Goal: Check status: Check status

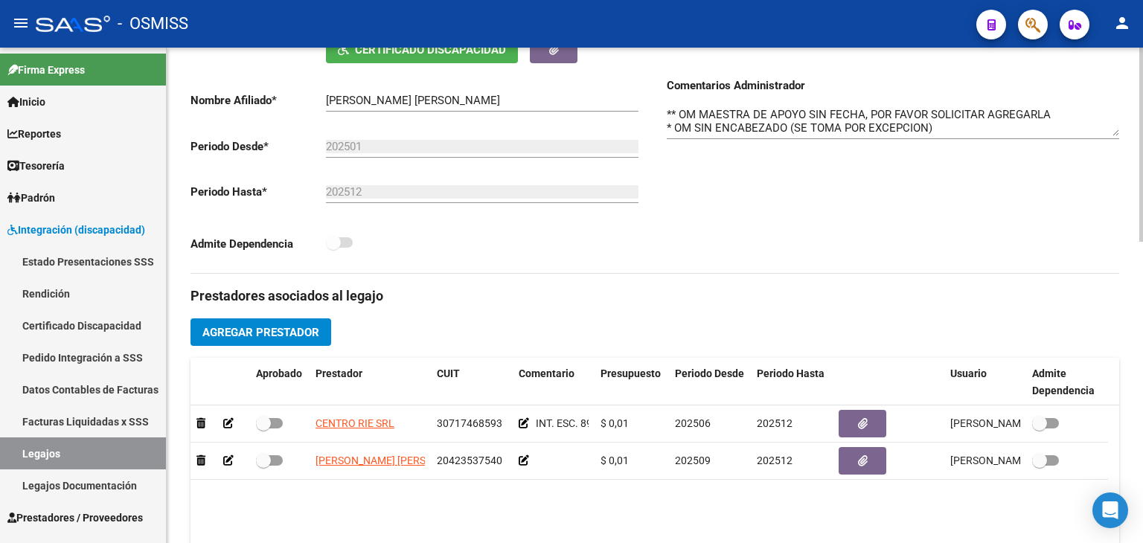
scroll to position [470, 0]
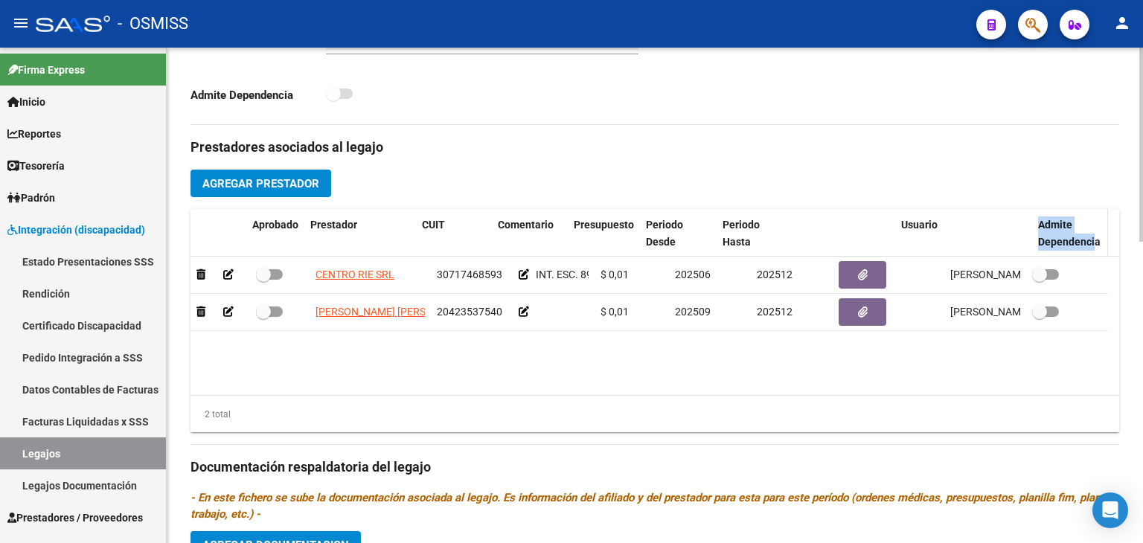
drag, startPoint x: 1024, startPoint y: 242, endPoint x: 1093, endPoint y: 243, distance: 69.2
click at [1093, 243] on div "Aprobado Prestador CUIT Comentario Presupuesto Periodo Desde Periodo Hasta Usua…" at bounding box center [650, 233] width 918 height 49
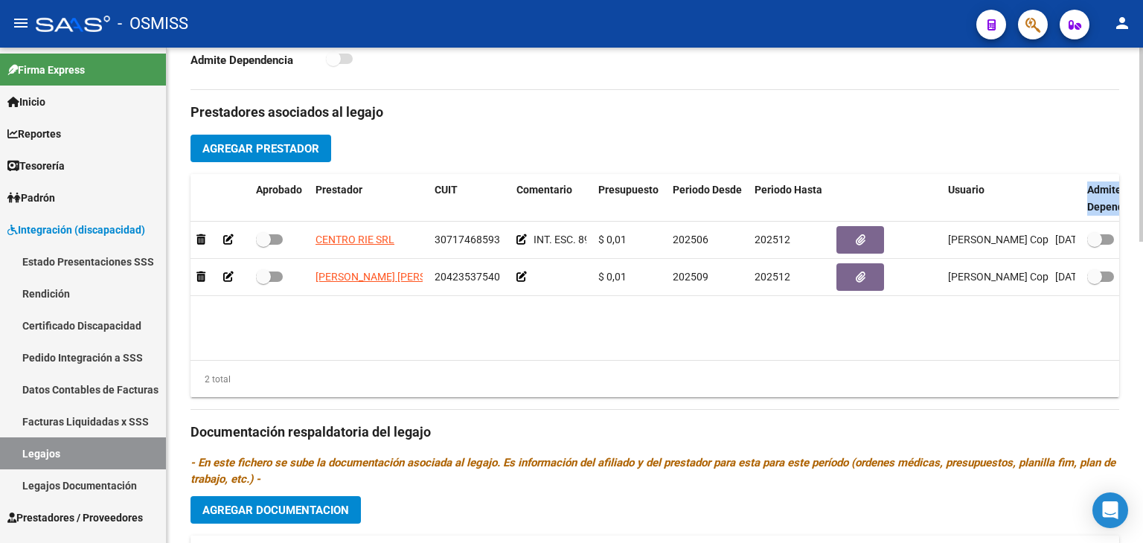
scroll to position [521, 0]
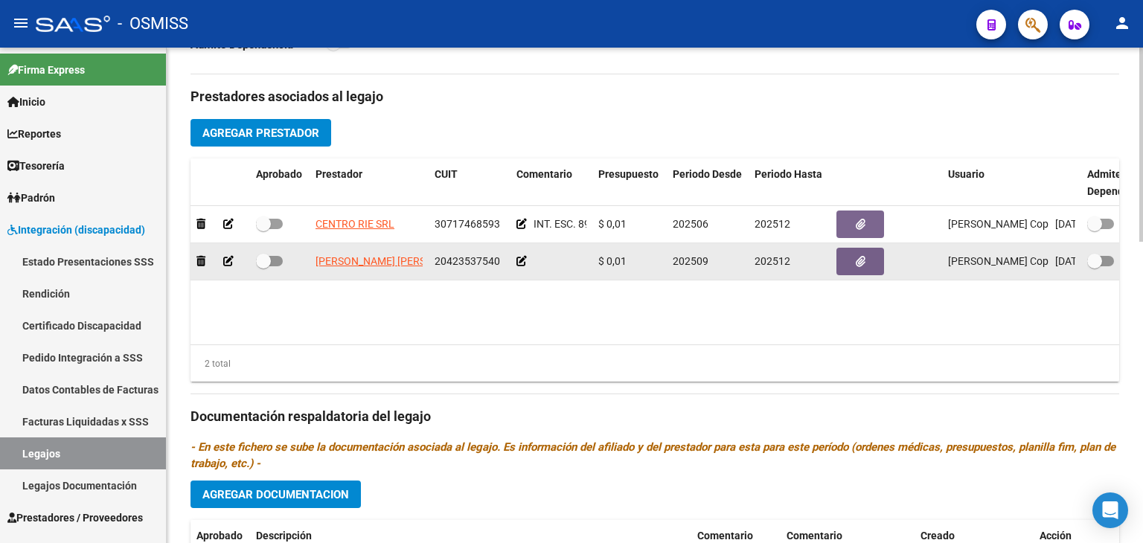
click at [455, 261] on span "20423537540" at bounding box center [468, 261] width 66 height 12
copy span "20423537540"
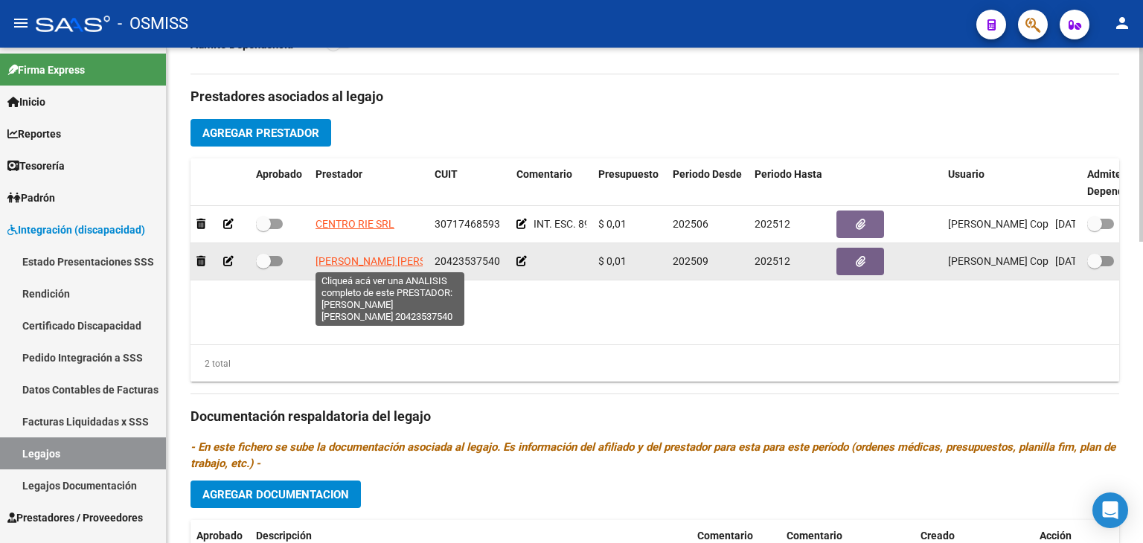
click at [387, 256] on span "[PERSON_NAME] [PERSON_NAME]" at bounding box center [397, 261] width 162 height 12
type textarea "20423537540"
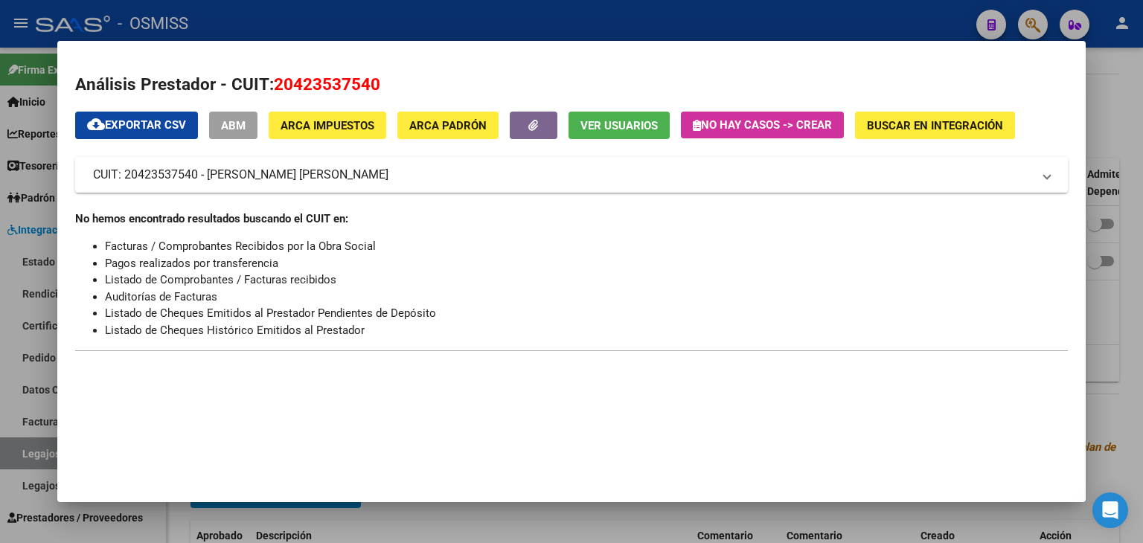
drag, startPoint x: 408, startPoint y: 171, endPoint x: 207, endPoint y: 165, distance: 201.1
click at [207, 166] on mat-panel-title "CUIT: 20423537540 - [PERSON_NAME] [PERSON_NAME]" at bounding box center [562, 175] width 939 height 18
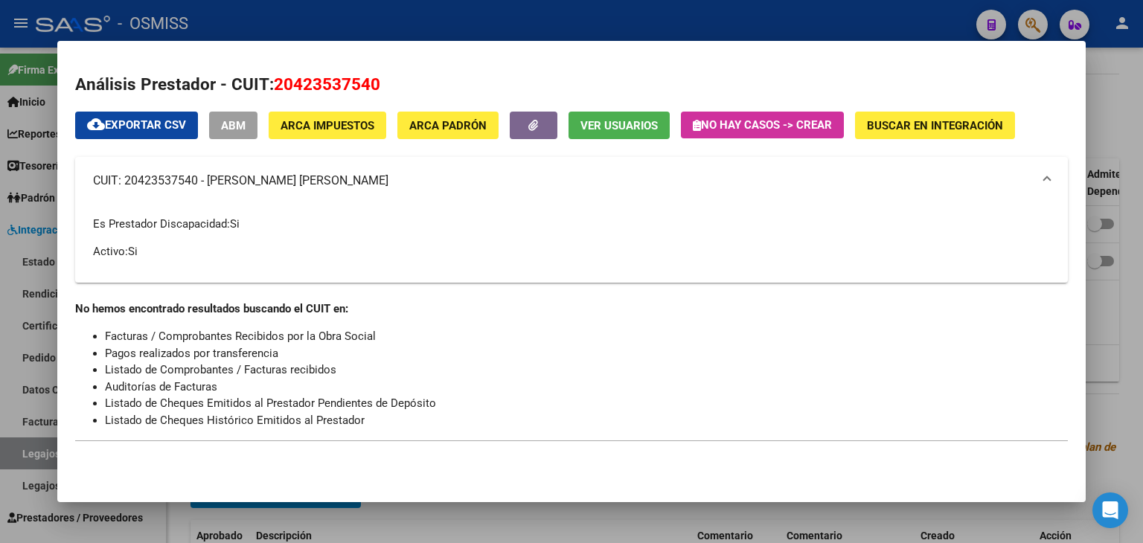
copy mat-panel-title "[PERSON_NAME] [PERSON_NAME]"
click at [467, 527] on div at bounding box center [571, 271] width 1143 height 543
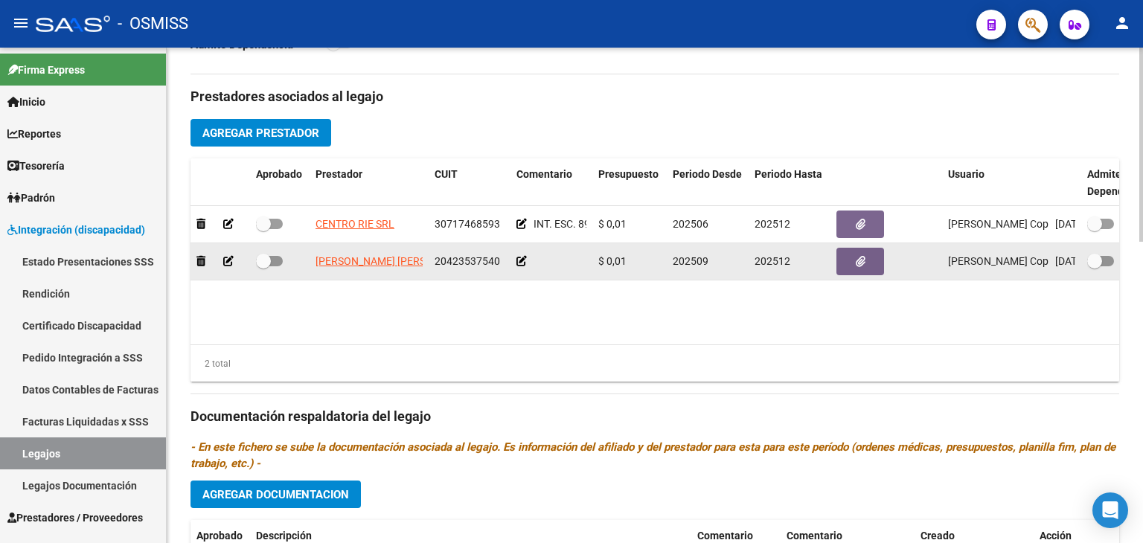
click at [262, 258] on span at bounding box center [263, 261] width 15 height 15
click at [263, 266] on input "checkbox" at bounding box center [263, 266] width 1 height 1
checkbox input "true"
click at [526, 259] on icon at bounding box center [522, 261] width 10 height 10
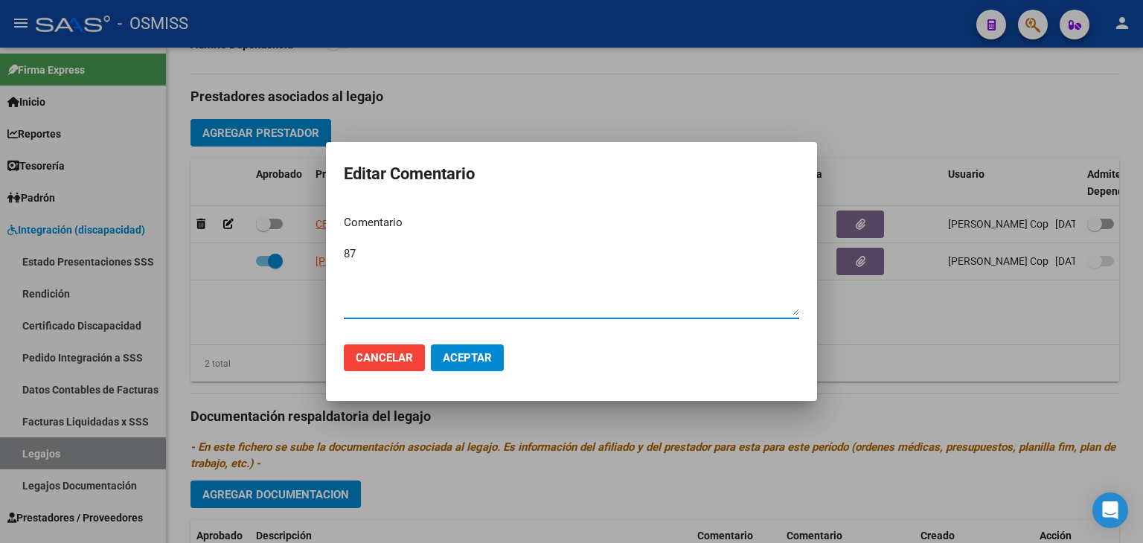
type textarea "87"
click at [479, 349] on button "Aceptar" at bounding box center [467, 358] width 73 height 27
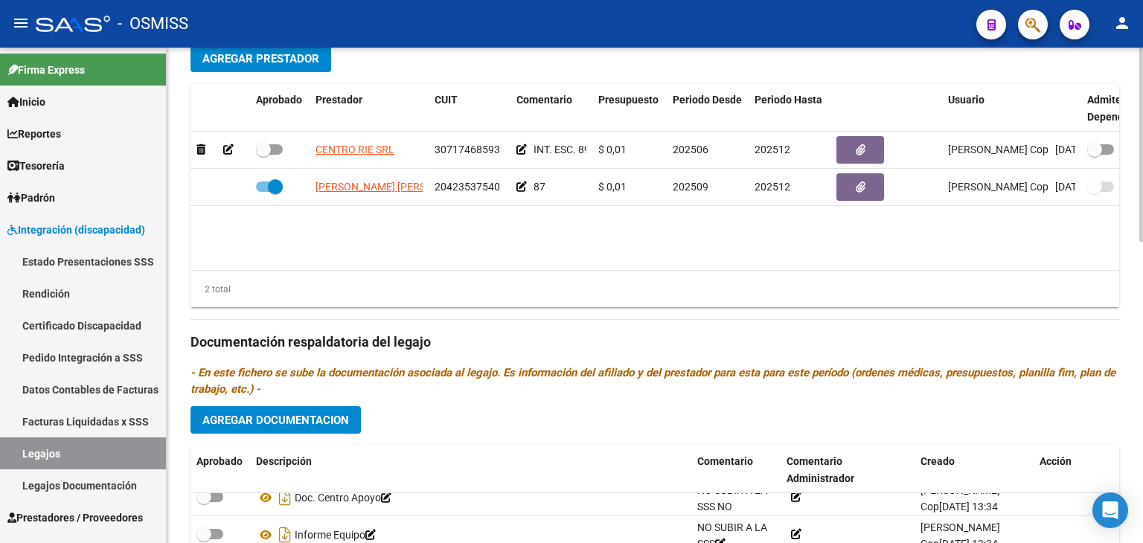
scroll to position [744, 0]
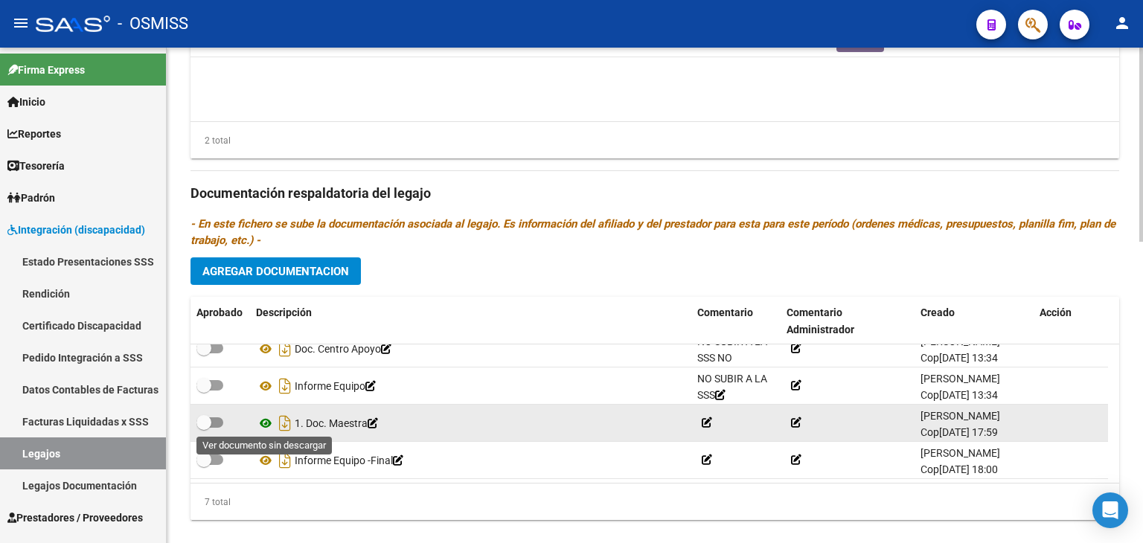
click at [262, 418] on icon at bounding box center [265, 424] width 19 height 18
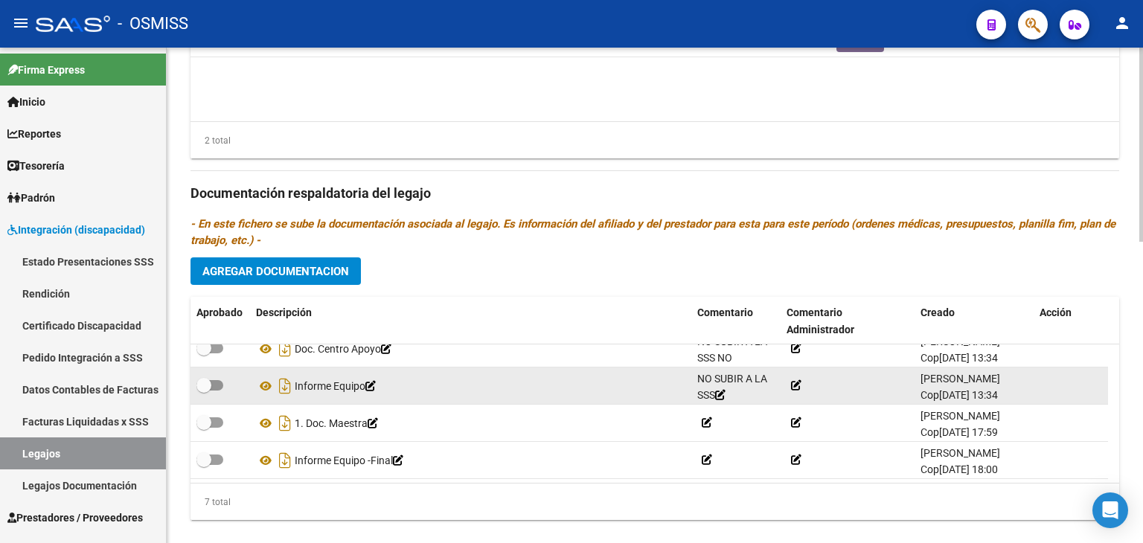
scroll to position [51, 0]
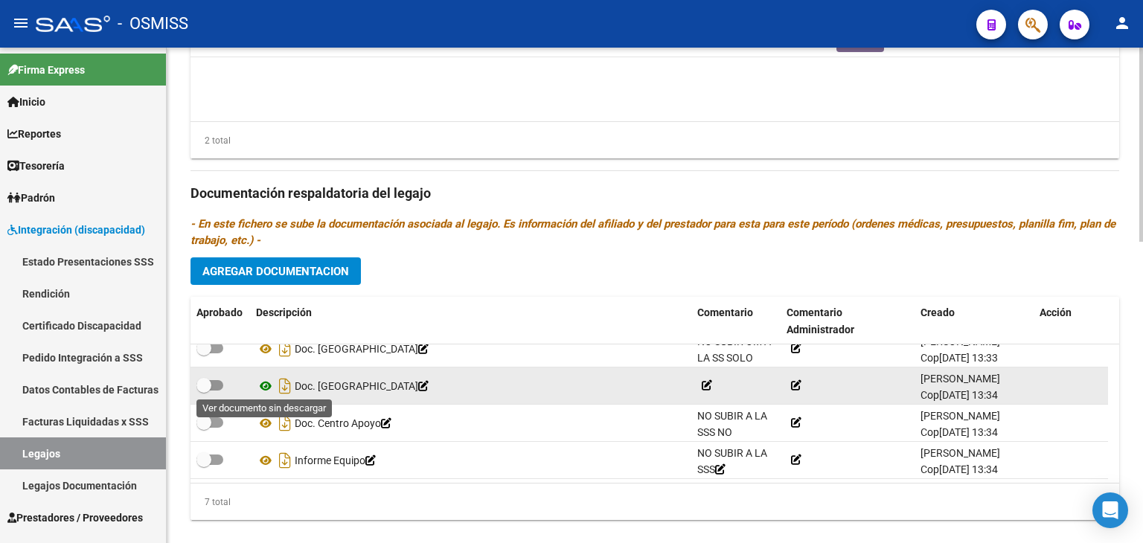
click at [265, 389] on icon at bounding box center [265, 386] width 19 height 18
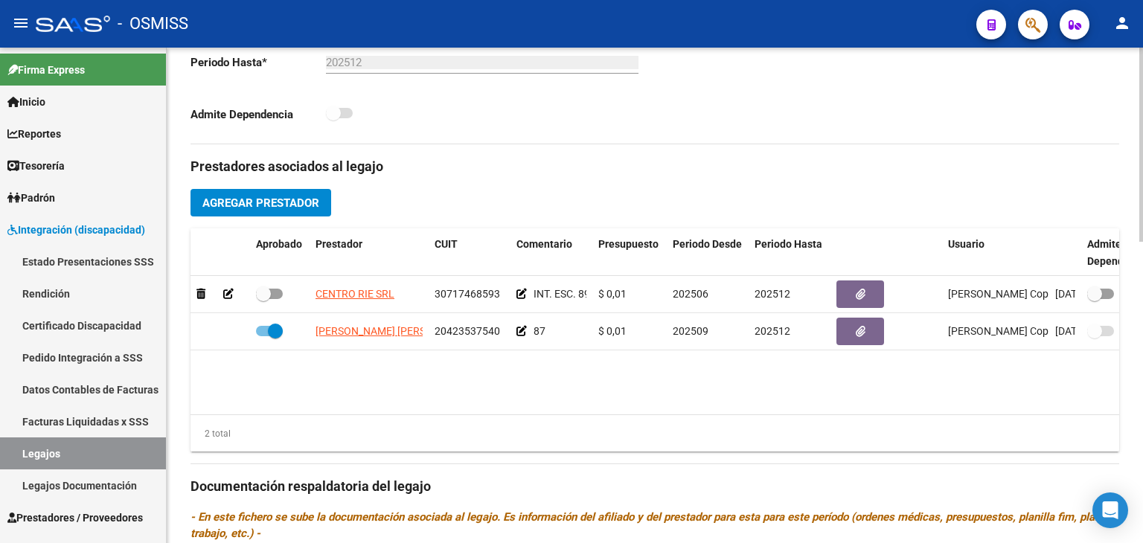
scroll to position [447, 0]
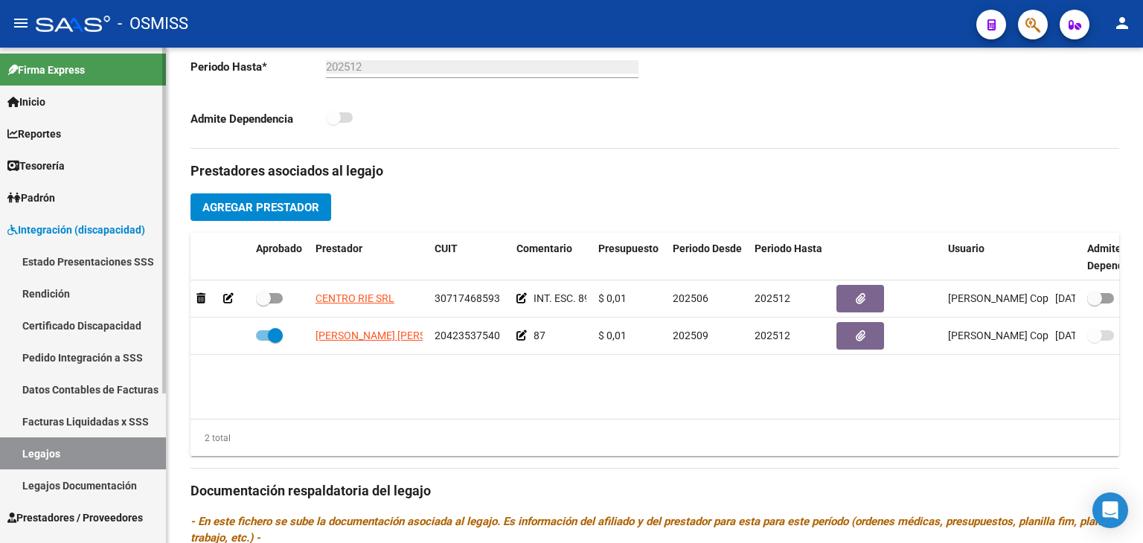
click at [75, 449] on link "Legajos" at bounding box center [83, 454] width 166 height 32
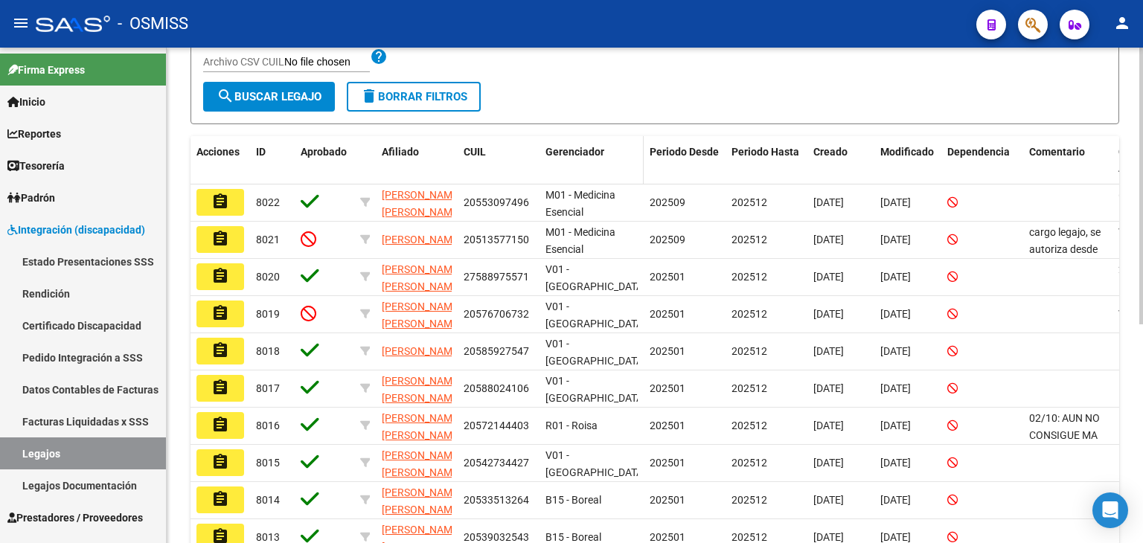
scroll to position [169, 0]
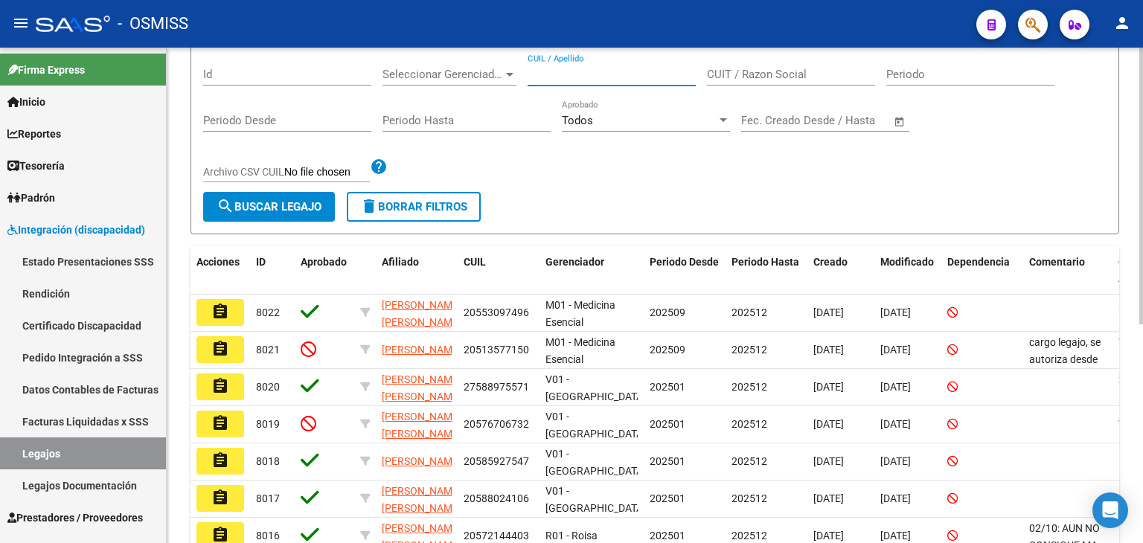
paste input "20583946498"
type input "20583946498"
click at [293, 197] on button "search Buscar Legajo" at bounding box center [269, 207] width 132 height 30
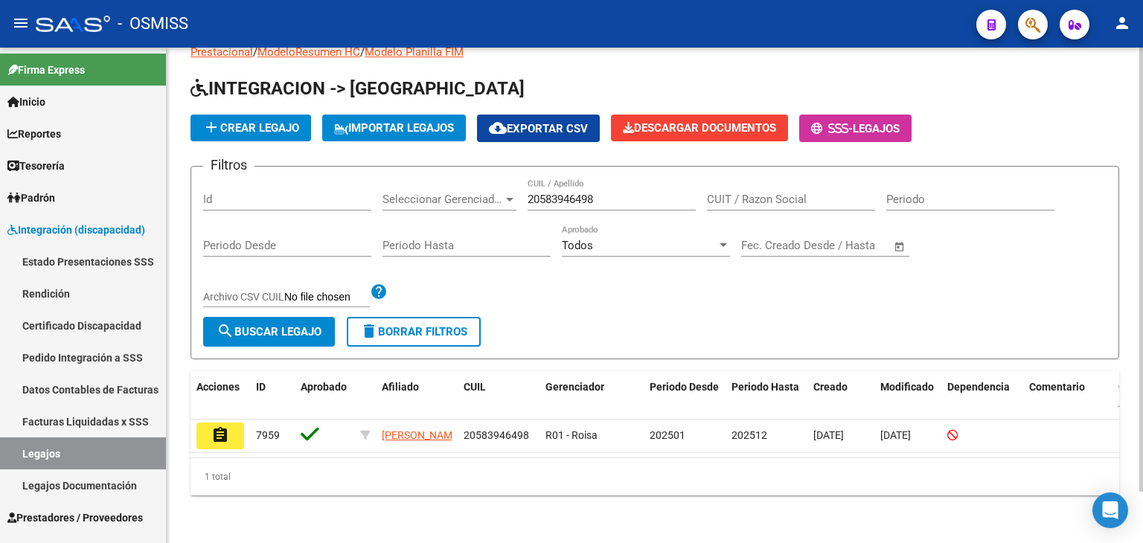
scroll to position [57, 0]
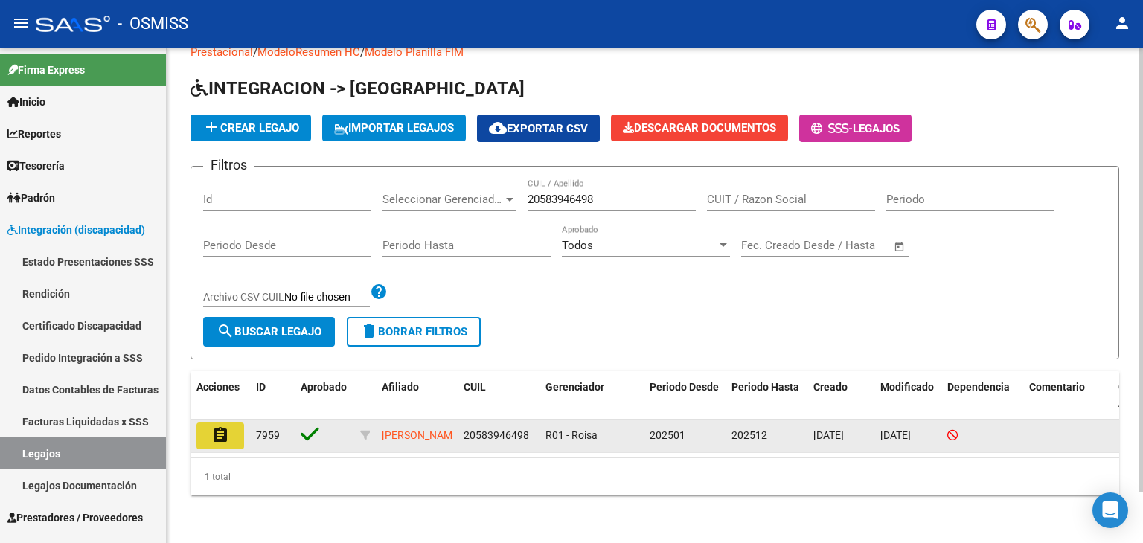
click at [223, 430] on mat-icon "assignment" at bounding box center [220, 436] width 18 height 18
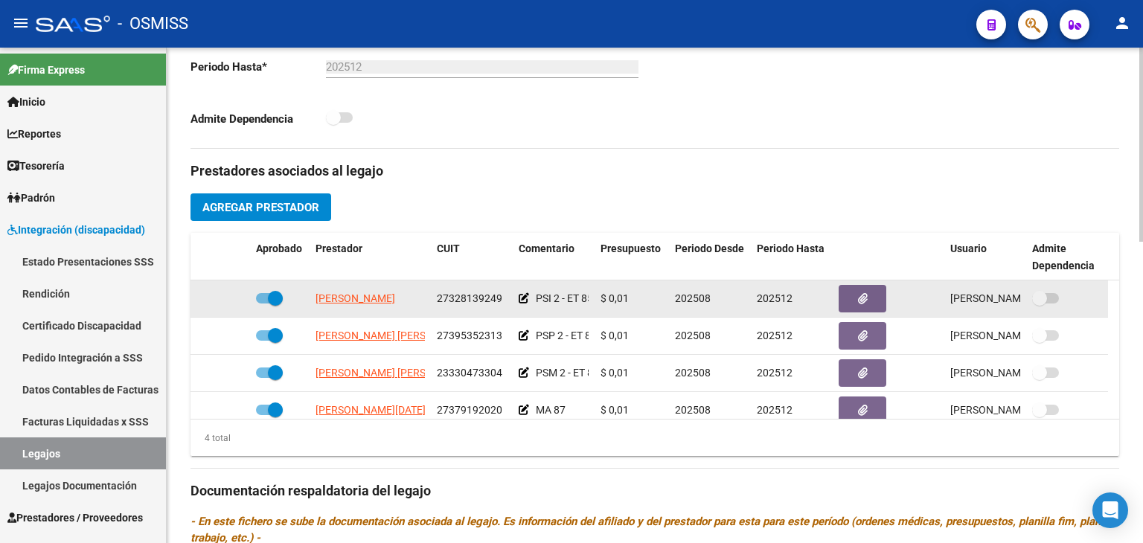
click at [453, 293] on span "27328139249" at bounding box center [470, 299] width 66 height 12
copy span "27328139249"
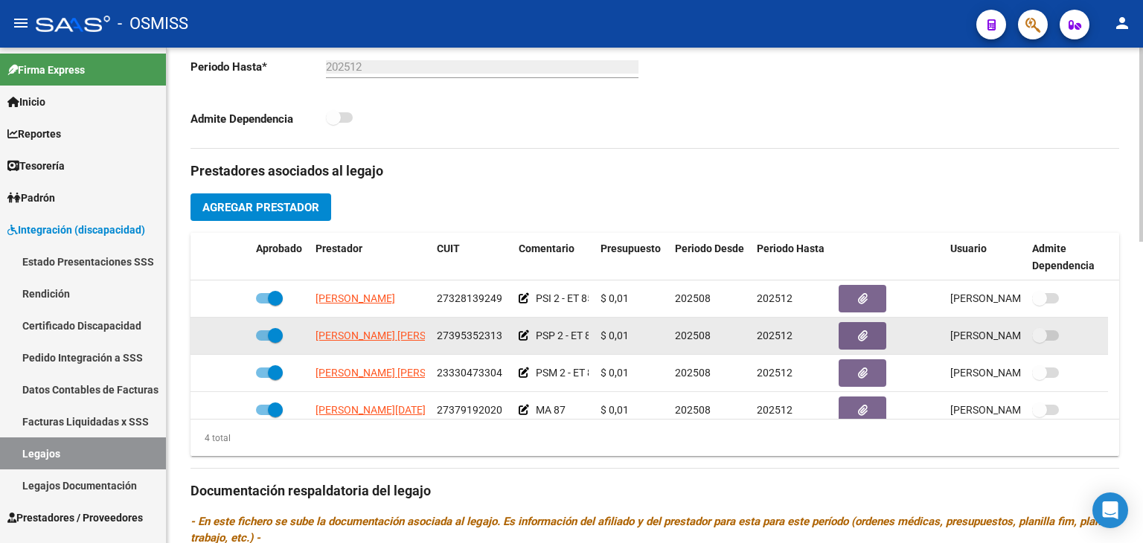
click at [472, 334] on span "27395352313" at bounding box center [470, 336] width 66 height 12
copy span "27395352313"
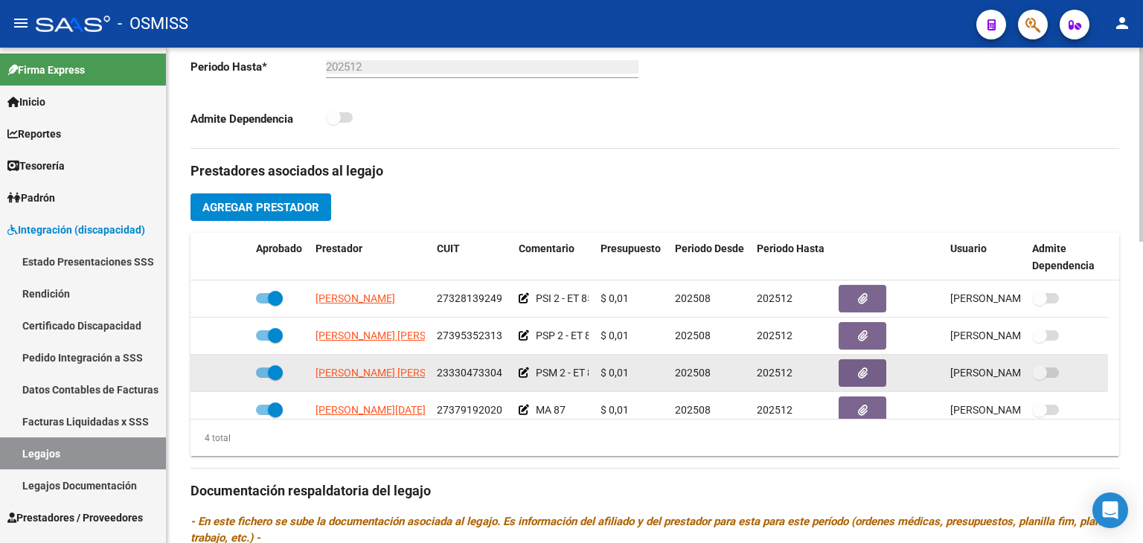
click at [456, 371] on span "23330473304" at bounding box center [470, 373] width 66 height 12
copy span "23330473304"
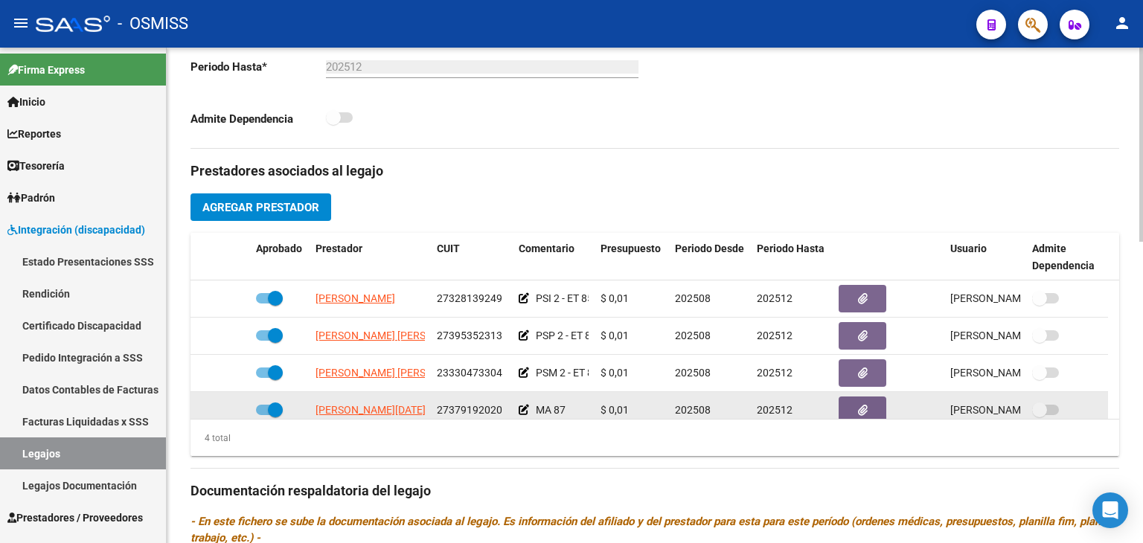
click at [471, 405] on span "27379192020" at bounding box center [470, 410] width 66 height 12
copy span "27379192020"
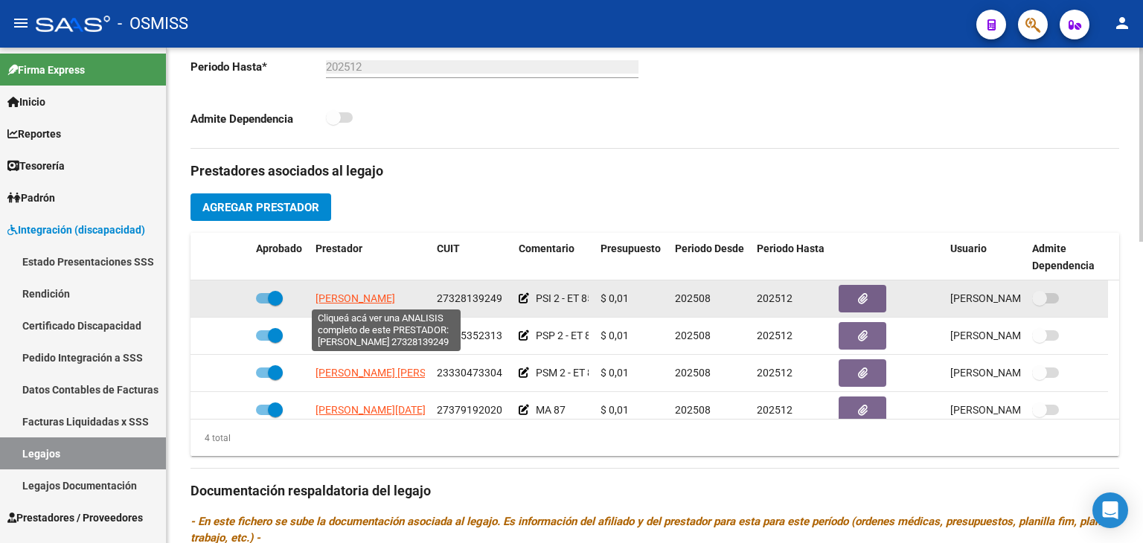
click at [345, 294] on span "[PERSON_NAME]" at bounding box center [356, 299] width 80 height 12
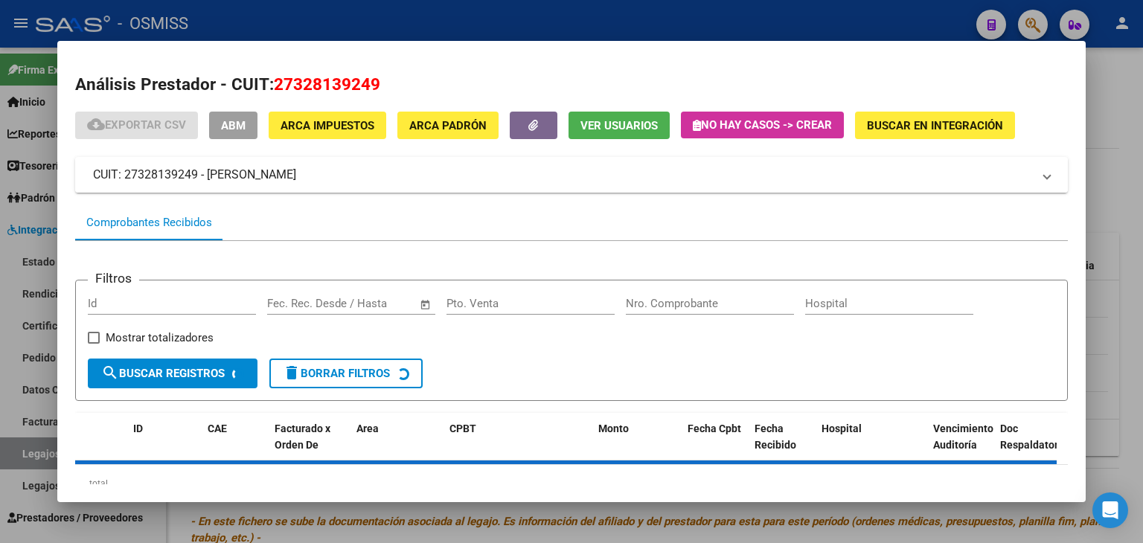
drag, startPoint x: 381, startPoint y: 175, endPoint x: 208, endPoint y: 179, distance: 173.5
click at [208, 179] on mat-panel-title "CUIT: 27328139249 - [PERSON_NAME]" at bounding box center [562, 175] width 939 height 18
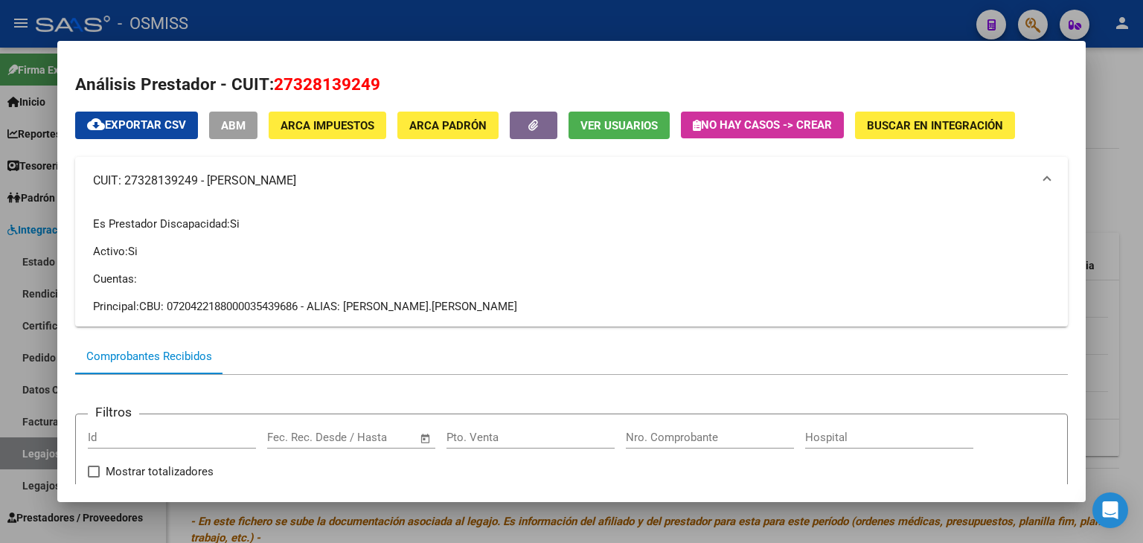
click at [307, 504] on div at bounding box center [571, 271] width 1143 height 543
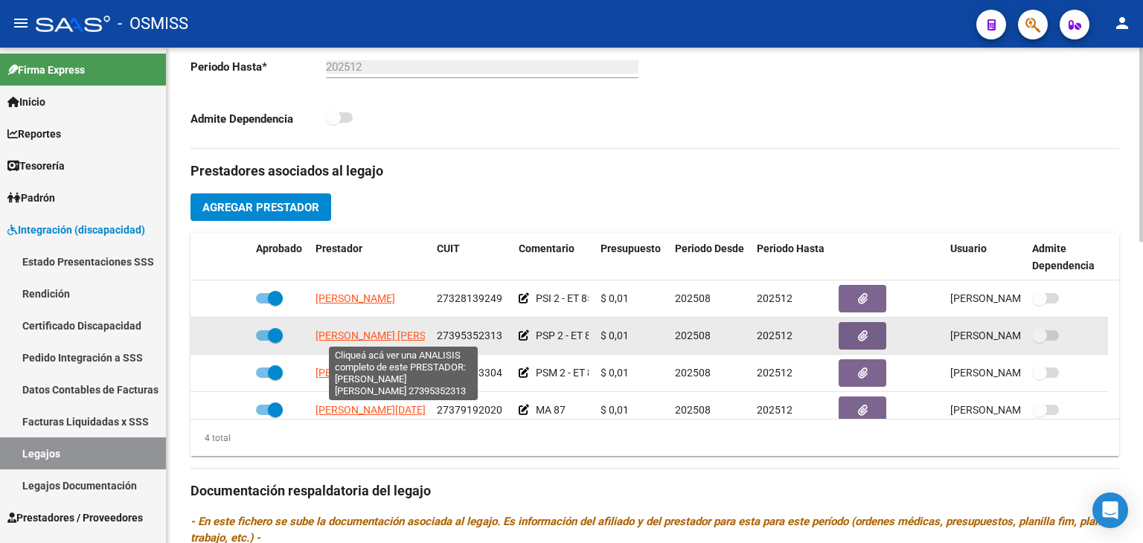
click at [388, 331] on span "[PERSON_NAME] [PERSON_NAME]" at bounding box center [397, 336] width 162 height 12
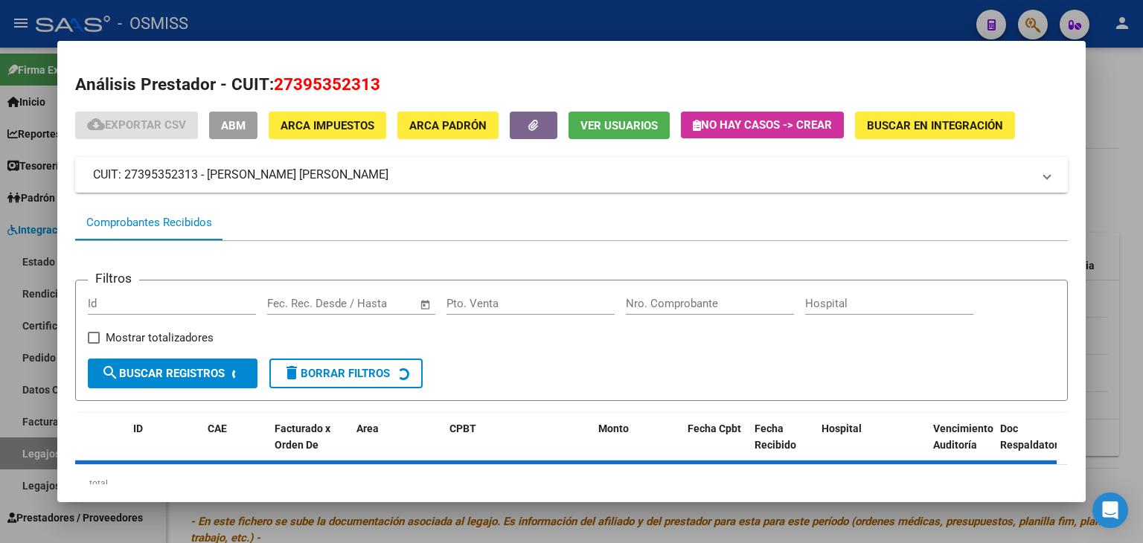
drag, startPoint x: 393, startPoint y: 179, endPoint x: 210, endPoint y: 179, distance: 183.1
click at [210, 179] on mat-panel-title "CUIT: 27395352313 - [PERSON_NAME] [PERSON_NAME]" at bounding box center [562, 175] width 939 height 18
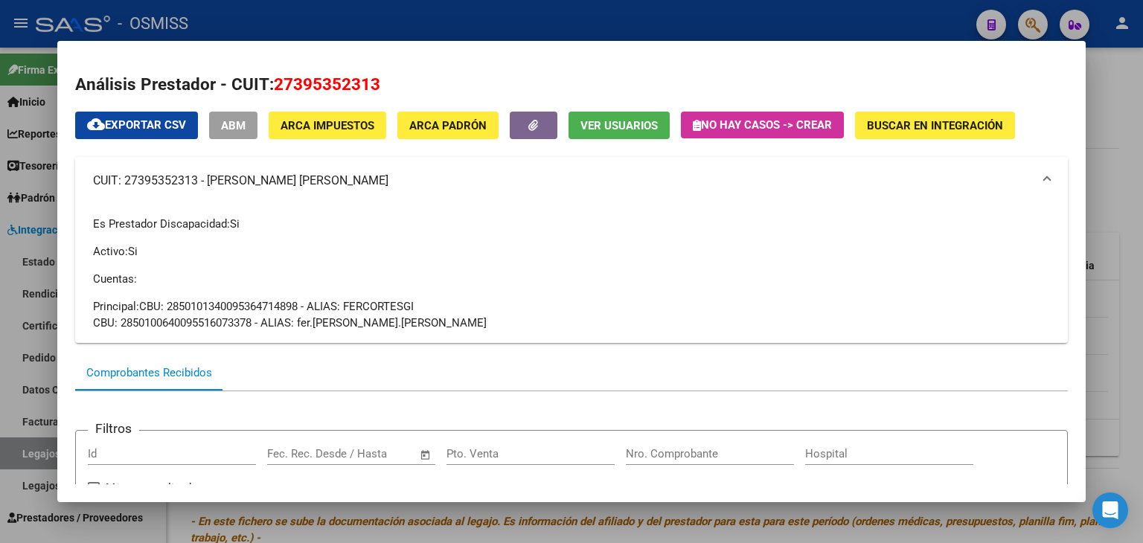
copy mat-panel-title "[PERSON_NAME] [PERSON_NAME]"
click at [372, 513] on div at bounding box center [571, 271] width 1143 height 543
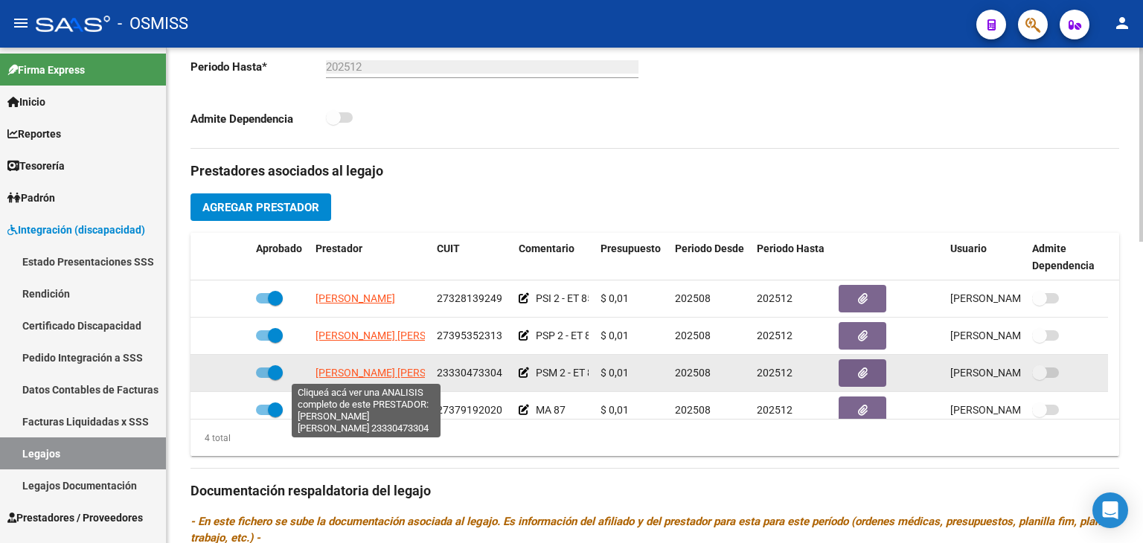
click at [397, 370] on span "[PERSON_NAME] [PERSON_NAME]" at bounding box center [397, 373] width 162 height 12
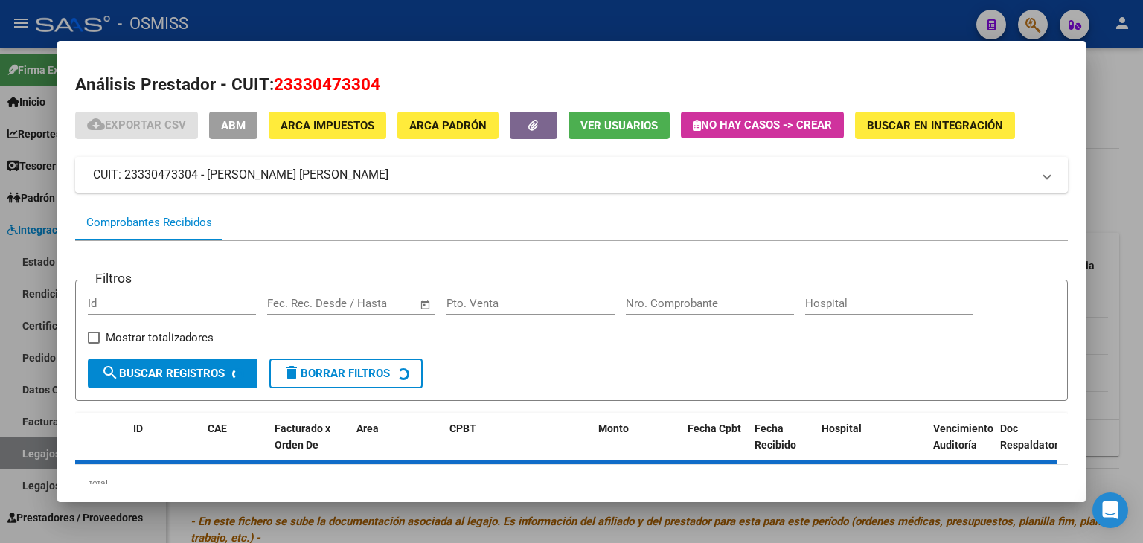
drag, startPoint x: 290, startPoint y: 182, endPoint x: 208, endPoint y: 180, distance: 81.2
click at [208, 180] on mat-panel-title "CUIT: 23330473304 - [PERSON_NAME] [PERSON_NAME]" at bounding box center [562, 175] width 939 height 18
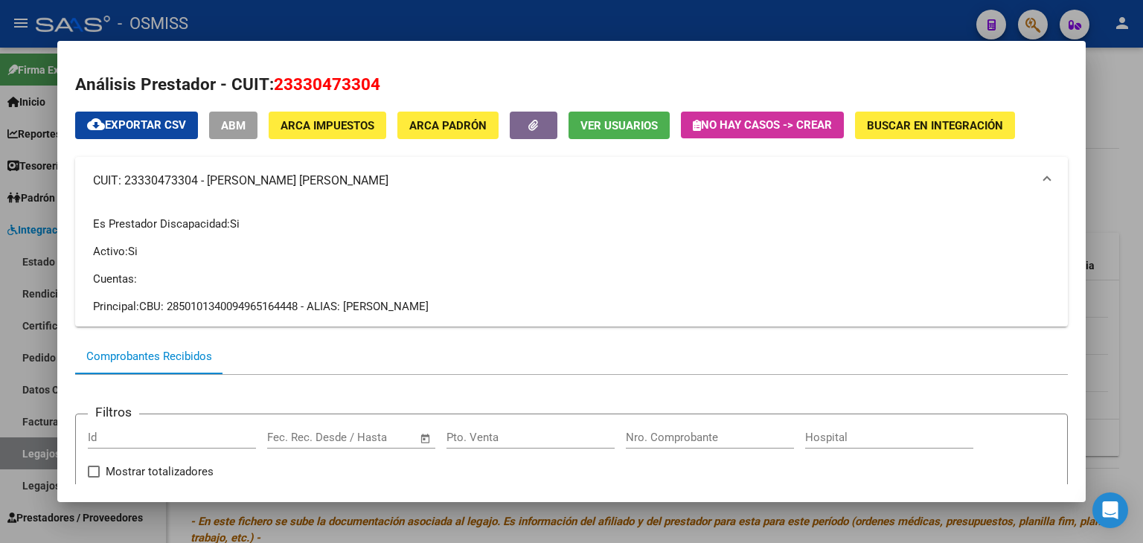
copy mat-panel-title "[PERSON_NAME] [PERSON_NAME]"
click at [503, 257] on p "Activo: Si" at bounding box center [571, 251] width 957 height 16
click at [511, 512] on div at bounding box center [571, 271] width 1143 height 543
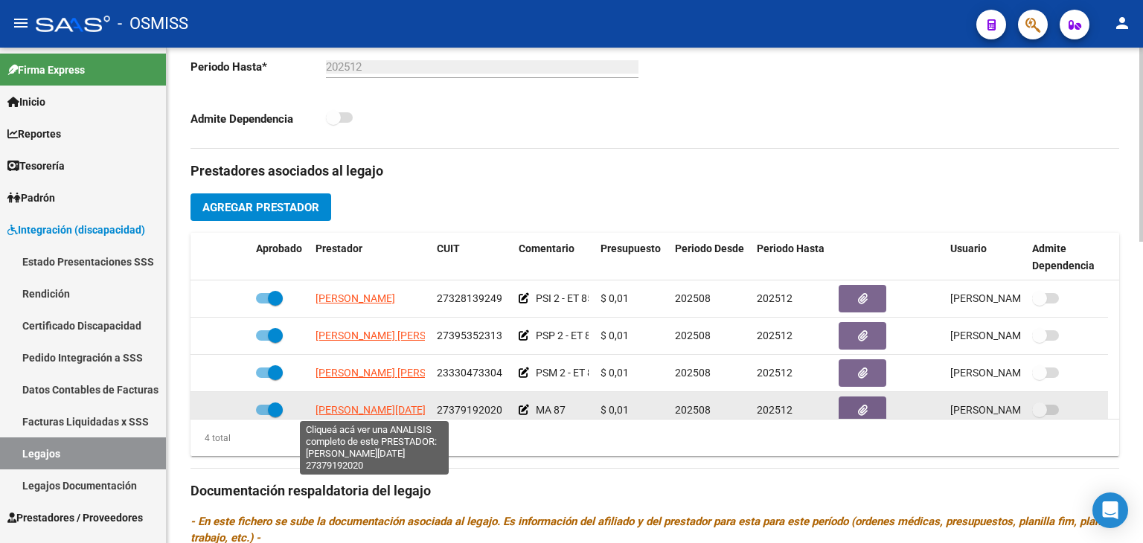
click at [383, 406] on span "[PERSON_NAME][DATE]" at bounding box center [371, 410] width 110 height 12
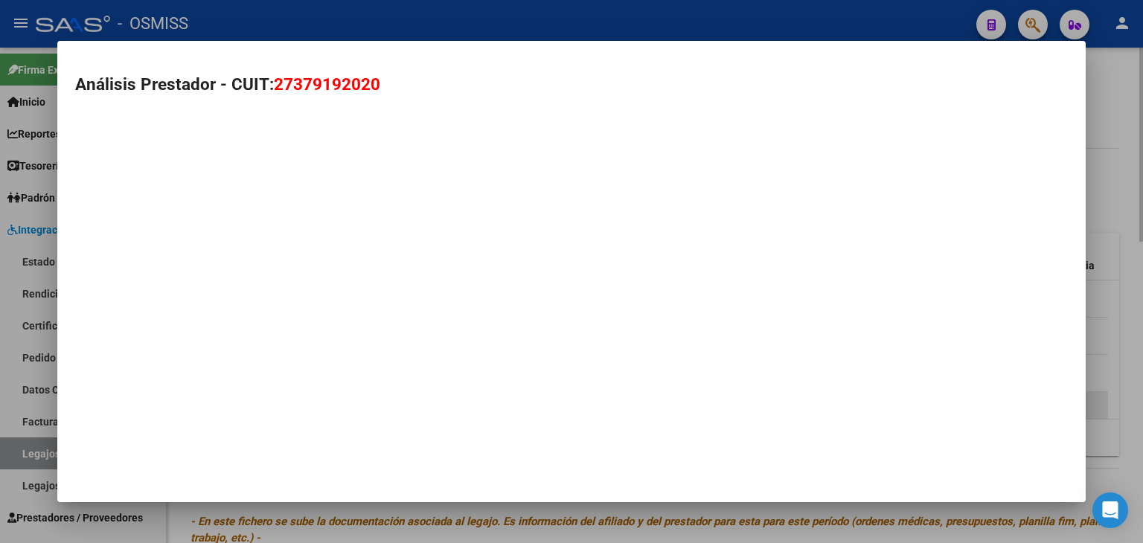
type textarea "27379192020"
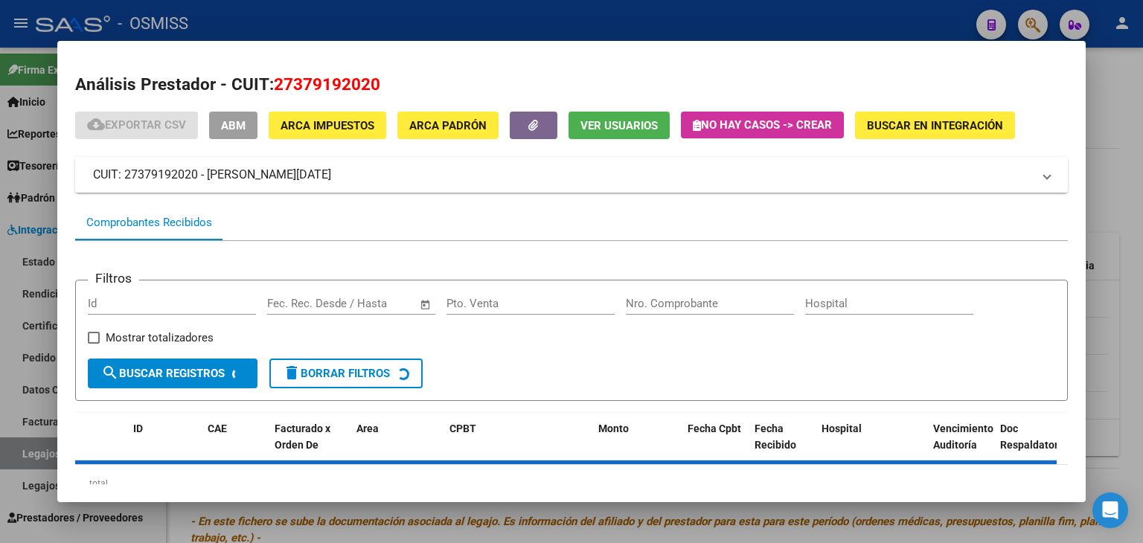
click at [317, 178] on mat-panel-title "CUIT: 27379192020 - [PERSON_NAME][DATE]" at bounding box center [562, 175] width 939 height 18
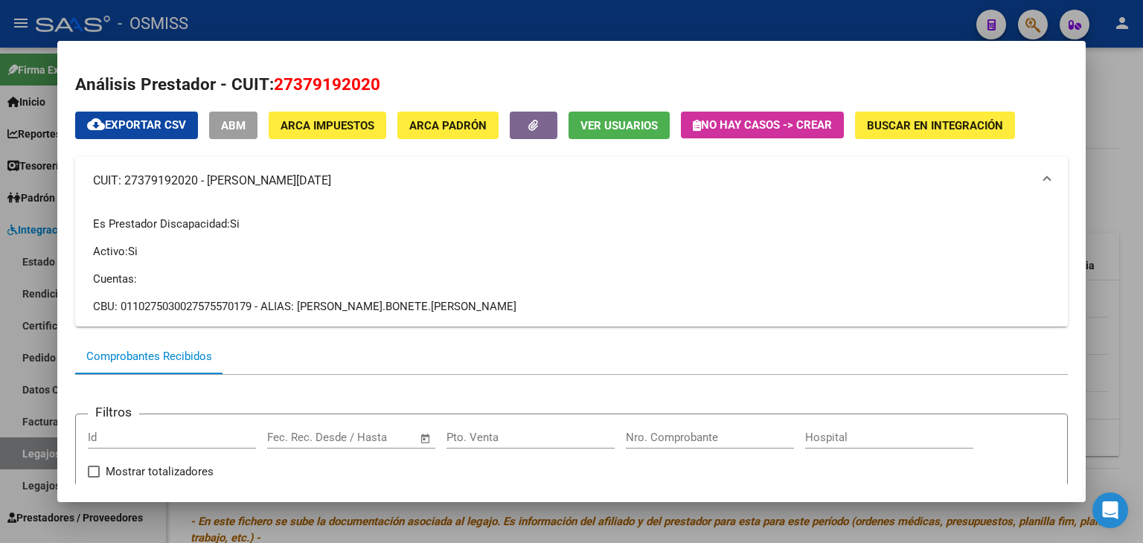
drag, startPoint x: 334, startPoint y: 182, endPoint x: 207, endPoint y: 181, distance: 127.3
click at [207, 181] on mat-panel-title "CUIT: 27379192020 - [PERSON_NAME][DATE]" at bounding box center [562, 181] width 939 height 18
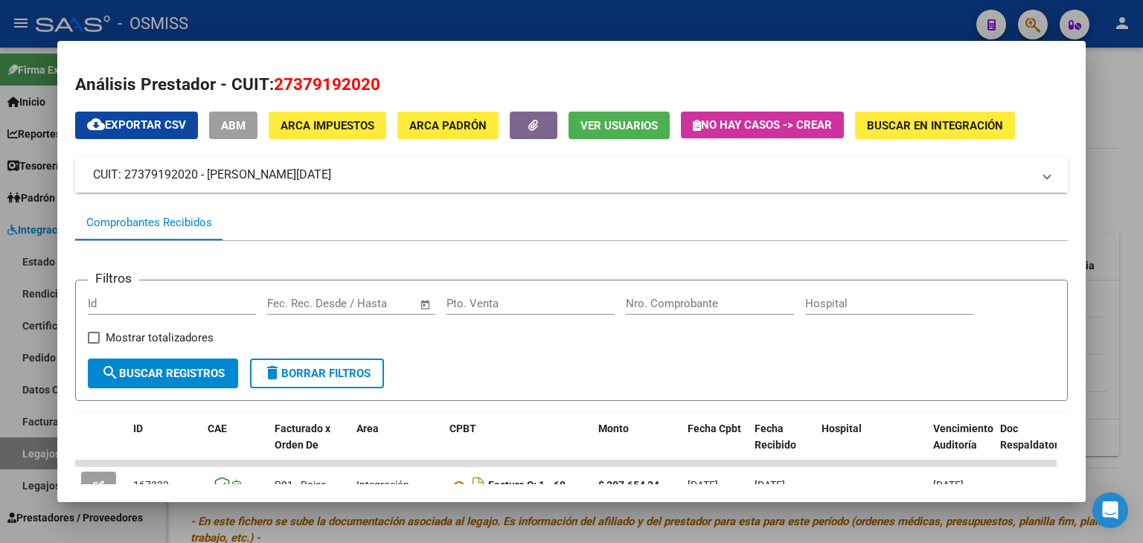
copy mat-panel-title "[PERSON_NAME][DATE]"
click at [347, 528] on div at bounding box center [571, 271] width 1143 height 543
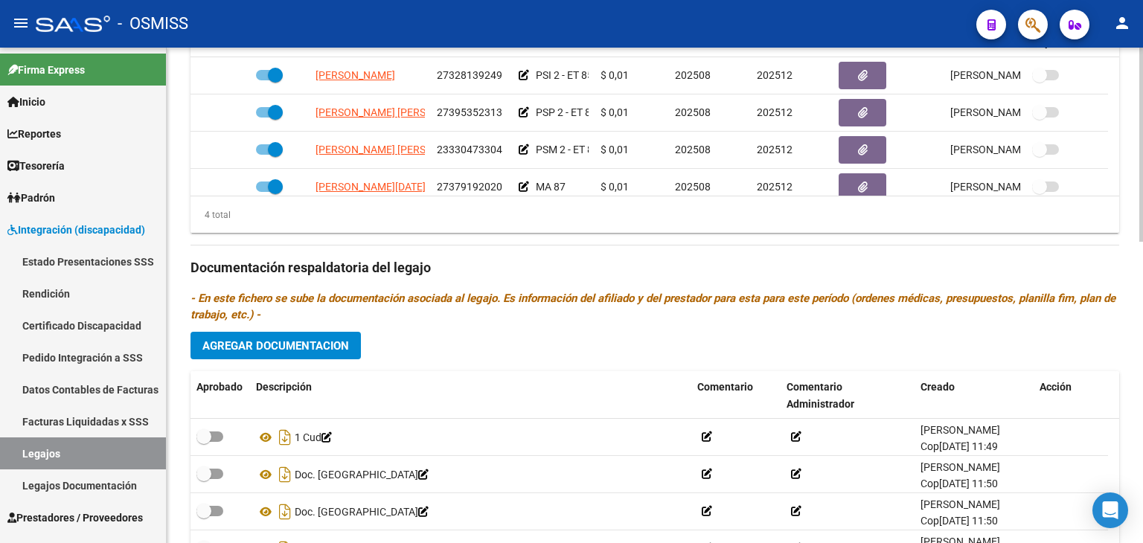
scroll to position [744, 0]
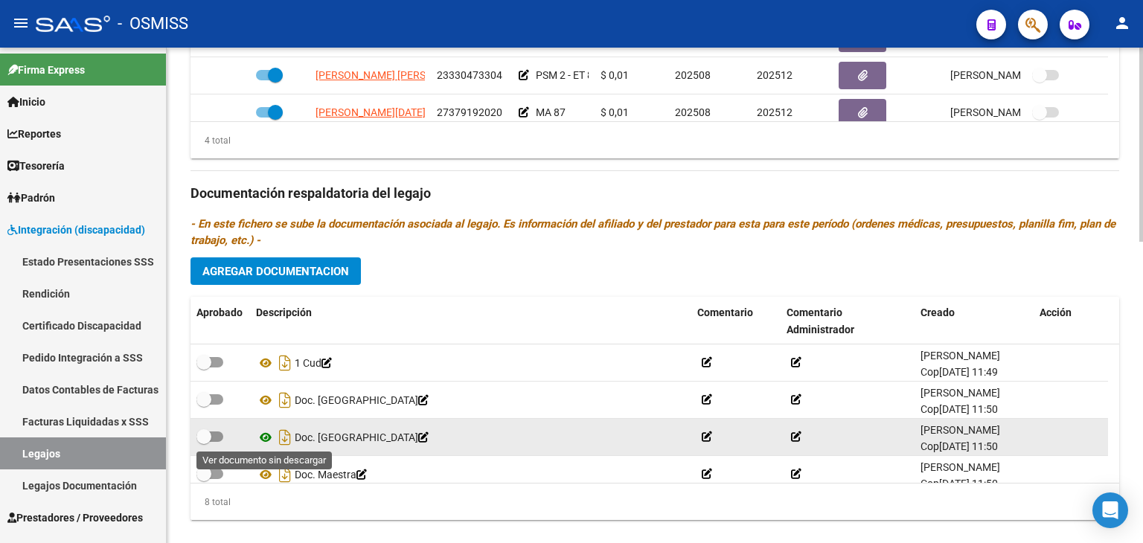
click at [265, 438] on icon at bounding box center [265, 438] width 19 height 18
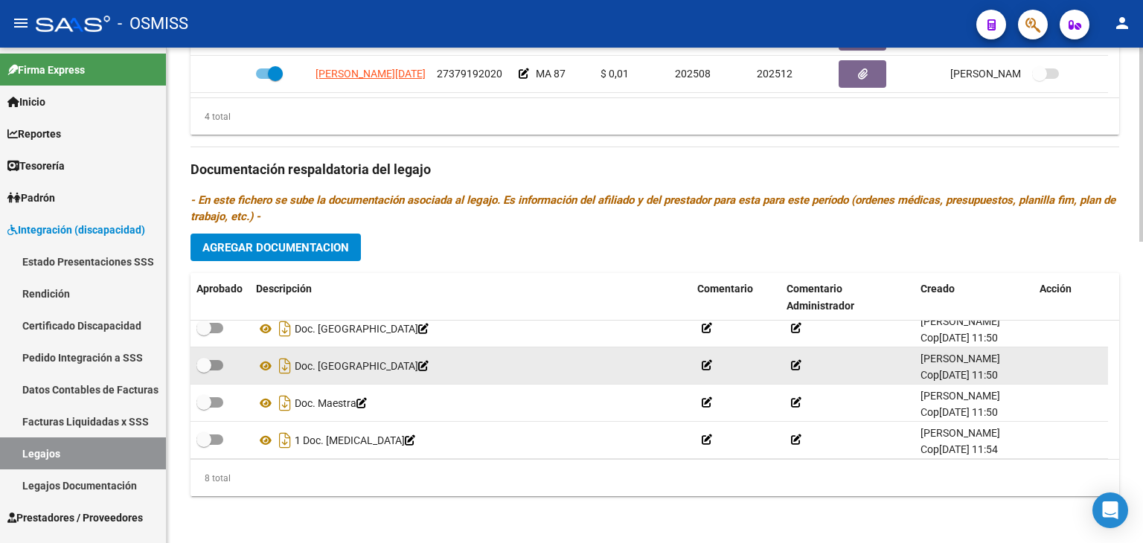
scroll to position [74, 0]
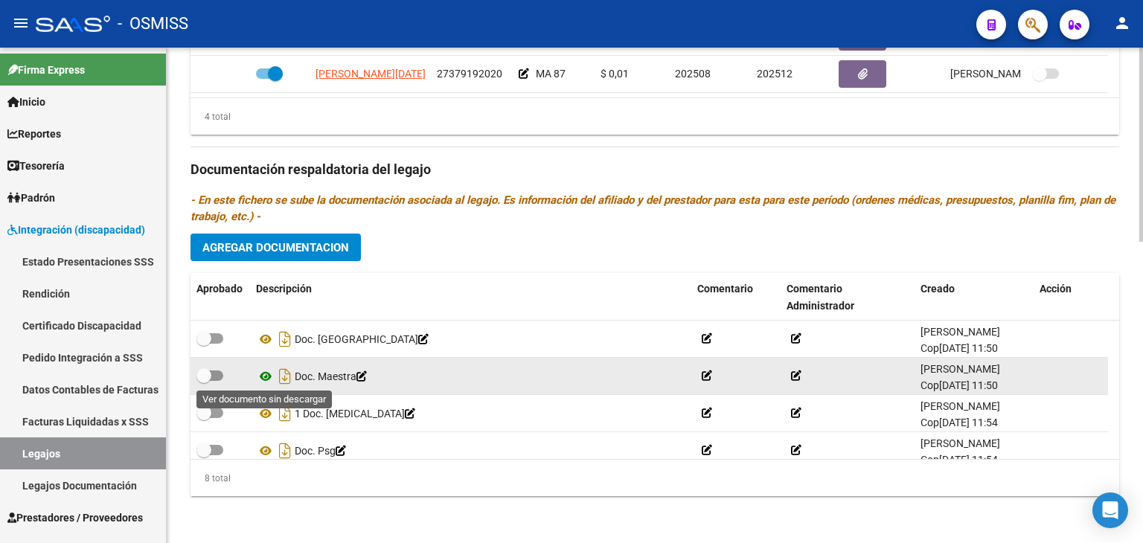
click at [262, 378] on icon at bounding box center [265, 377] width 19 height 18
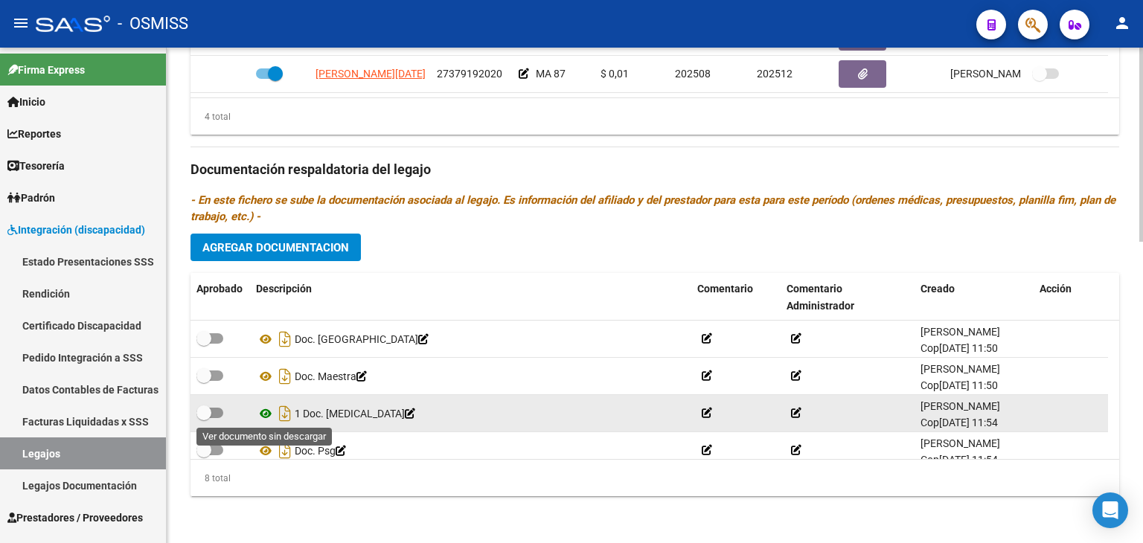
click at [263, 418] on icon at bounding box center [265, 414] width 19 height 18
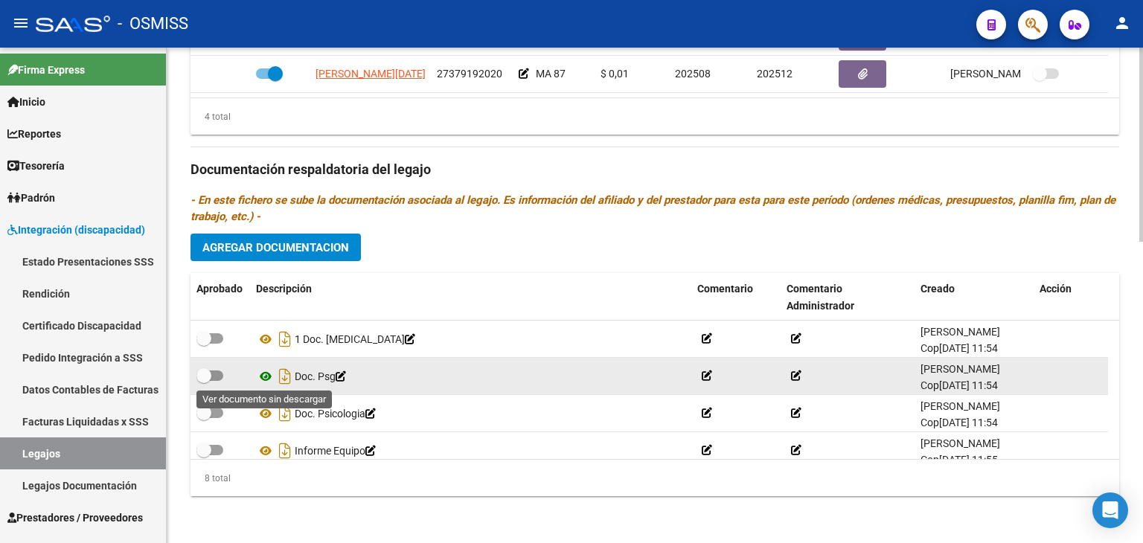
click at [263, 376] on icon at bounding box center [265, 377] width 19 height 18
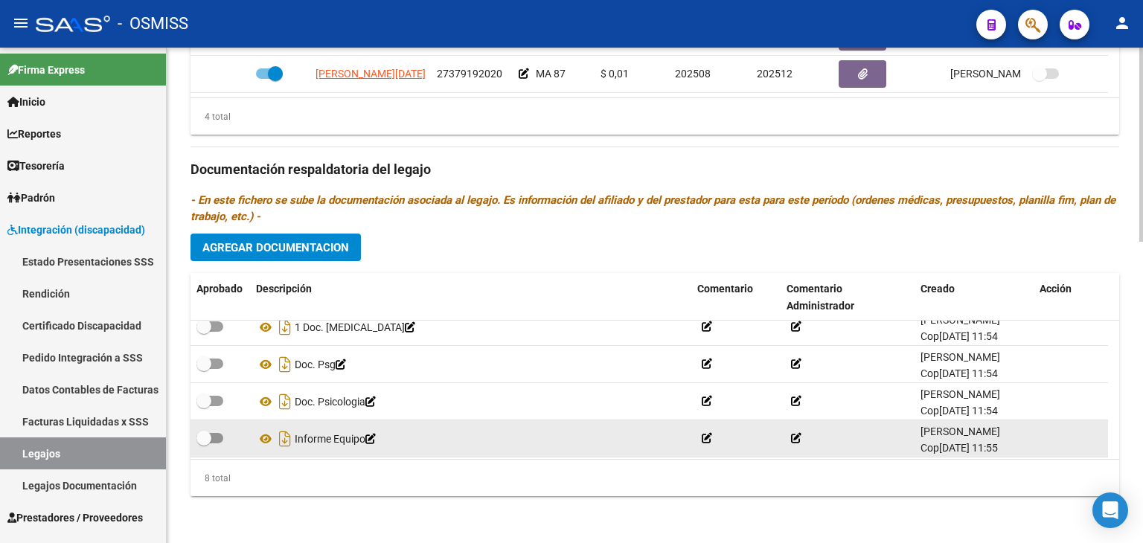
scroll to position [164, 0]
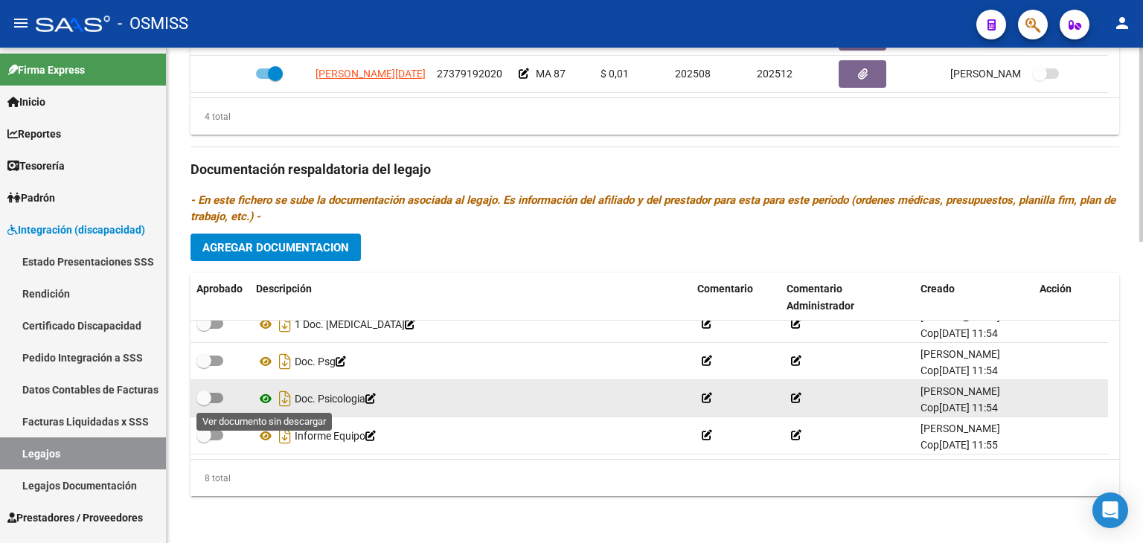
click at [265, 399] on icon at bounding box center [265, 399] width 19 height 18
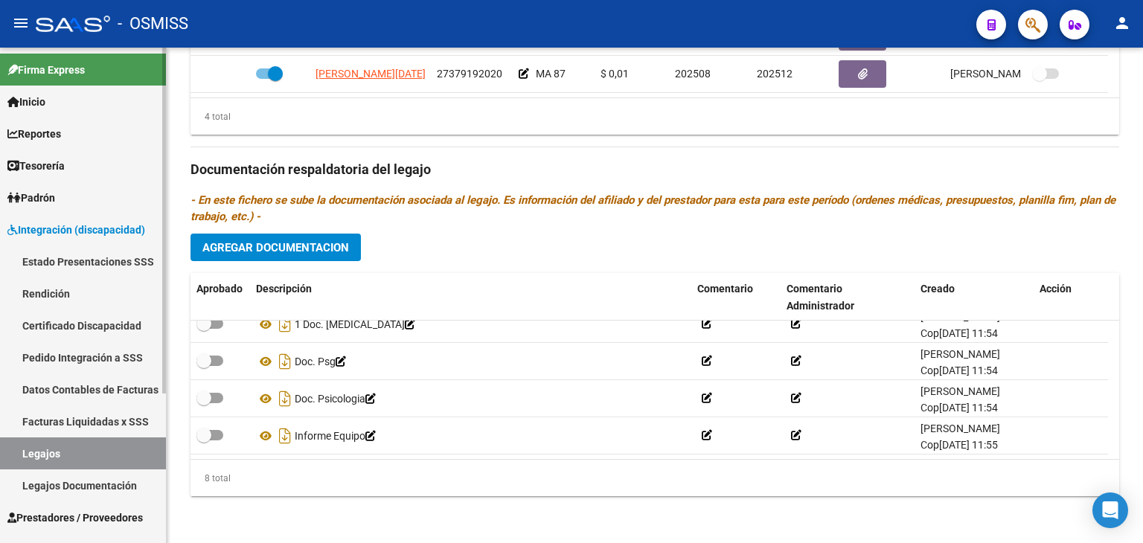
click at [65, 455] on link "Legajos" at bounding box center [83, 454] width 166 height 32
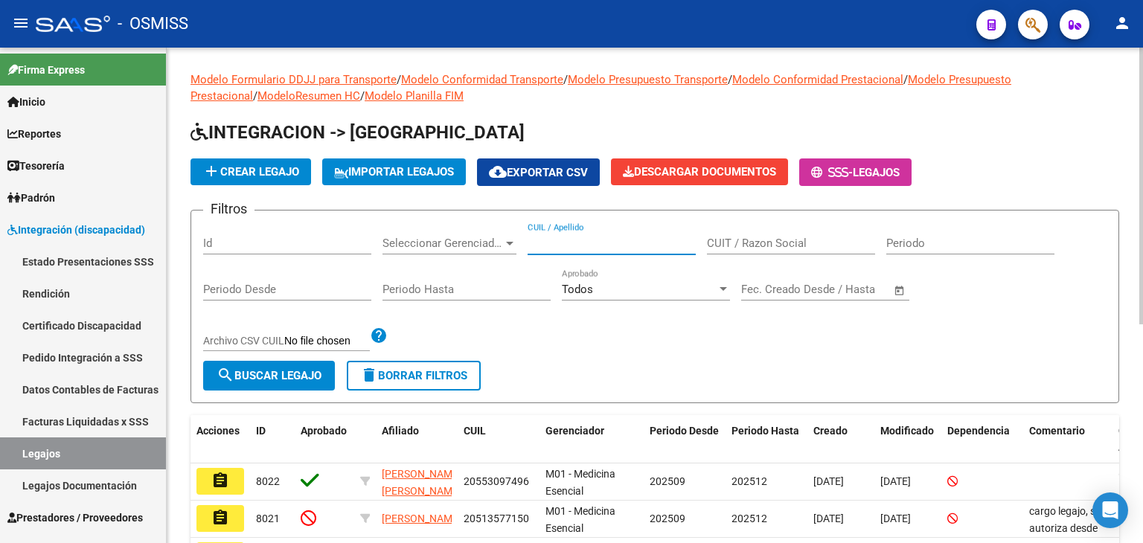
paste input "27561106008"
type input "27561106008"
click at [295, 369] on span "search Buscar Legajo" at bounding box center [269, 375] width 105 height 13
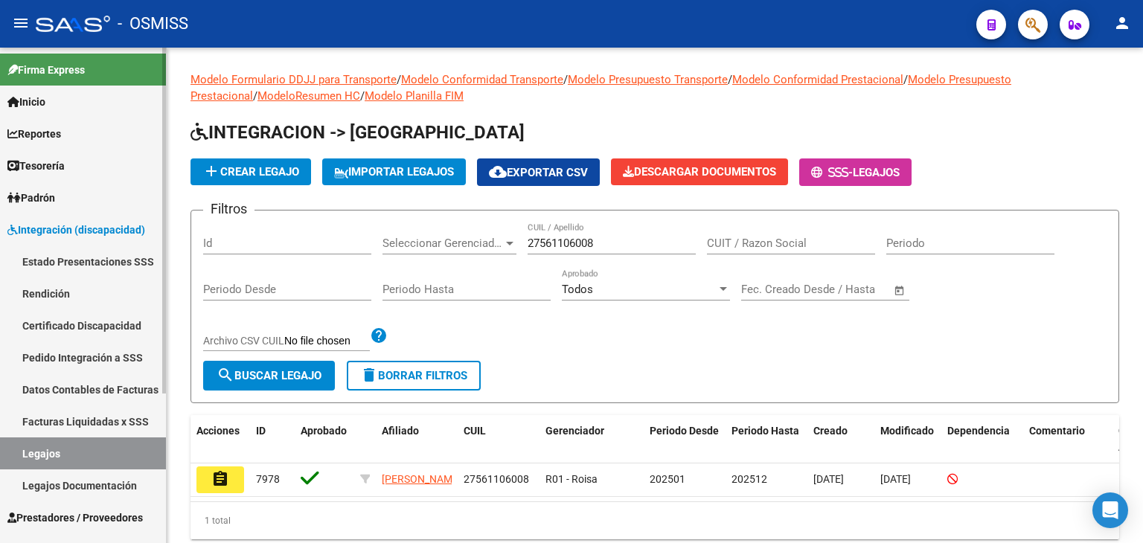
drag, startPoint x: 90, startPoint y: 453, endPoint x: 104, endPoint y: 446, distance: 16.0
click at [90, 453] on link "Legajos" at bounding box center [83, 454] width 166 height 32
click at [400, 378] on span "delete Borrar Filtros" at bounding box center [413, 375] width 107 height 13
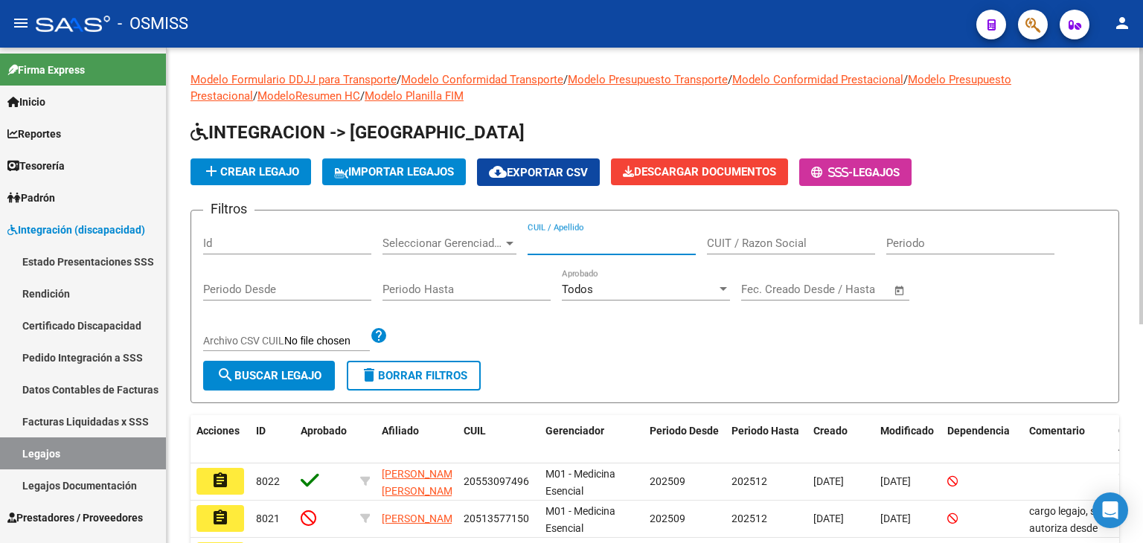
paste input "27561106008"
type input "27561106008"
click at [301, 369] on span "search Buscar Legajo" at bounding box center [269, 375] width 105 height 13
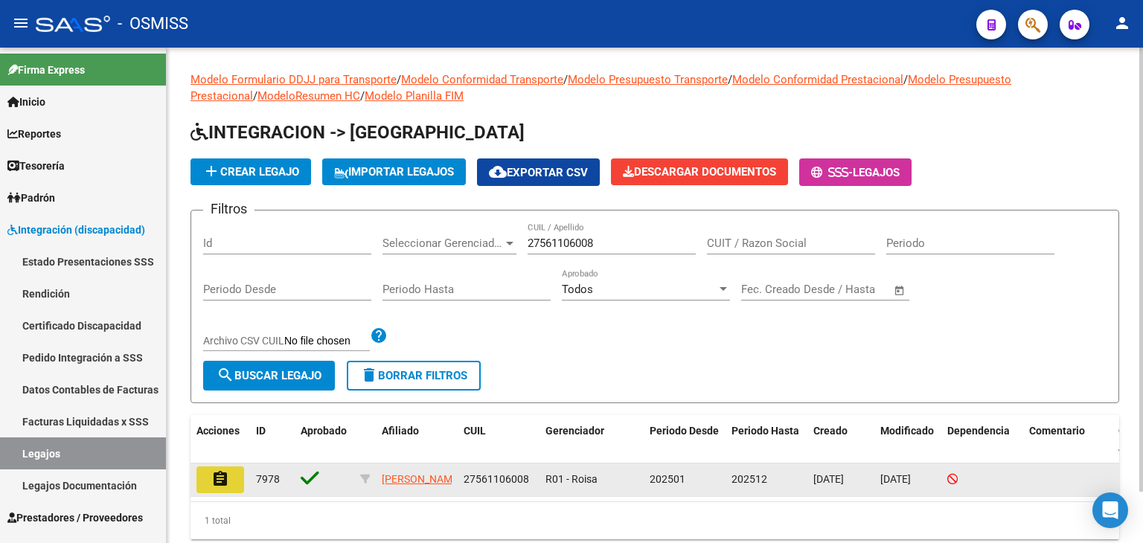
click at [229, 480] on button "assignment" at bounding box center [221, 480] width 48 height 27
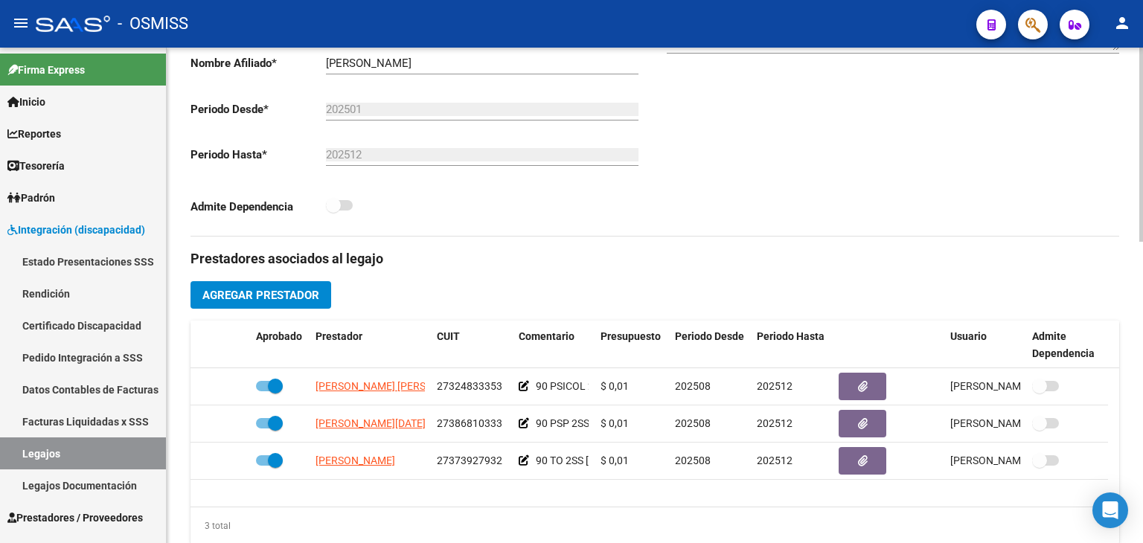
scroll to position [372, 0]
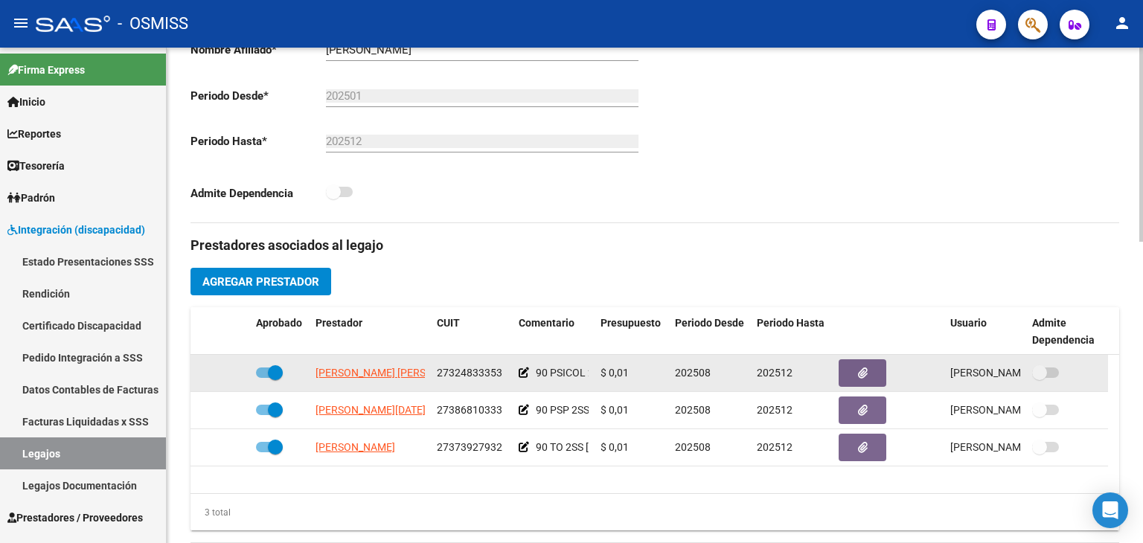
click at [484, 371] on span "27324833353" at bounding box center [470, 373] width 66 height 12
copy span "27324833353"
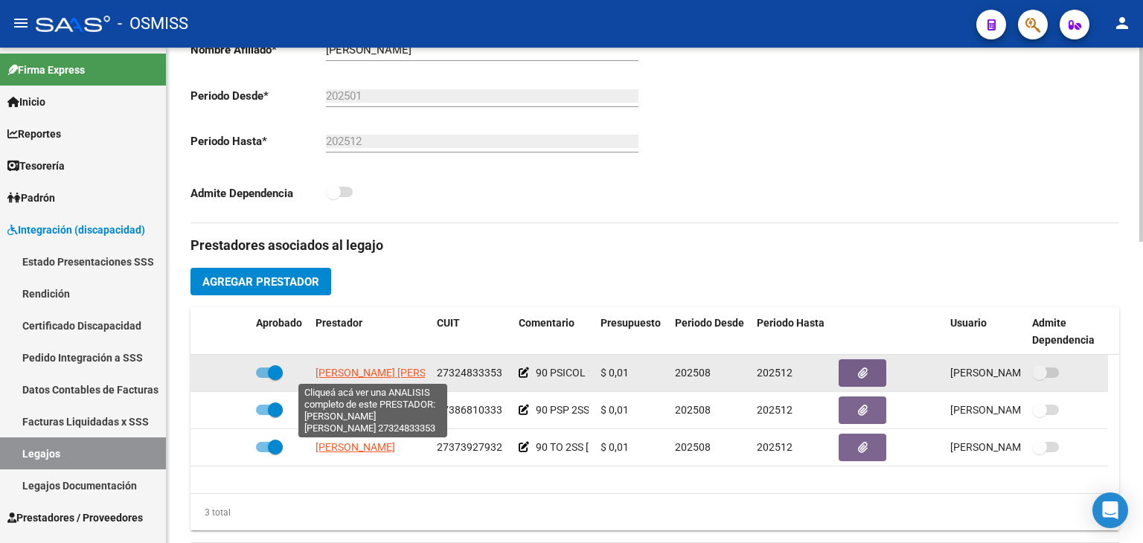
click at [404, 368] on span "[PERSON_NAME] [PERSON_NAME]" at bounding box center [397, 373] width 162 height 12
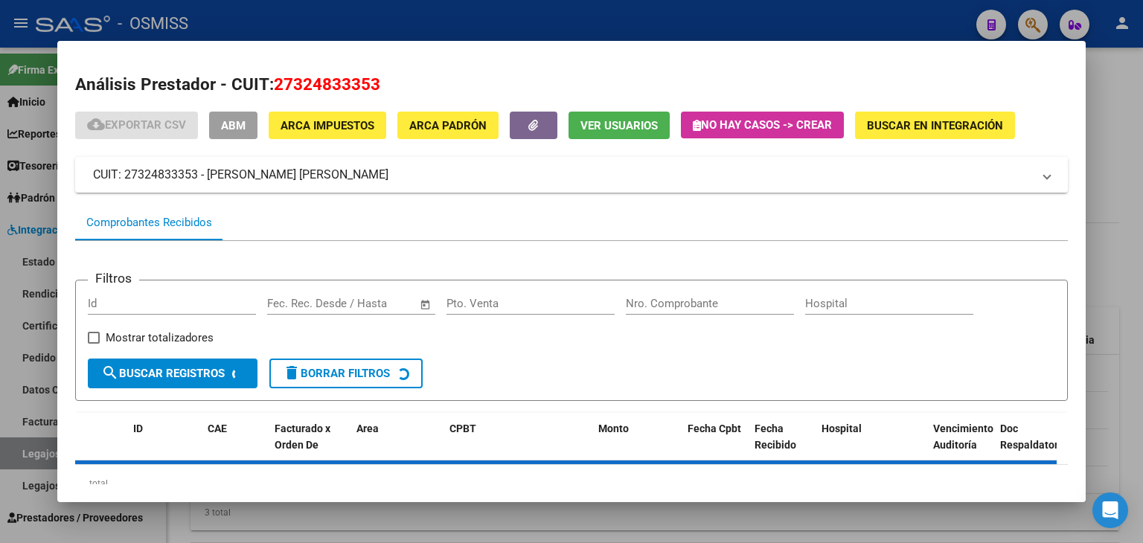
drag, startPoint x: 300, startPoint y: 173, endPoint x: 206, endPoint y: 174, distance: 93.8
click at [206, 174] on mat-panel-title "CUIT: 27324833353 - [PERSON_NAME] [PERSON_NAME]" at bounding box center [562, 175] width 939 height 18
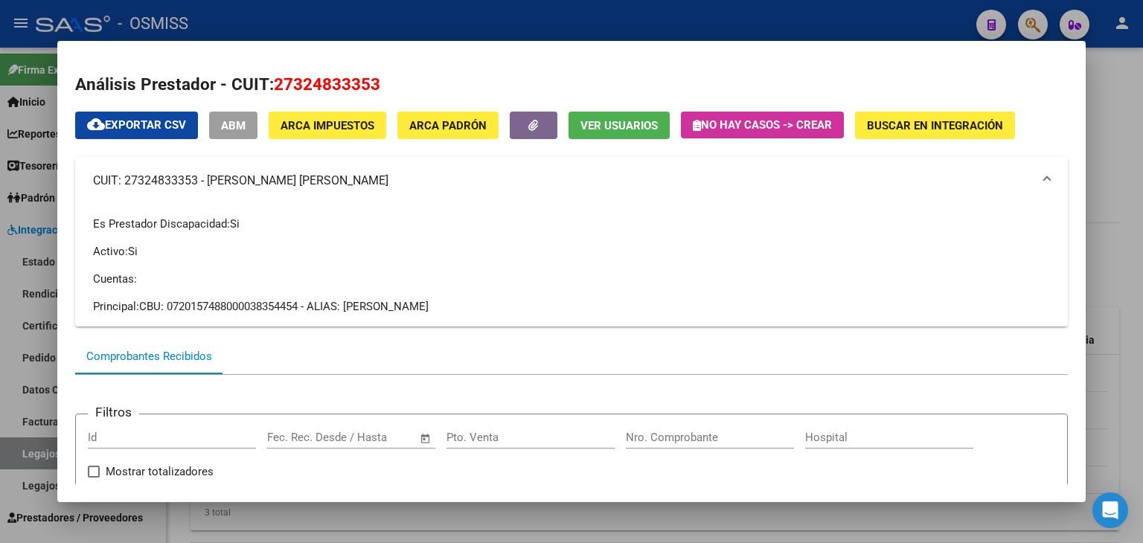
click at [347, 513] on div at bounding box center [571, 271] width 1143 height 543
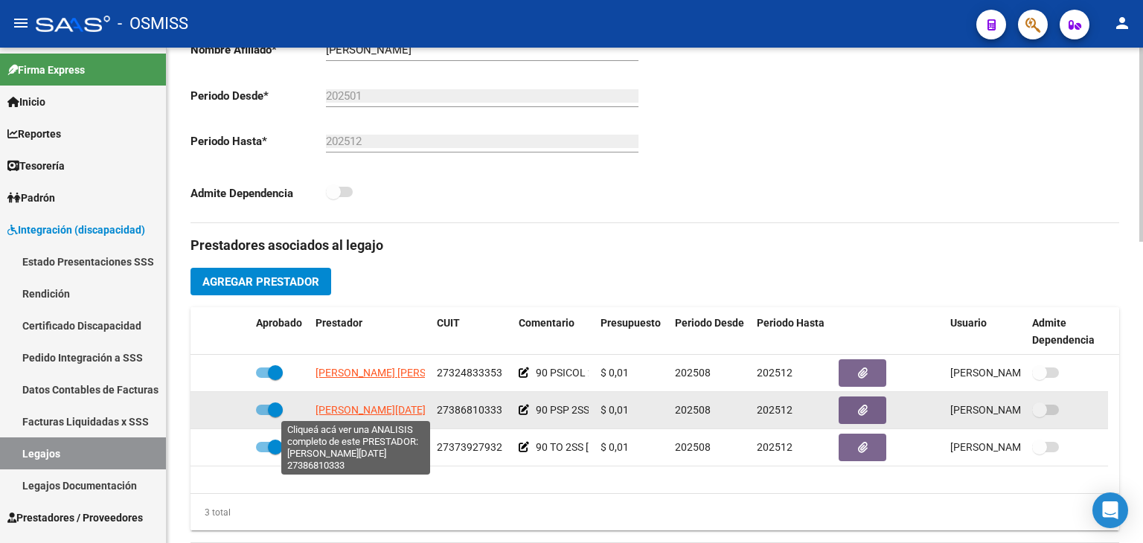
click at [377, 412] on span "[PERSON_NAME][DATE]" at bounding box center [371, 410] width 110 height 12
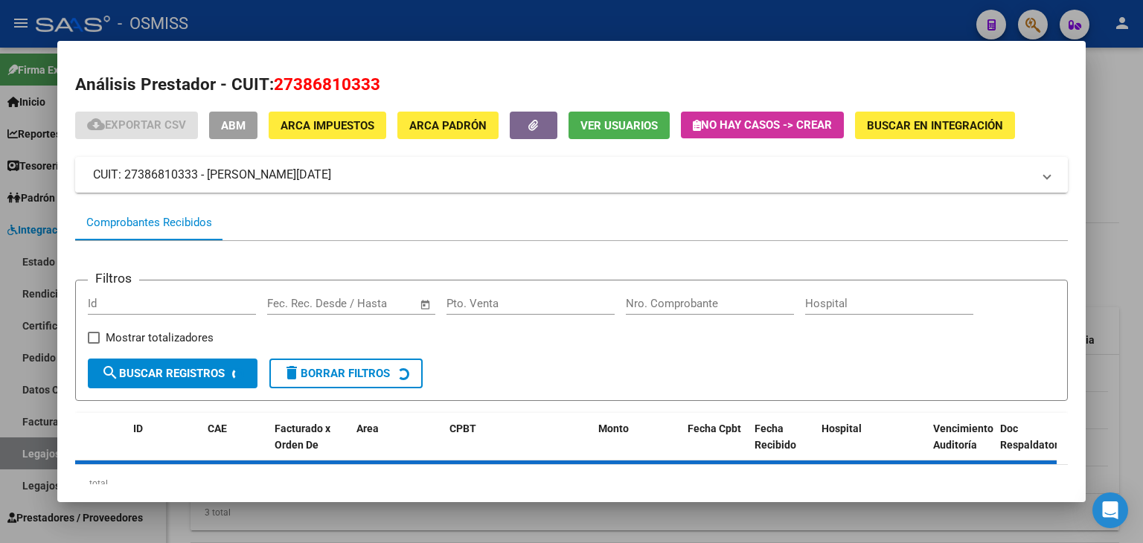
click at [158, 167] on mat-panel-title "CUIT: 27386810333 - [PERSON_NAME][DATE]" at bounding box center [562, 175] width 939 height 18
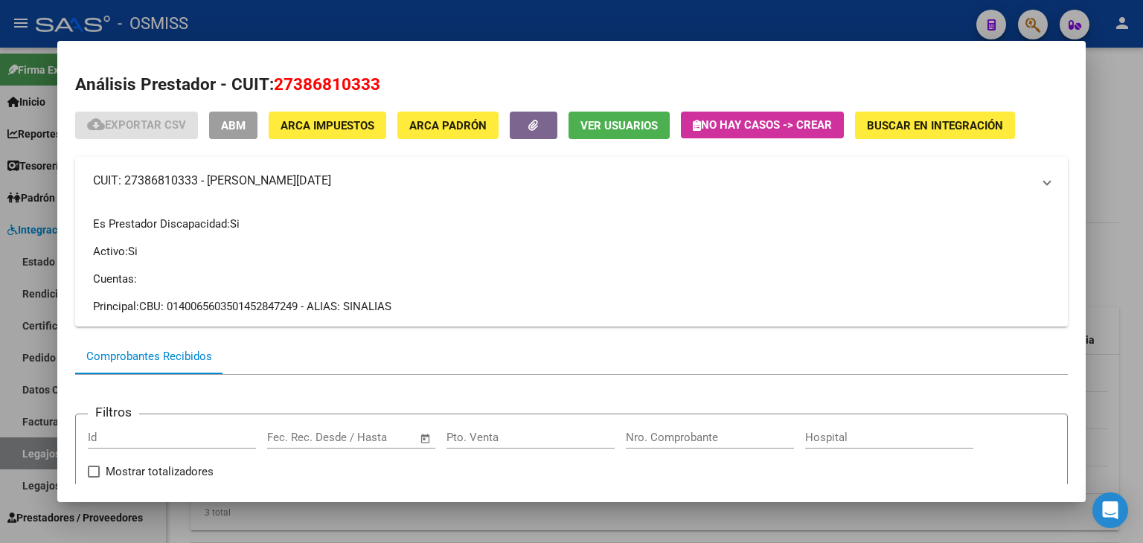
click at [158, 167] on mat-expansion-panel-header "CUIT: 27386810333 - [PERSON_NAME][DATE]" at bounding box center [571, 181] width 993 height 48
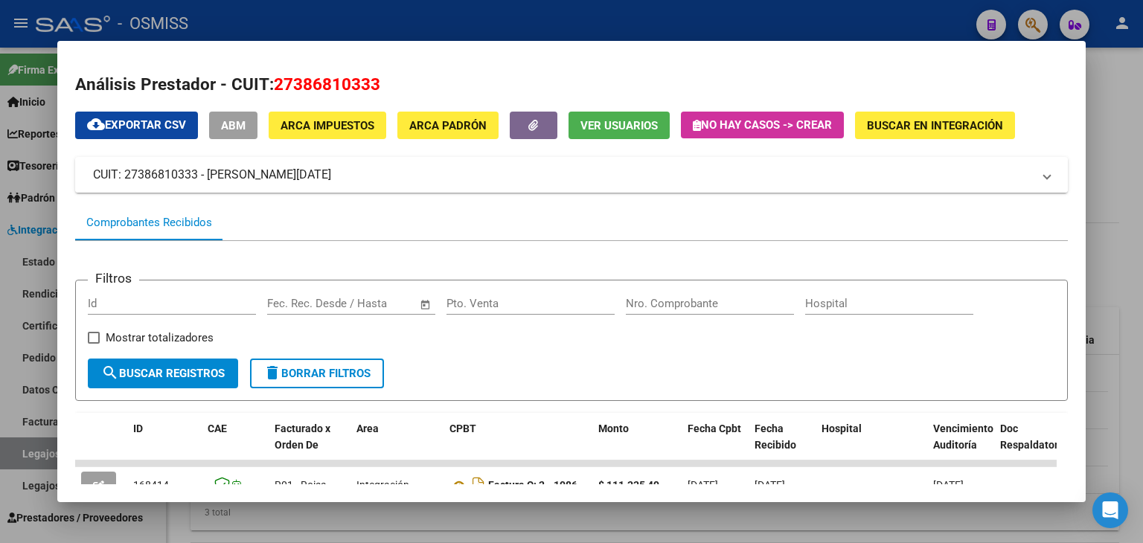
drag, startPoint x: 315, startPoint y: 176, endPoint x: 210, endPoint y: 173, distance: 105.0
click at [210, 173] on mat-panel-title "CUIT: 27386810333 - [PERSON_NAME][DATE]" at bounding box center [562, 175] width 939 height 18
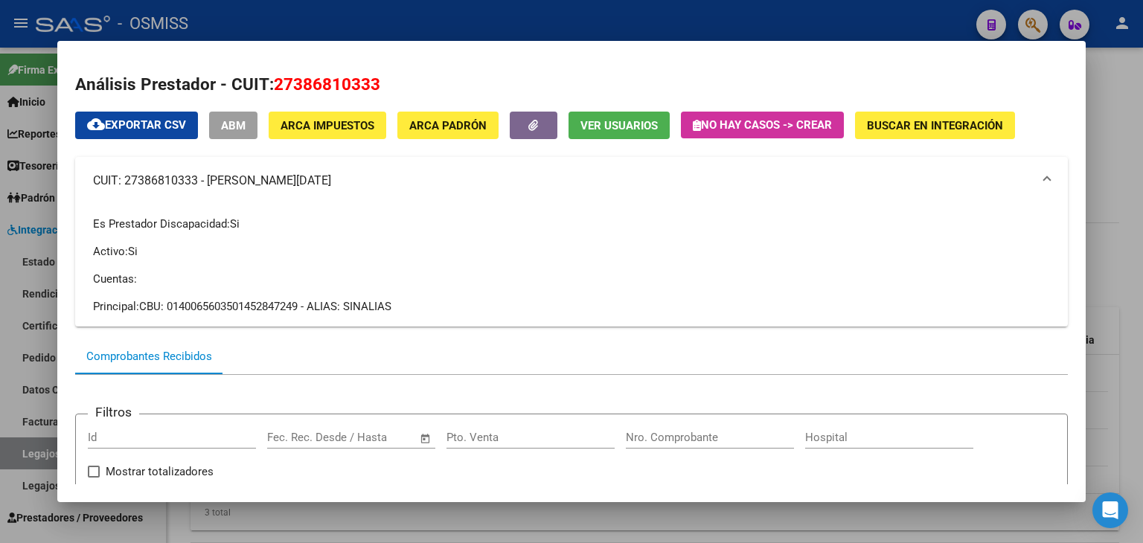
click at [407, 522] on div at bounding box center [571, 271] width 1143 height 543
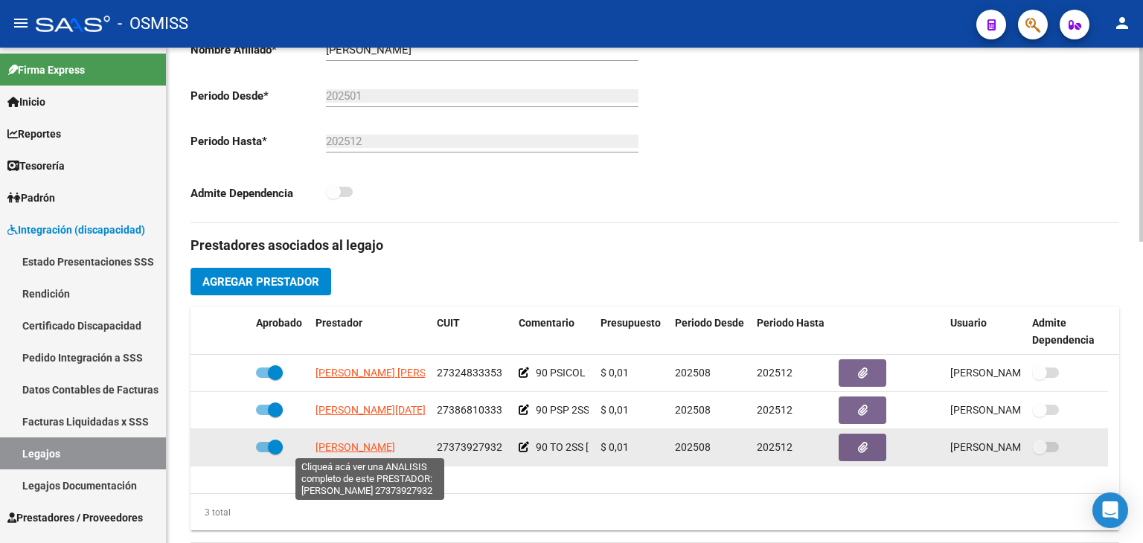
click at [360, 444] on span "[PERSON_NAME]" at bounding box center [356, 447] width 80 height 12
type textarea "27373927932"
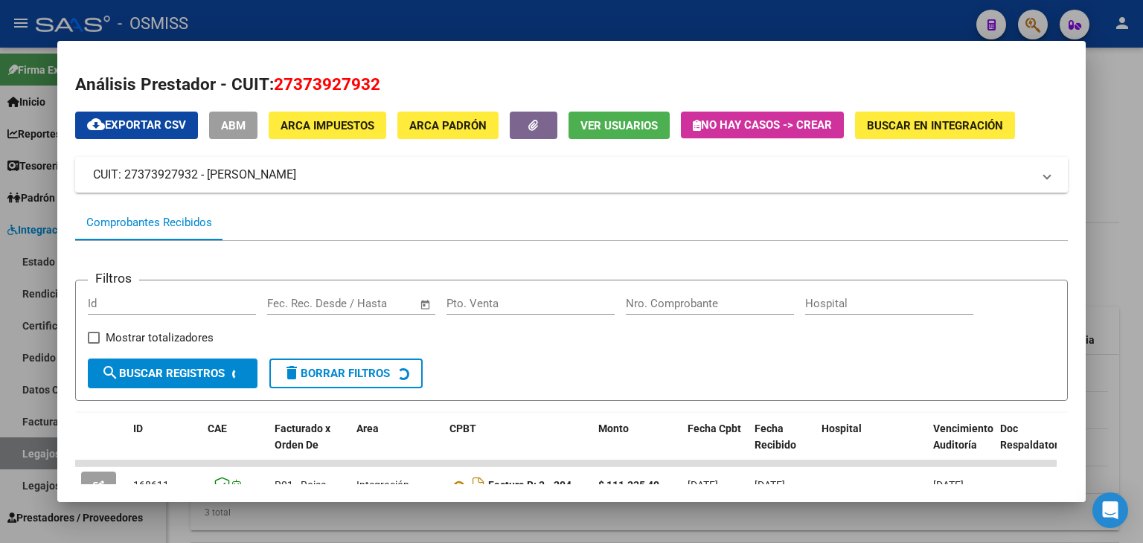
drag, startPoint x: 325, startPoint y: 180, endPoint x: 210, endPoint y: 169, distance: 115.9
click at [210, 169] on mat-panel-title "CUIT: 27373927932 - [PERSON_NAME]" at bounding box center [562, 175] width 939 height 18
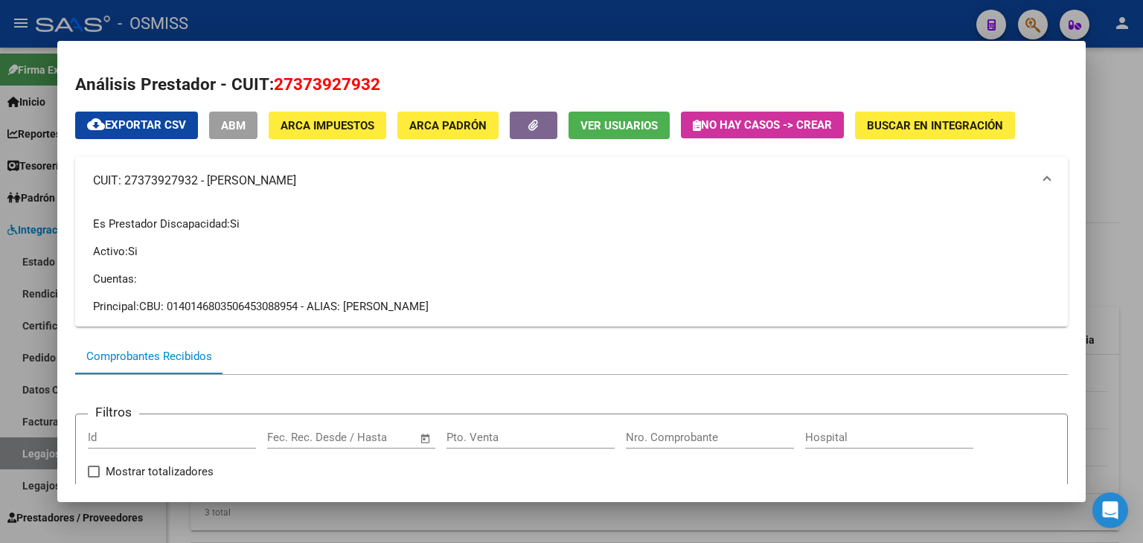
click at [172, 181] on mat-panel-title "CUIT: 27373927932 - [PERSON_NAME]" at bounding box center [562, 181] width 939 height 18
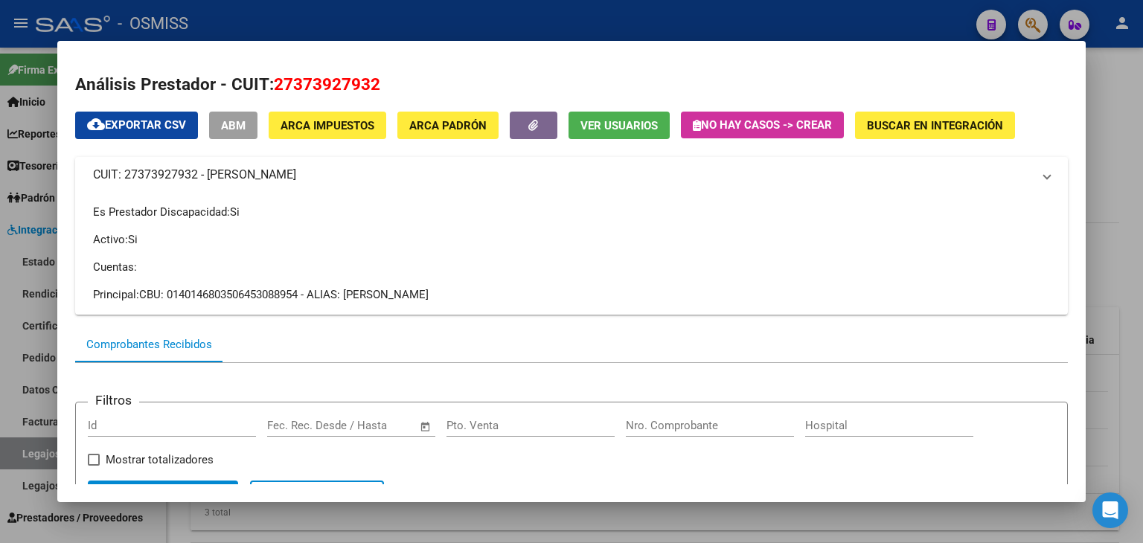
click at [172, 181] on mat-panel-title "CUIT: 27373927932 - [PERSON_NAME]" at bounding box center [562, 175] width 939 height 18
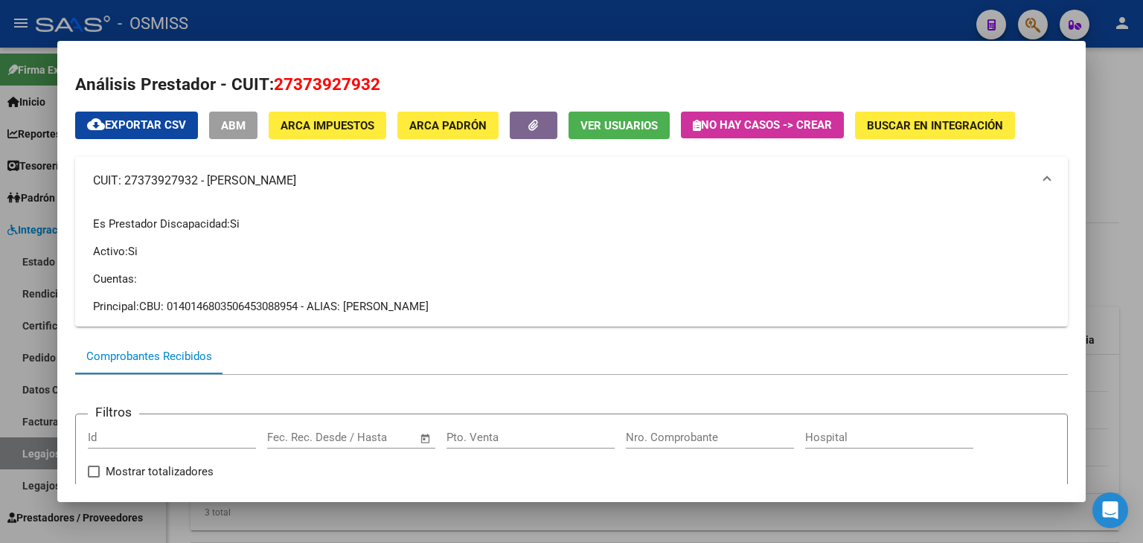
click at [399, 522] on div at bounding box center [571, 271] width 1143 height 543
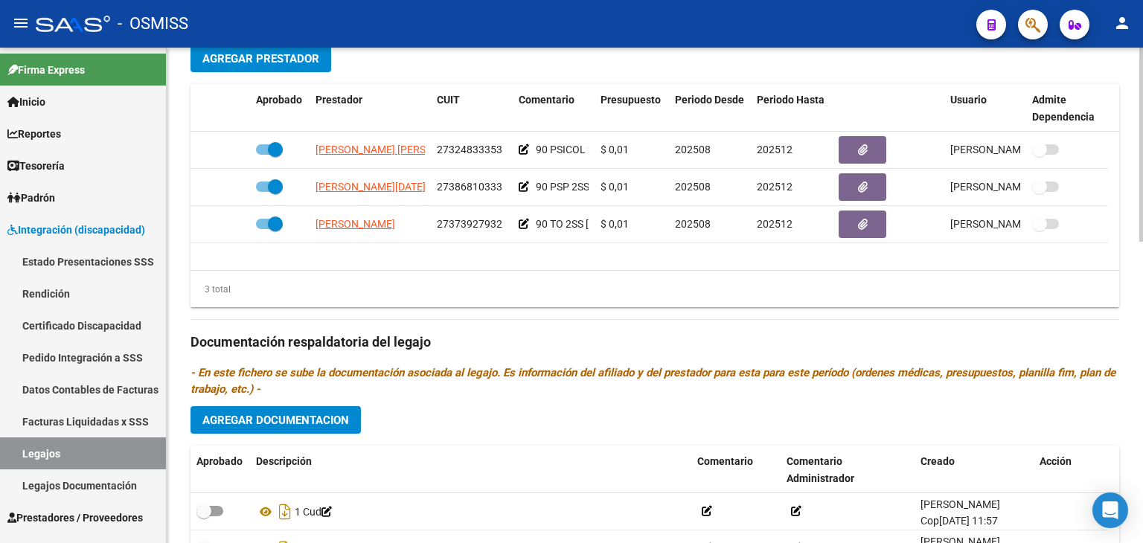
scroll to position [744, 0]
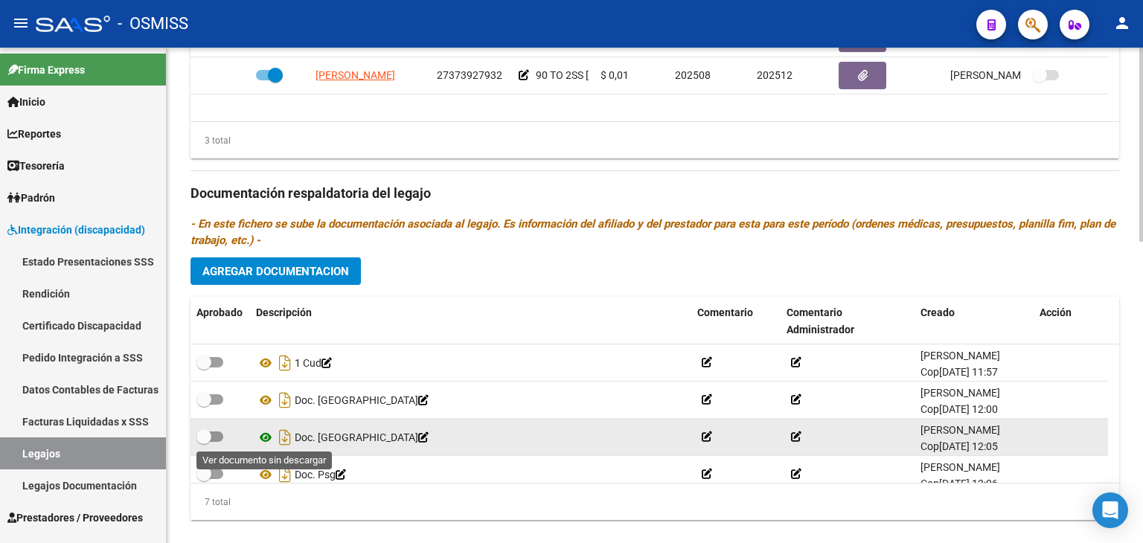
click at [261, 438] on icon at bounding box center [265, 438] width 19 height 18
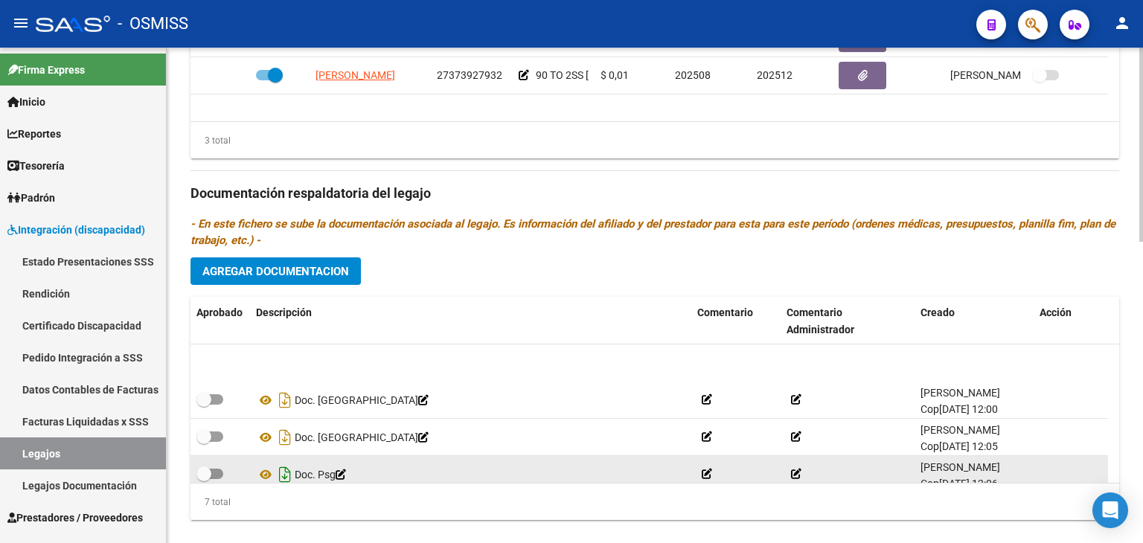
scroll to position [74, 0]
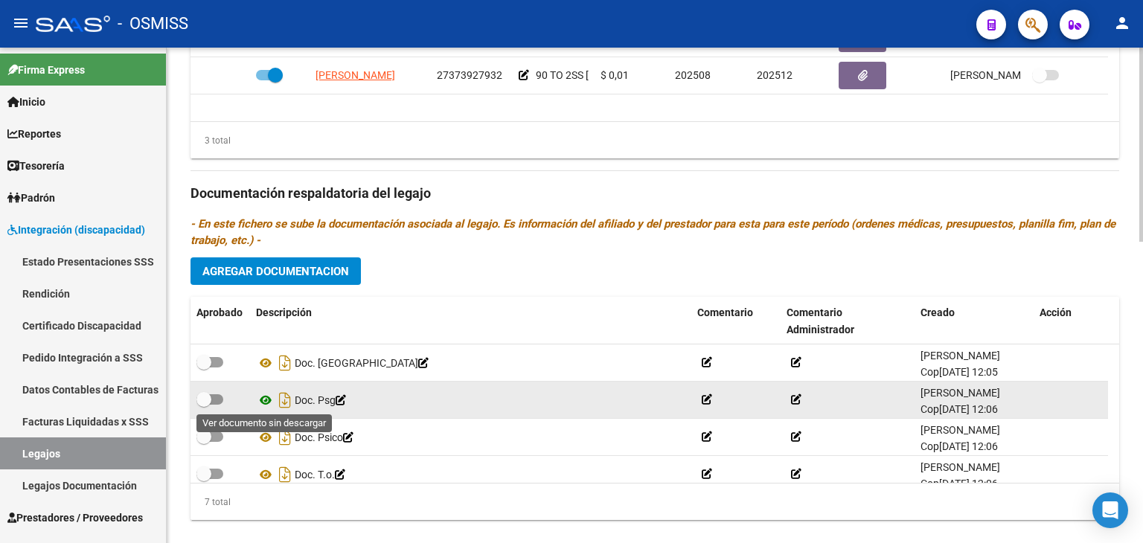
click at [258, 401] on icon at bounding box center [265, 401] width 19 height 18
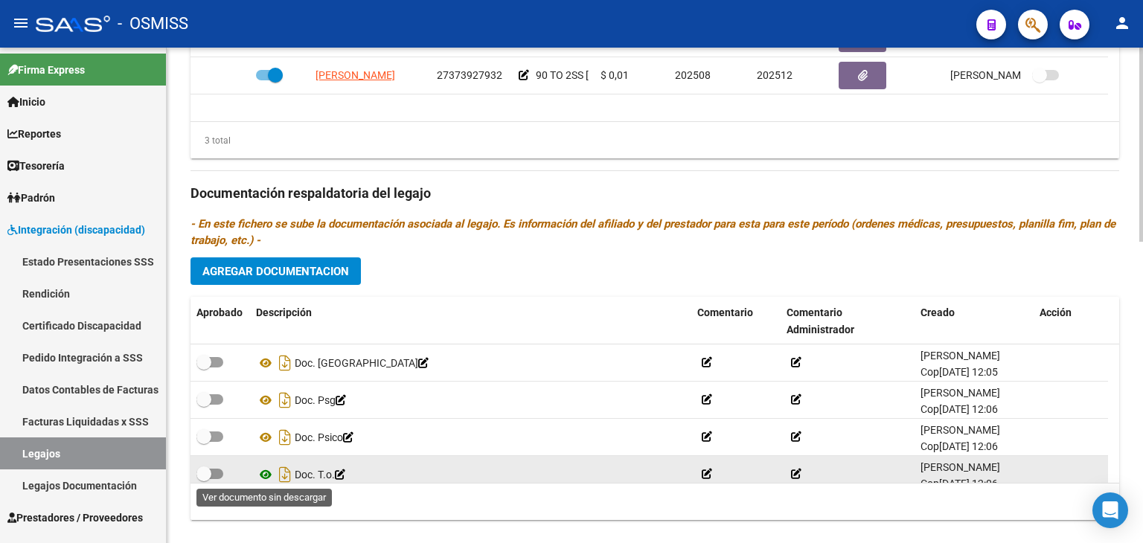
click at [263, 471] on icon at bounding box center [265, 475] width 19 height 18
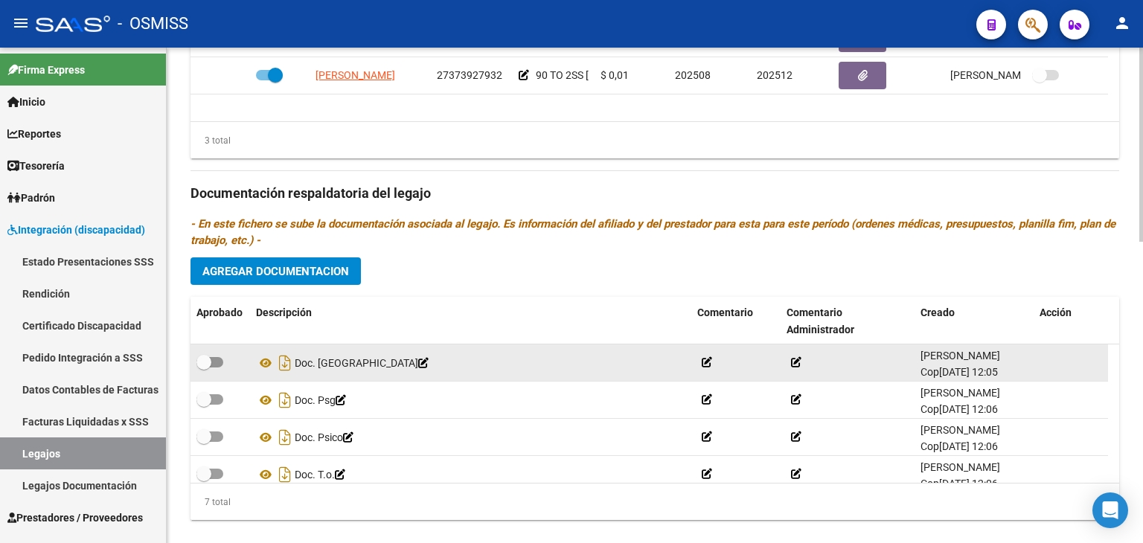
scroll to position [126, 0]
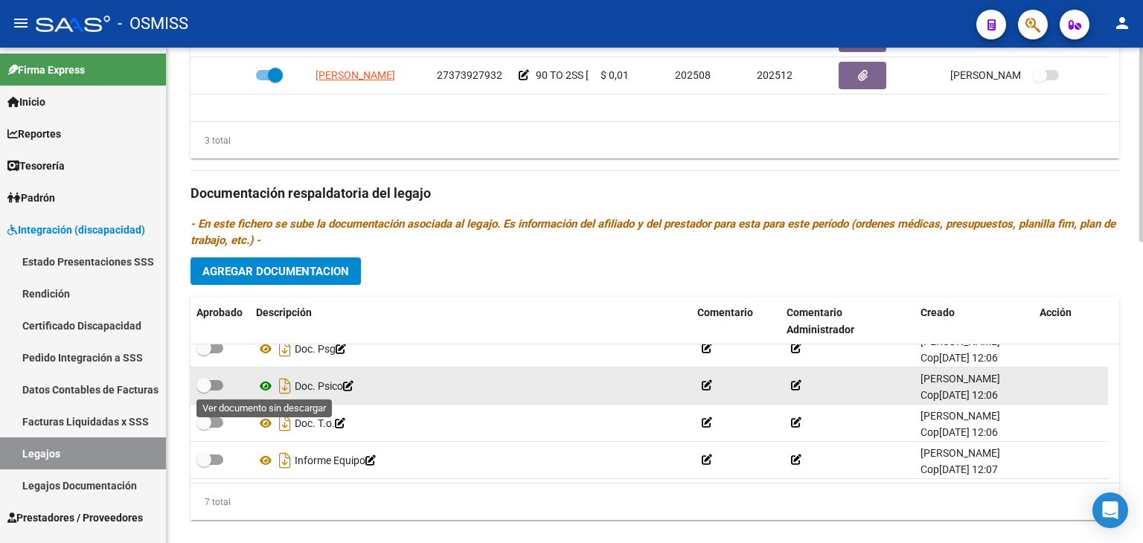
click at [267, 386] on icon at bounding box center [265, 386] width 19 height 18
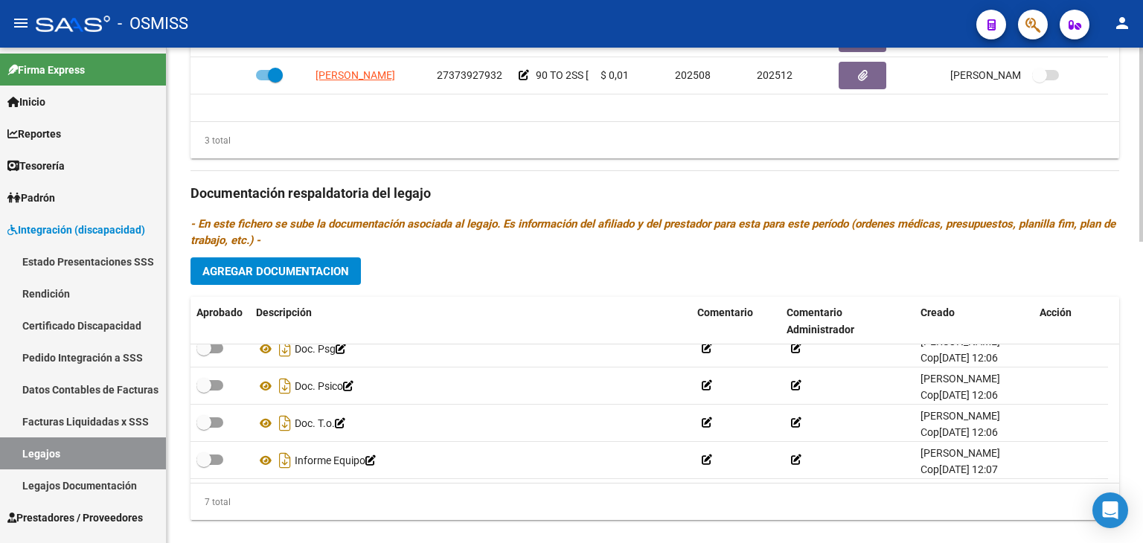
drag, startPoint x: 68, startPoint y: 455, endPoint x: 185, endPoint y: 403, distance: 128.6
click at [68, 455] on link "Legajos" at bounding box center [83, 454] width 166 height 32
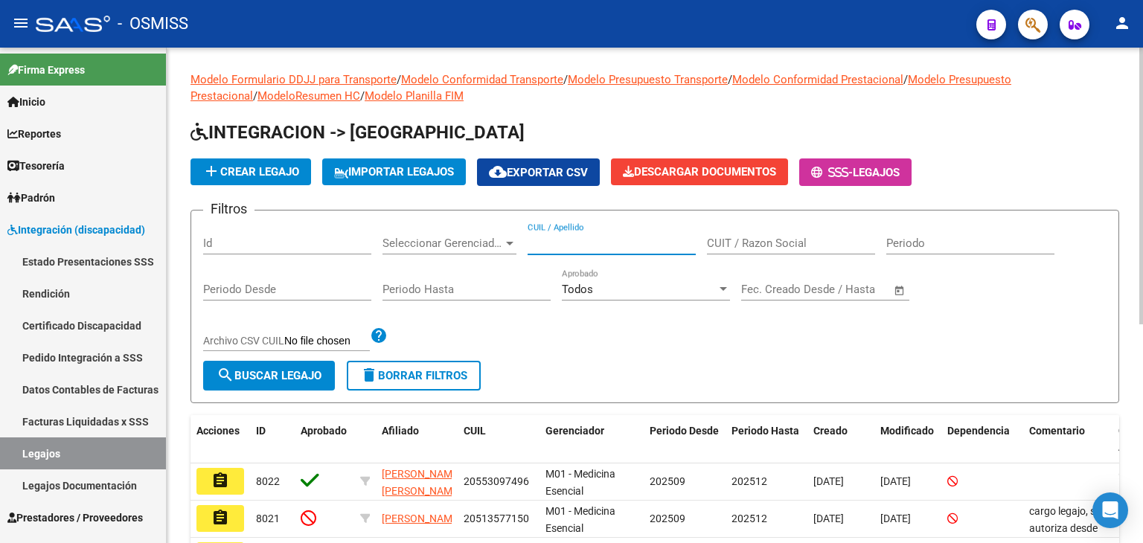
paste input "20572144403"
type input "20572144403"
click at [293, 376] on span "search Buscar Legajo" at bounding box center [269, 375] width 105 height 13
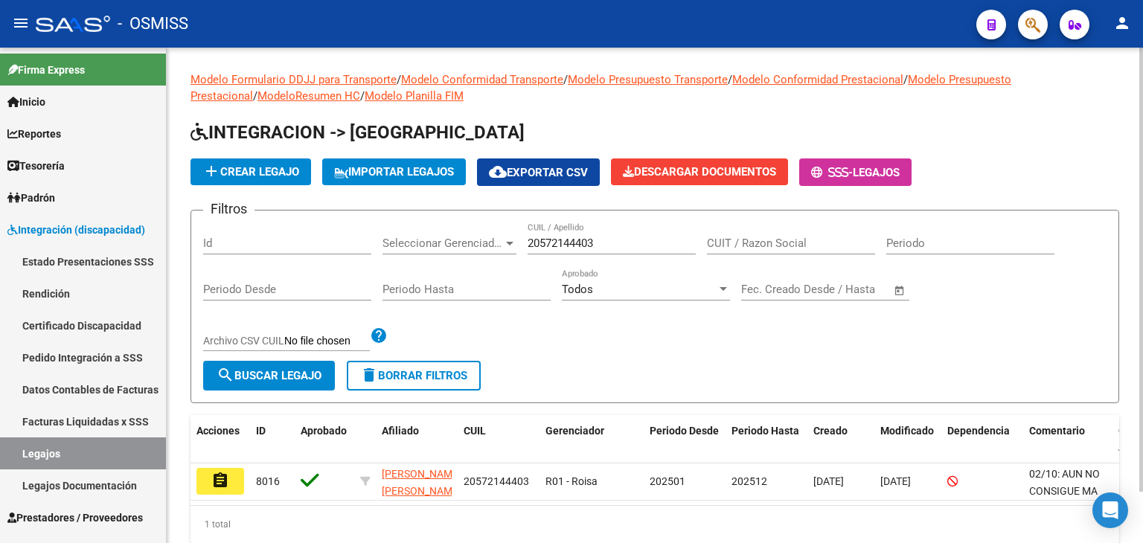
scroll to position [57, 0]
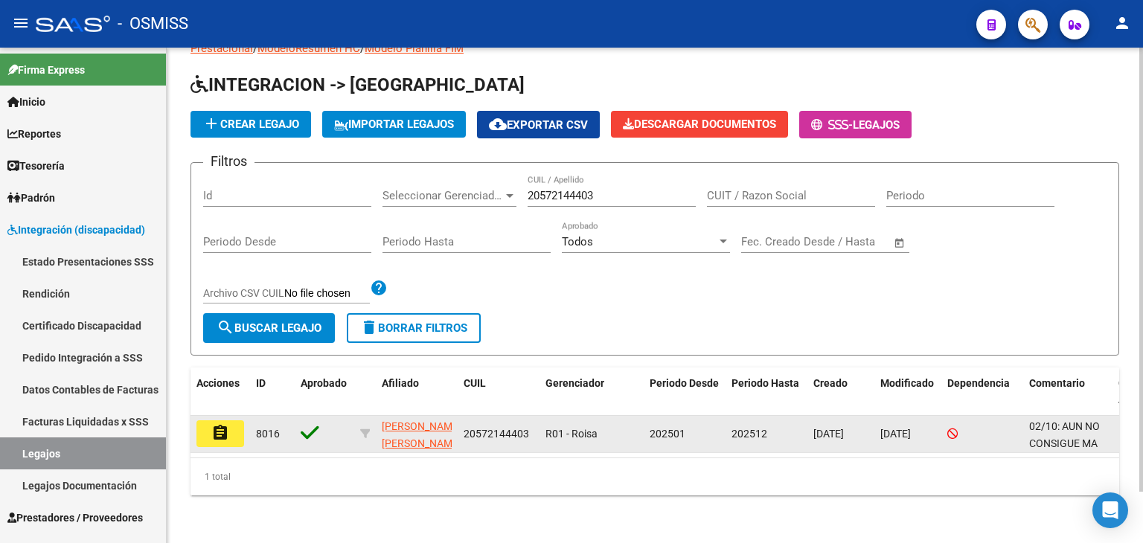
click at [217, 426] on mat-icon "assignment" at bounding box center [220, 433] width 18 height 18
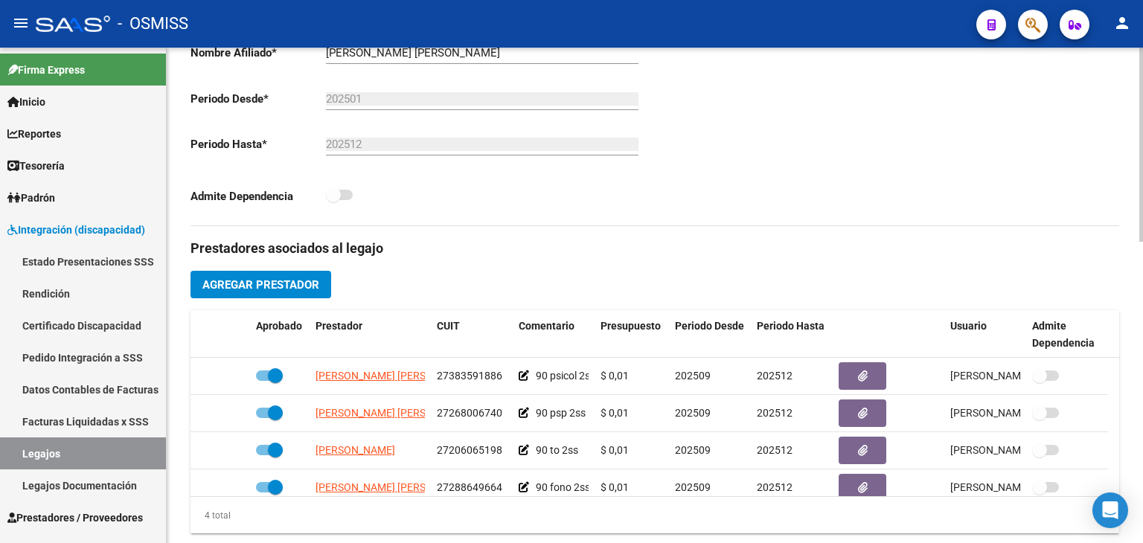
scroll to position [447, 0]
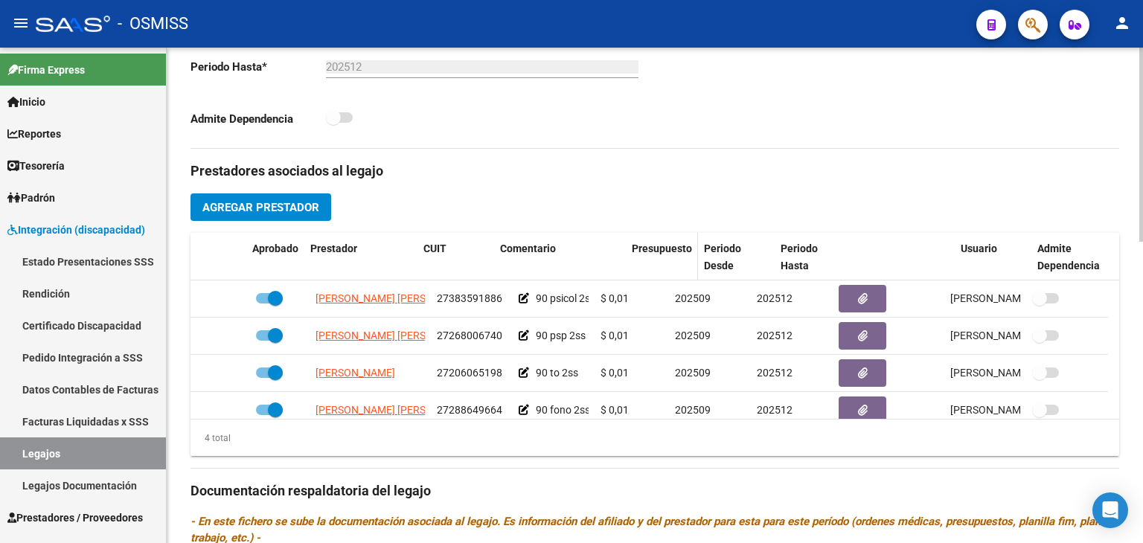
drag, startPoint x: 593, startPoint y: 263, endPoint x: 652, endPoint y: 258, distance: 59.7
click at [652, 258] on div "Aprobado Prestador CUIT Comentario Presupuesto Periodo Desde Periodo Hasta Usua…" at bounding box center [650, 257] width 918 height 49
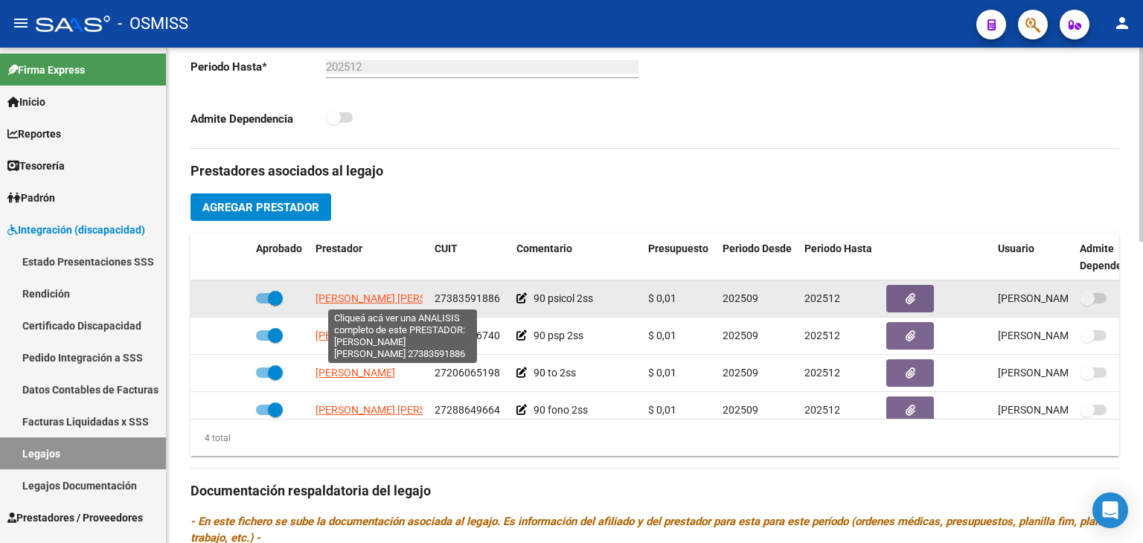
click at [381, 298] on span "[PERSON_NAME] [PERSON_NAME]" at bounding box center [397, 299] width 162 height 12
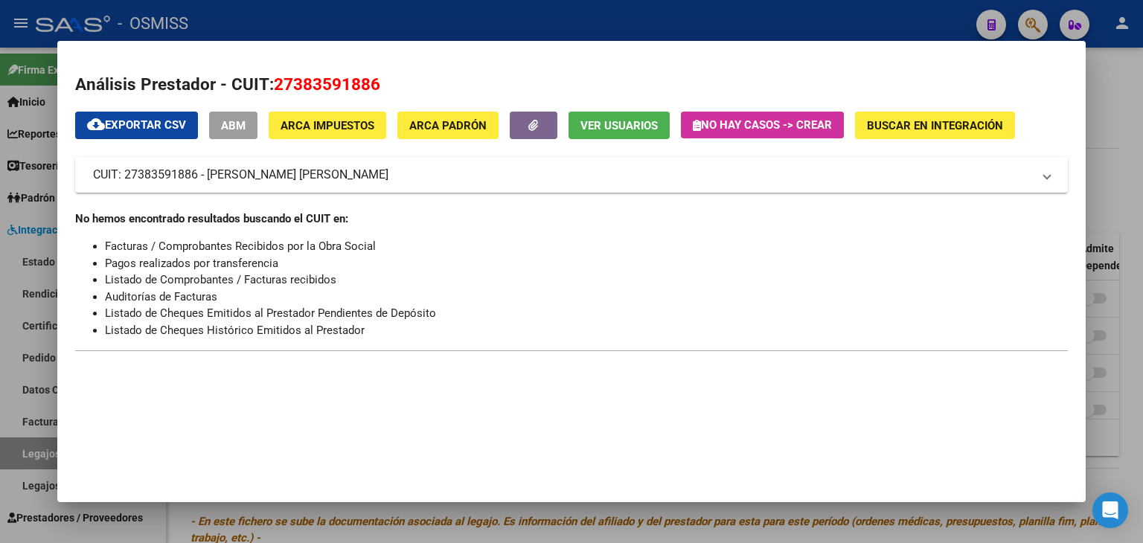
drag, startPoint x: 329, startPoint y: 176, endPoint x: 217, endPoint y: 176, distance: 111.7
click at [208, 176] on mat-panel-title "CUIT: 27383591886 - [PERSON_NAME] [PERSON_NAME]" at bounding box center [562, 175] width 939 height 18
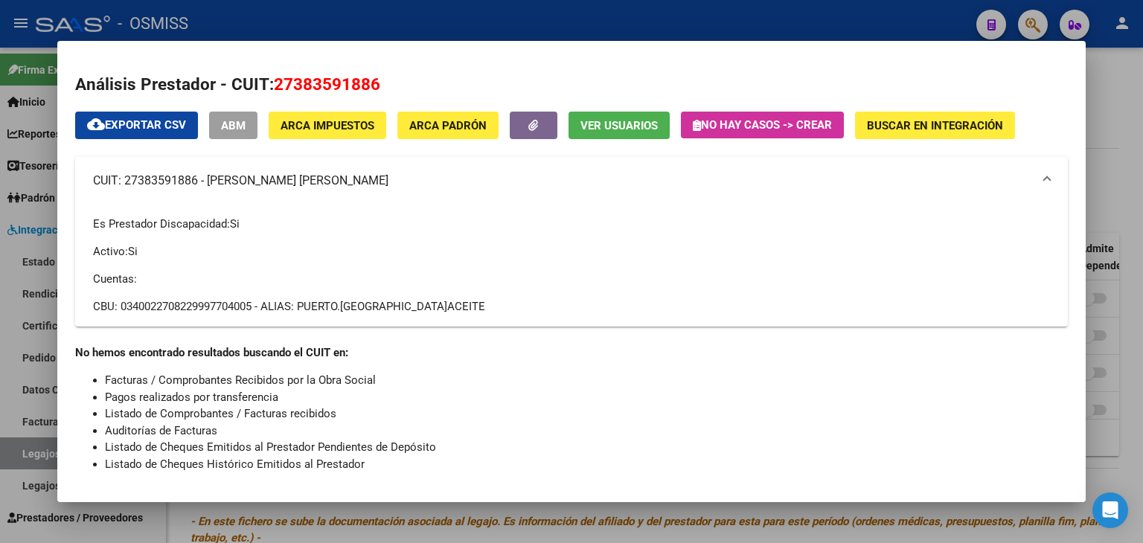
click at [157, 180] on mat-panel-title "CUIT: 27383591886 - [PERSON_NAME] [PERSON_NAME]" at bounding box center [562, 181] width 939 height 18
click at [42, 352] on div at bounding box center [571, 271] width 1143 height 543
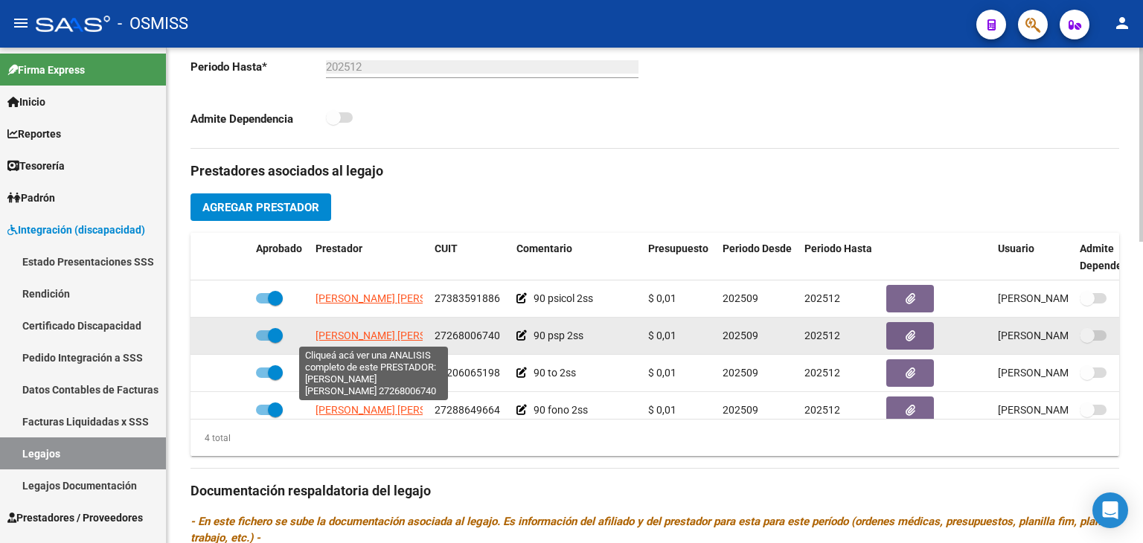
click at [375, 337] on span "[PERSON_NAME] [PERSON_NAME]" at bounding box center [397, 336] width 162 height 12
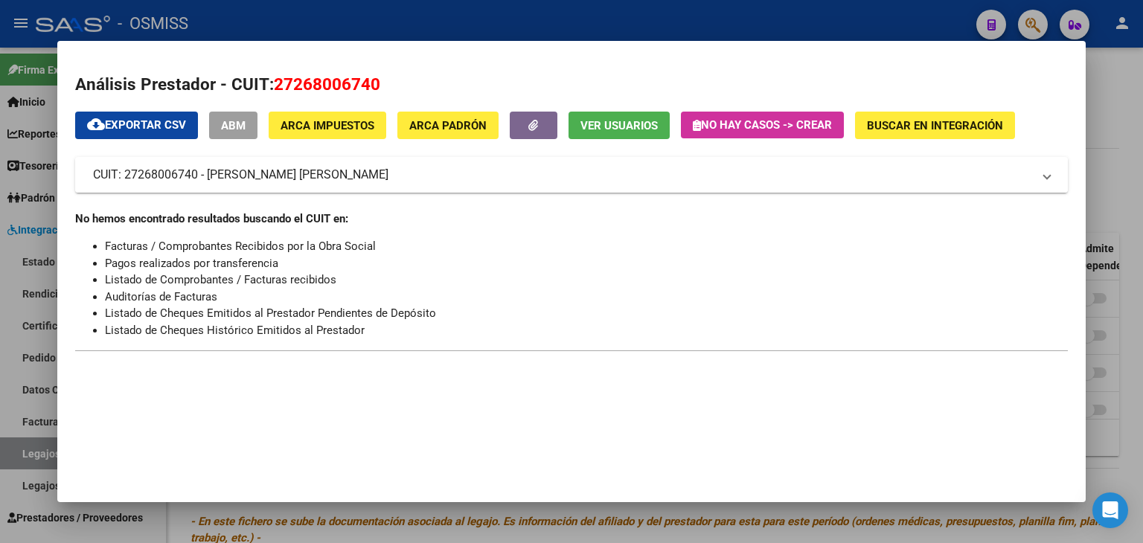
drag, startPoint x: 363, startPoint y: 176, endPoint x: 208, endPoint y: 173, distance: 154.9
click at [208, 173] on mat-panel-title "CUIT: 27268006740 - [PERSON_NAME] [PERSON_NAME]" at bounding box center [562, 175] width 939 height 18
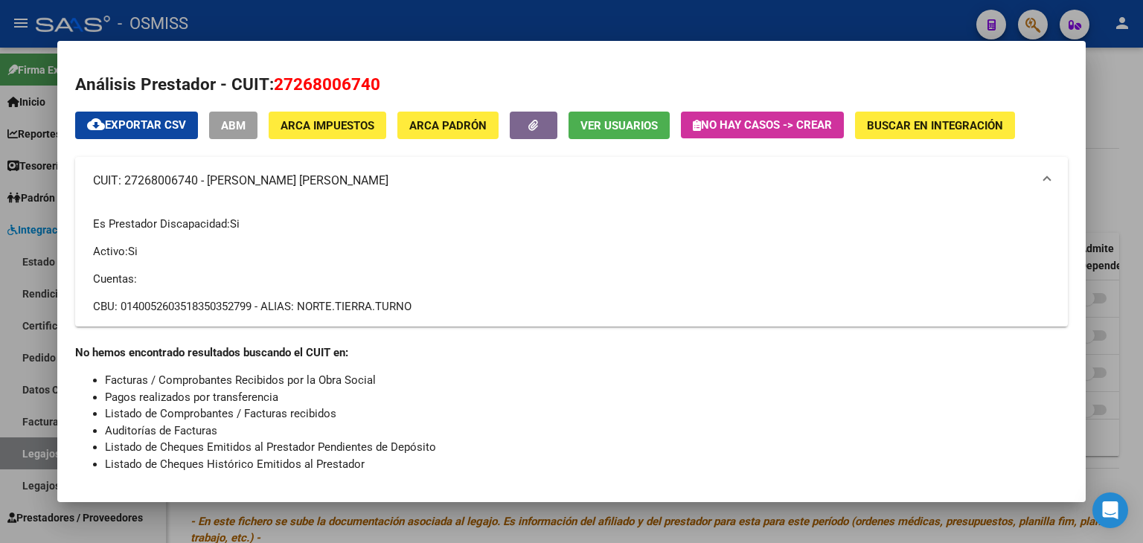
click at [139, 173] on mat-panel-title "CUIT: 27268006740 - [PERSON_NAME] [PERSON_NAME]" at bounding box center [562, 181] width 939 height 18
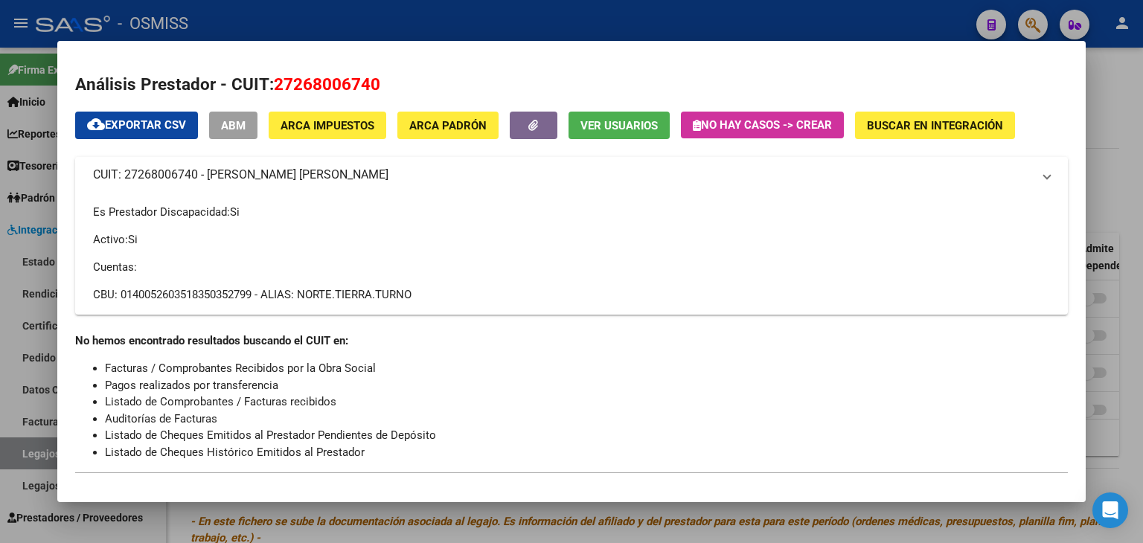
click at [139, 173] on mat-panel-title "CUIT: 27268006740 - [PERSON_NAME] [PERSON_NAME]" at bounding box center [562, 175] width 939 height 18
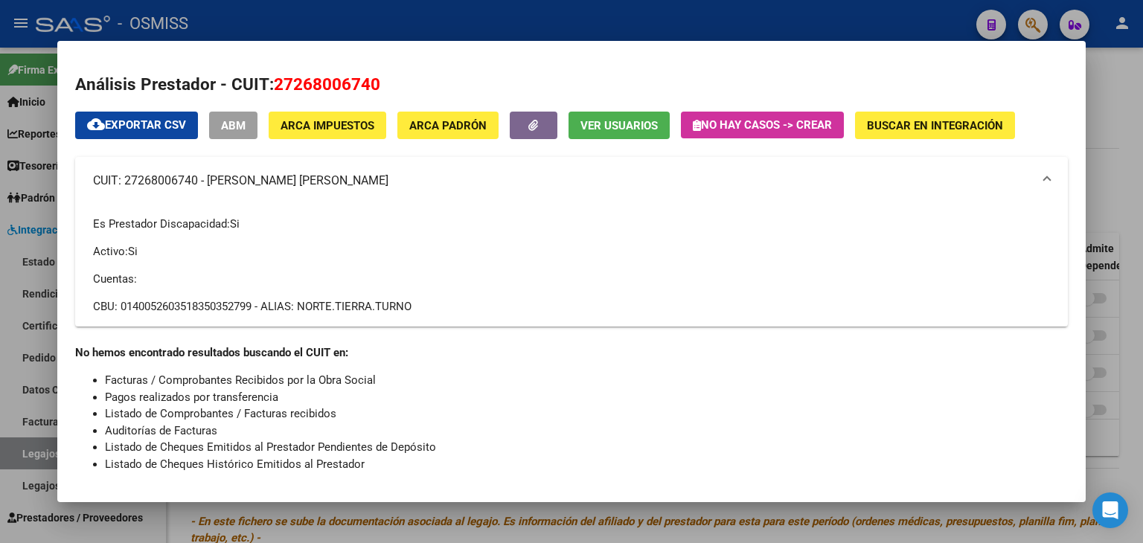
click at [369, 511] on div at bounding box center [571, 271] width 1143 height 543
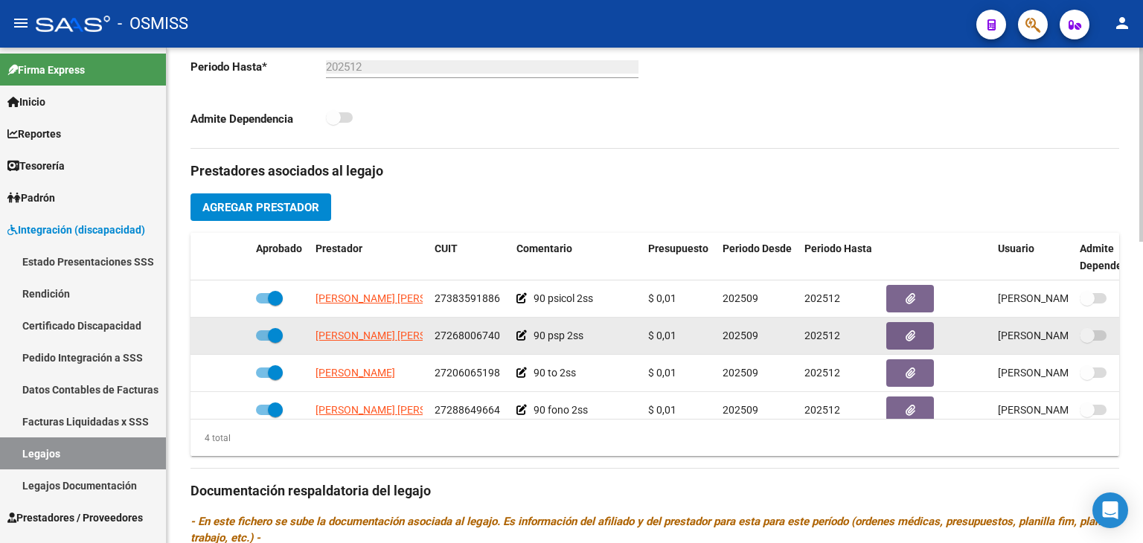
scroll to position [26, 0]
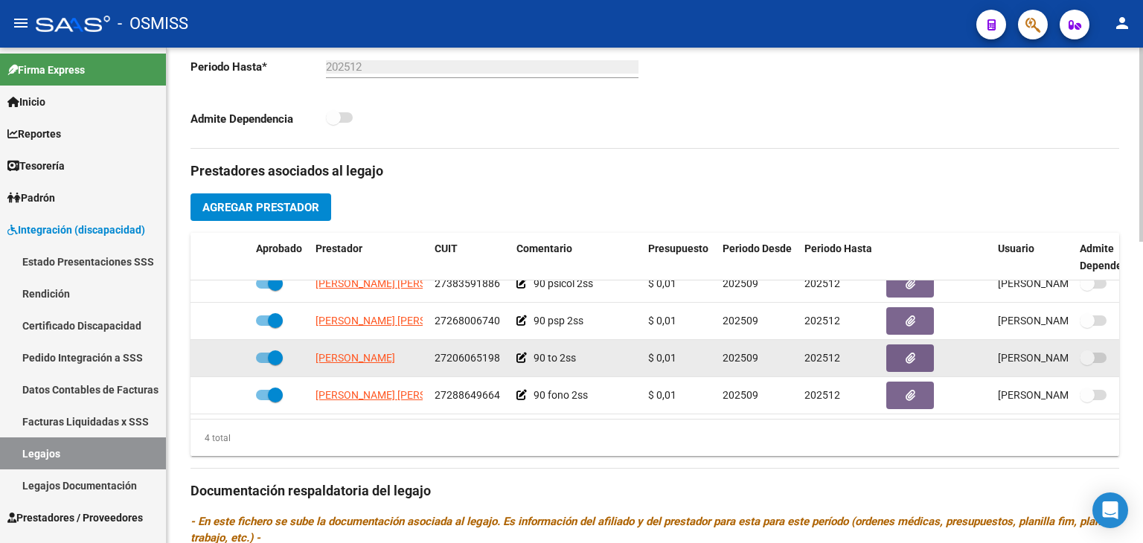
click at [456, 352] on span "27206065198" at bounding box center [468, 358] width 66 height 12
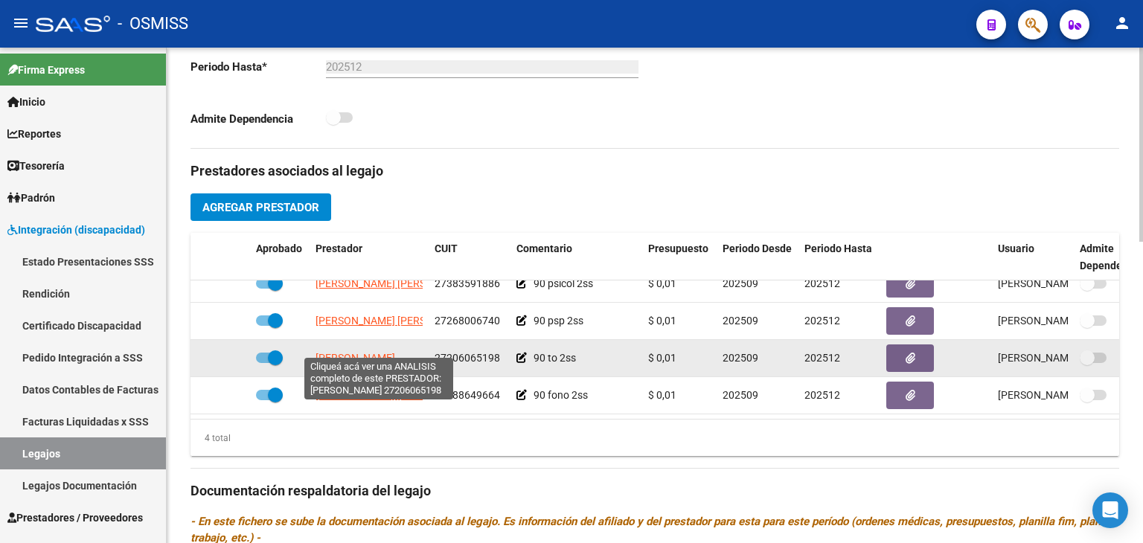
click at [395, 352] on span "[PERSON_NAME]" at bounding box center [356, 358] width 80 height 12
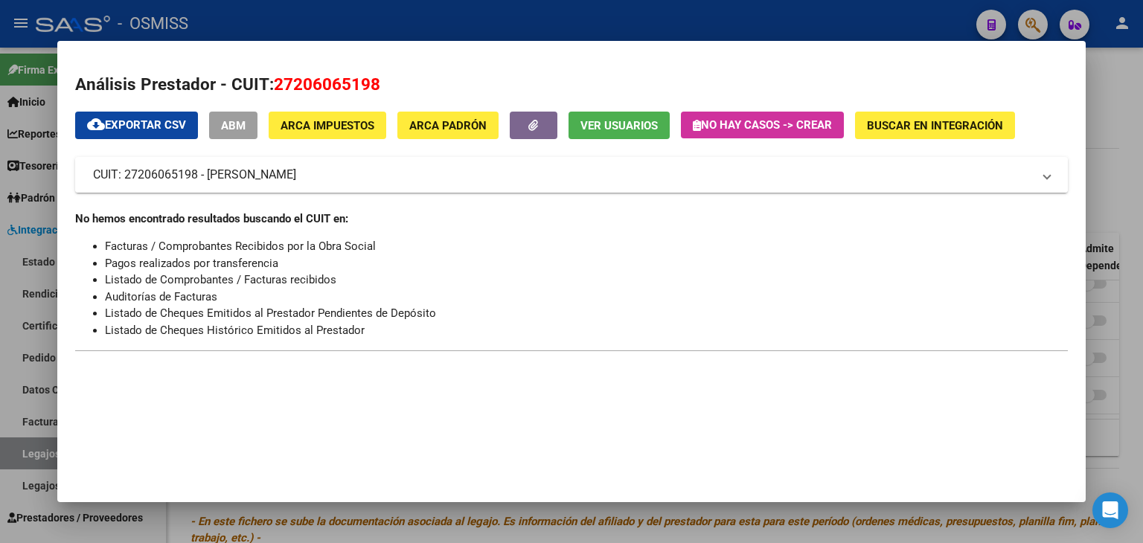
drag, startPoint x: 381, startPoint y: 176, endPoint x: 209, endPoint y: 178, distance: 172.0
click at [209, 178] on mat-panel-title "CUIT: 27206065198 - [PERSON_NAME]" at bounding box center [562, 175] width 939 height 18
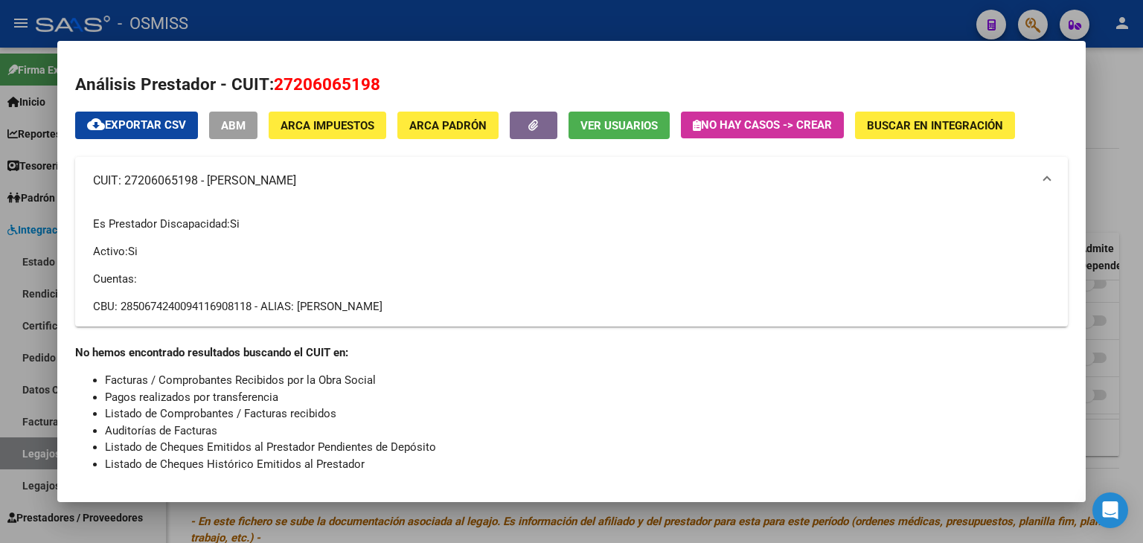
click at [382, 516] on div at bounding box center [571, 271] width 1143 height 543
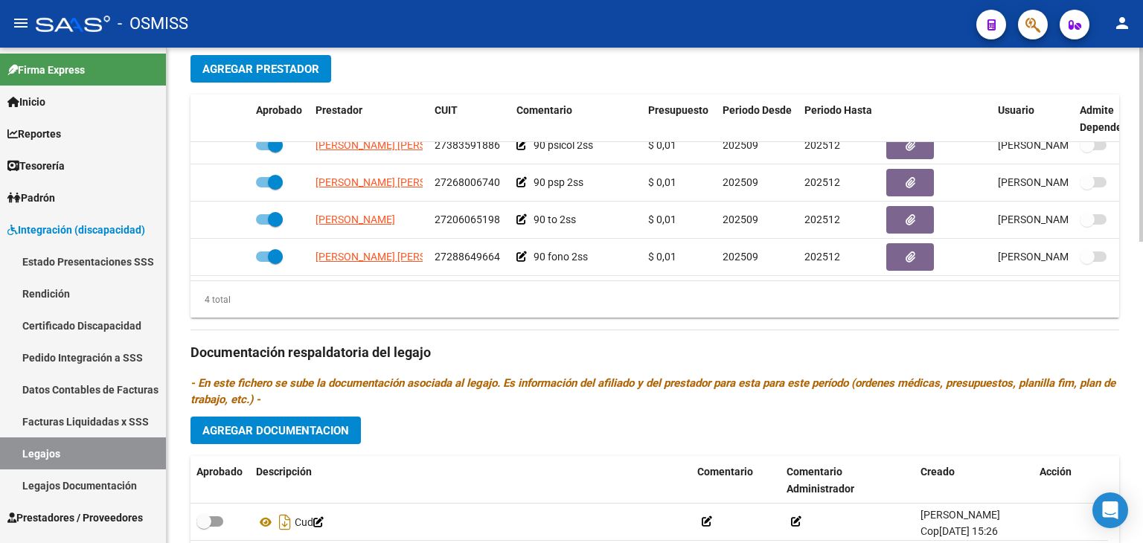
scroll to position [596, 0]
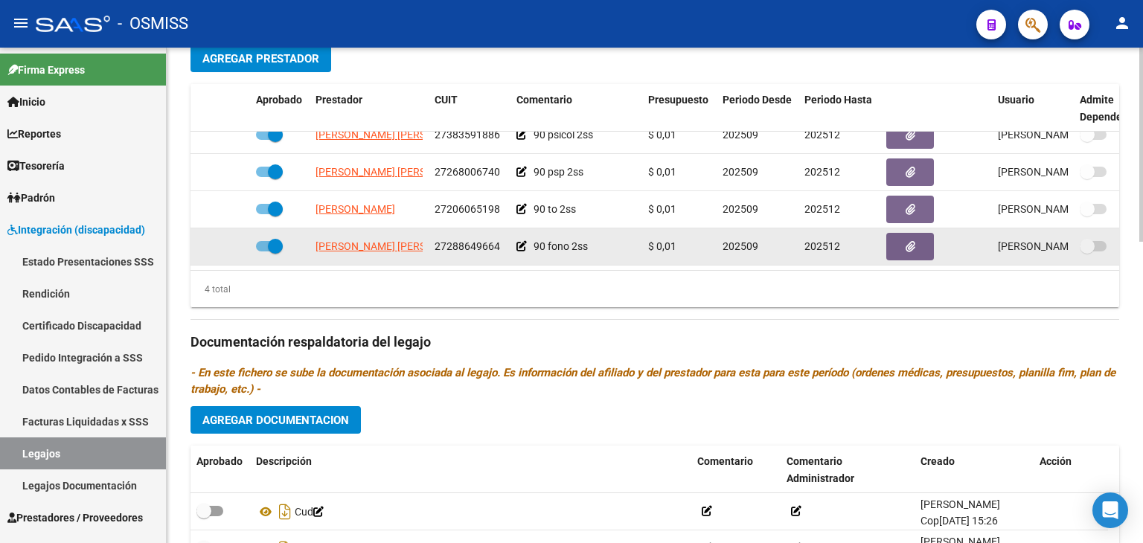
click at [470, 240] on span "27288649664" at bounding box center [468, 246] width 66 height 12
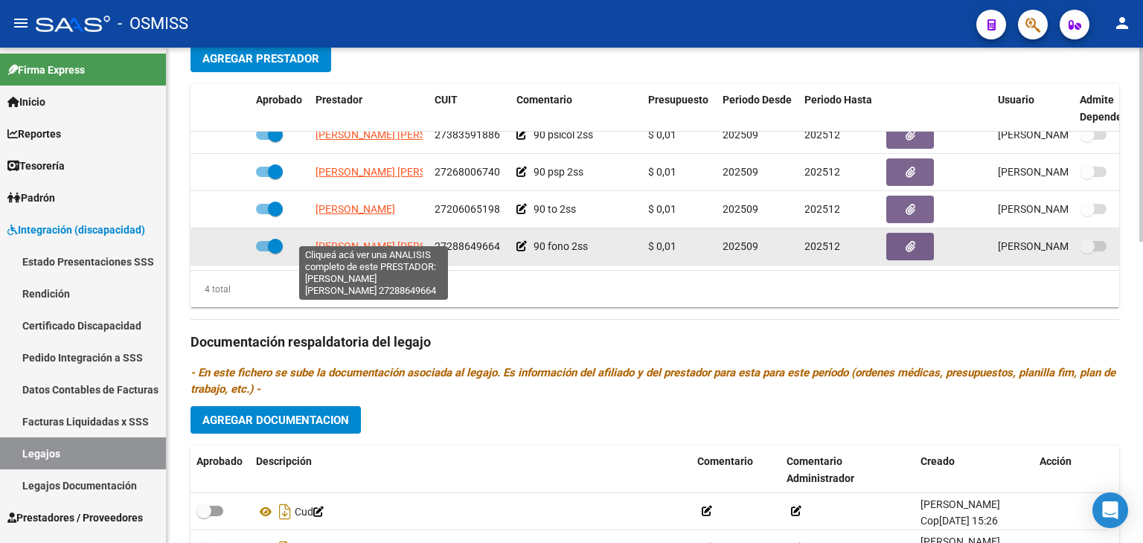
click at [397, 240] on span "[PERSON_NAME] [PERSON_NAME]" at bounding box center [397, 246] width 162 height 12
type textarea "27288649664"
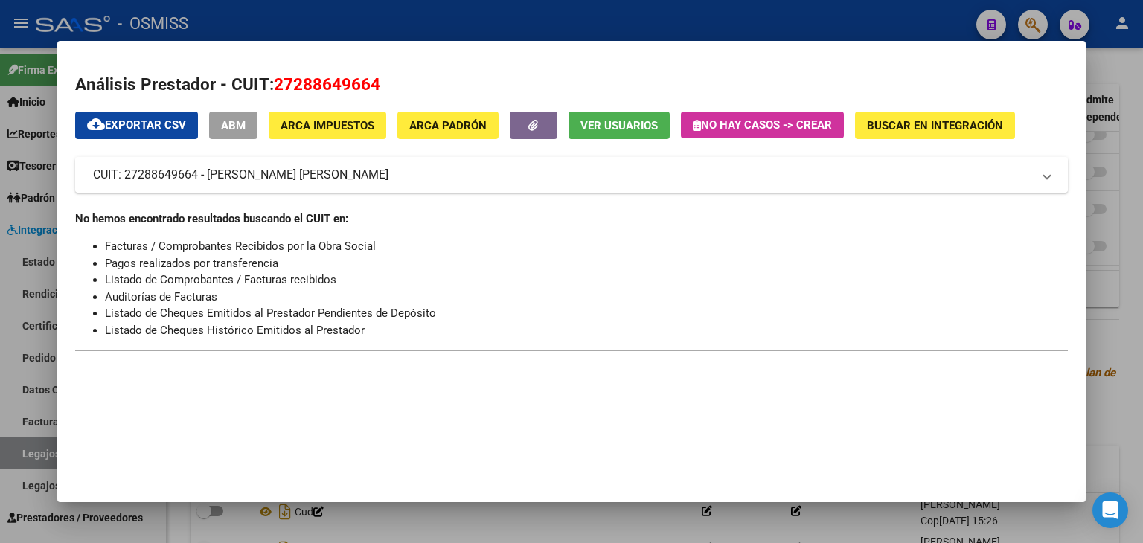
drag, startPoint x: 354, startPoint y: 177, endPoint x: 211, endPoint y: 177, distance: 142.9
click at [211, 177] on mat-panel-title "CUIT: 27288649664 - [PERSON_NAME] [PERSON_NAME]" at bounding box center [562, 175] width 939 height 18
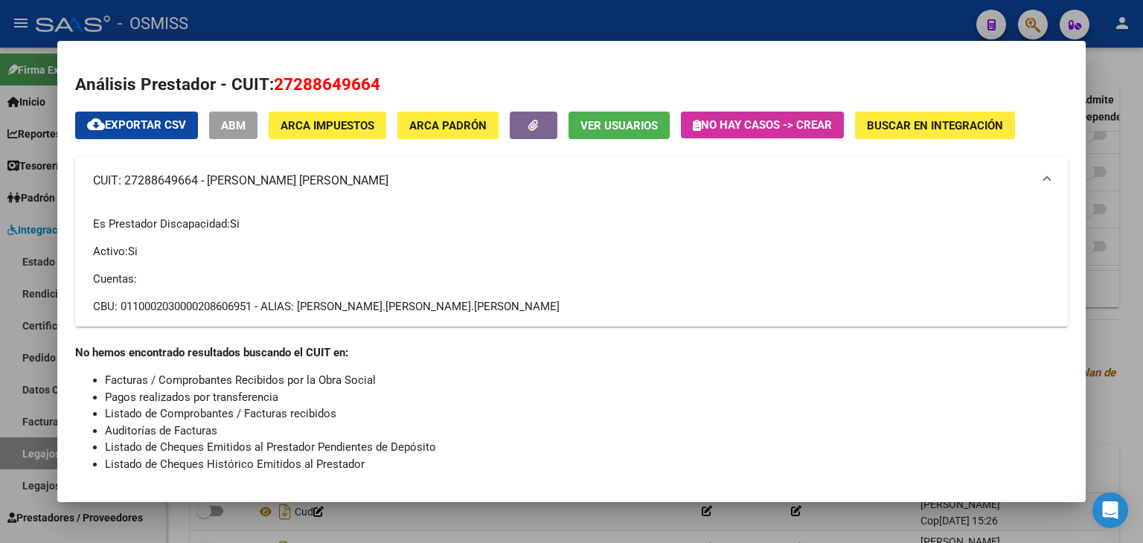
scroll to position [18, 0]
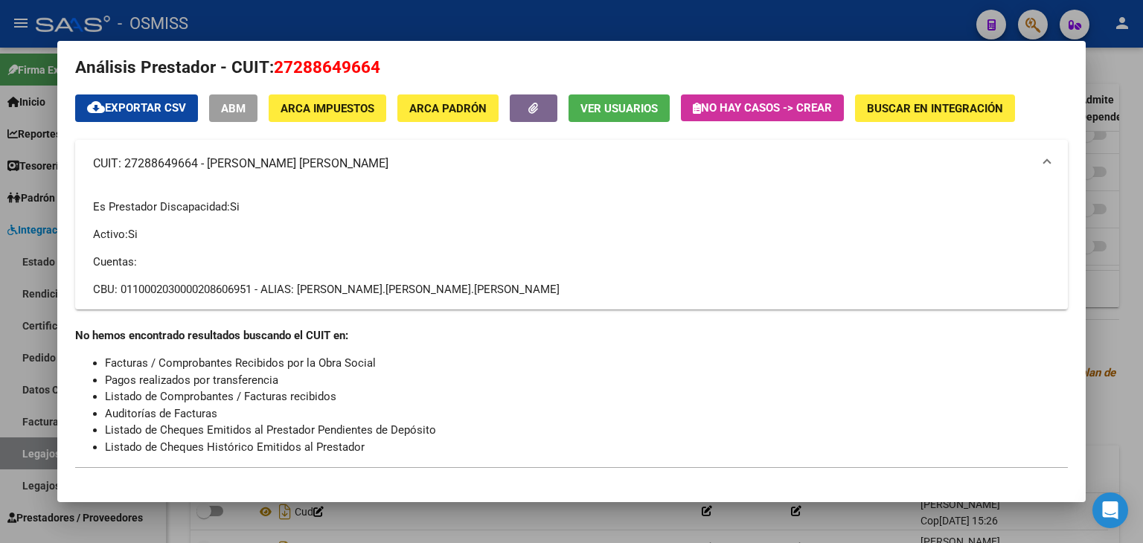
click at [554, 505] on div at bounding box center [571, 271] width 1143 height 543
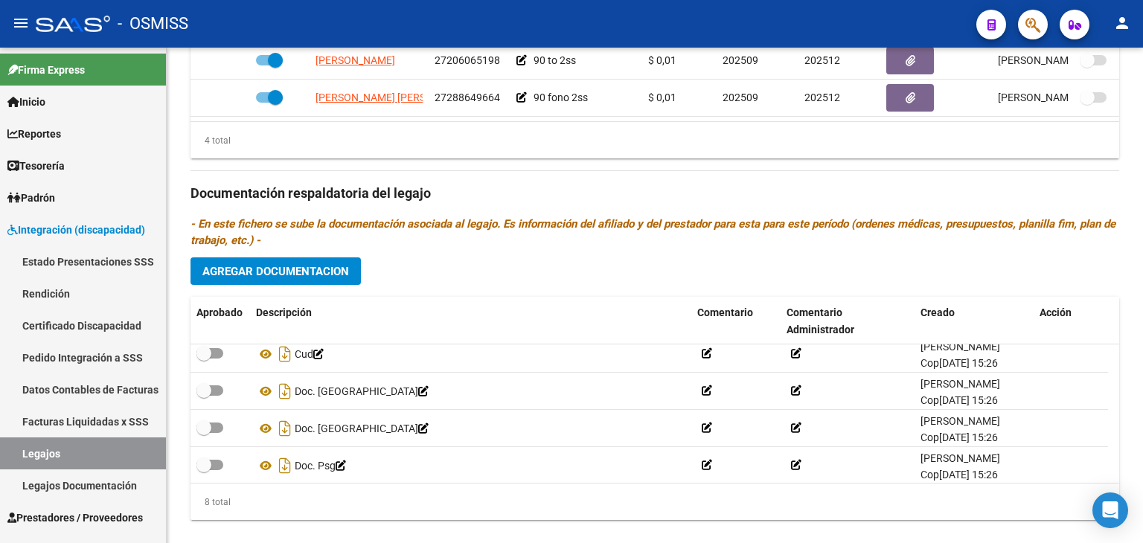
scroll to position [0, 0]
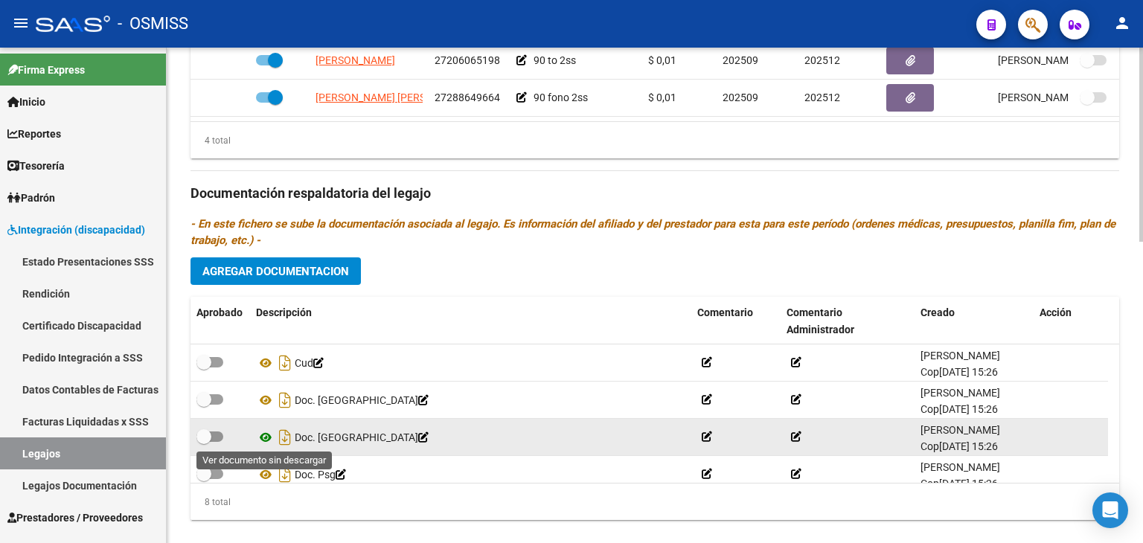
click at [264, 438] on icon at bounding box center [265, 438] width 19 height 18
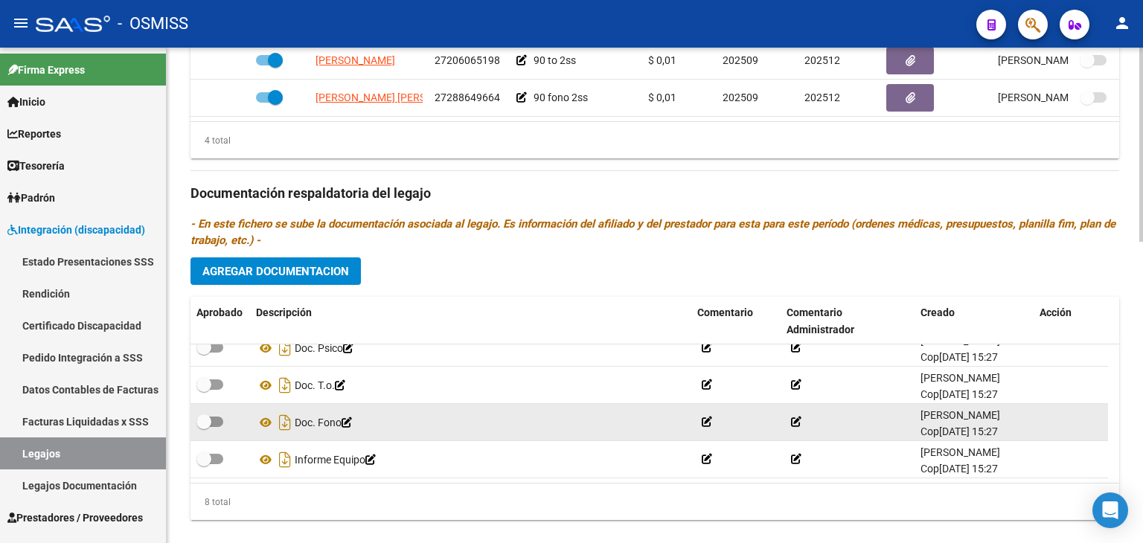
scroll to position [89, 0]
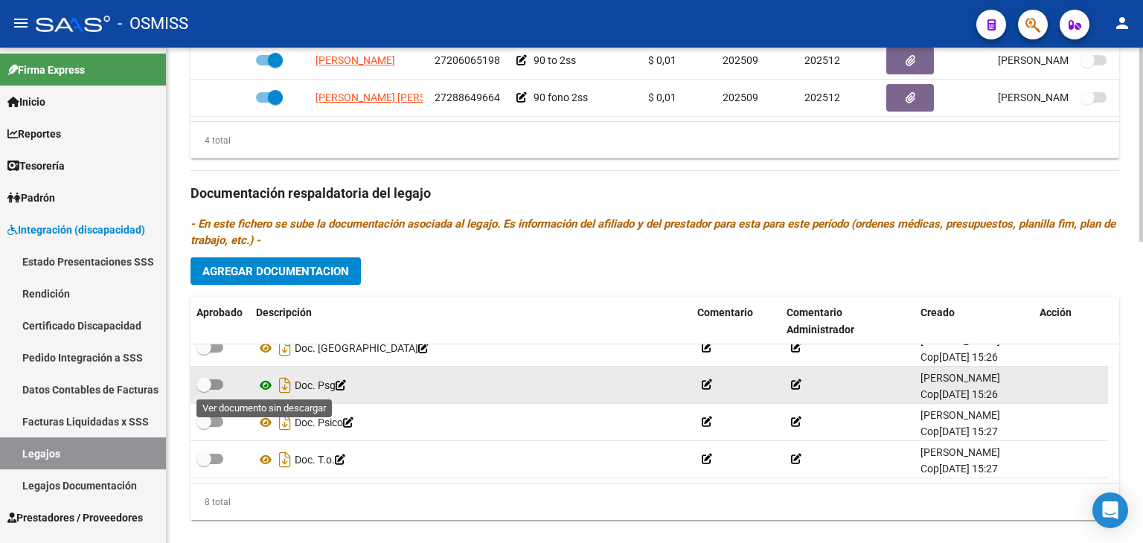
click at [256, 388] on icon at bounding box center [265, 386] width 19 height 18
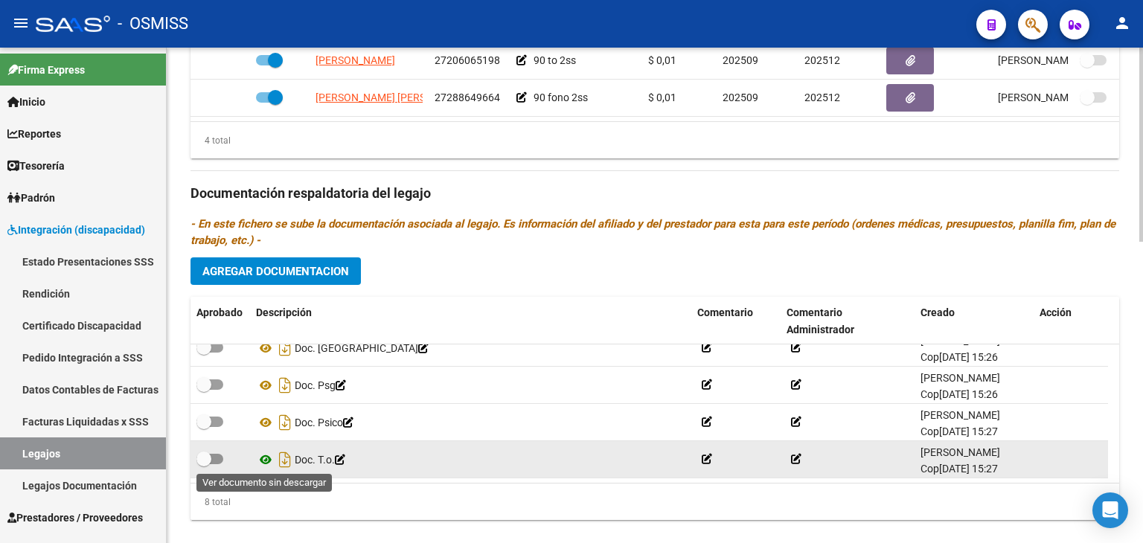
click at [262, 456] on icon at bounding box center [265, 460] width 19 height 18
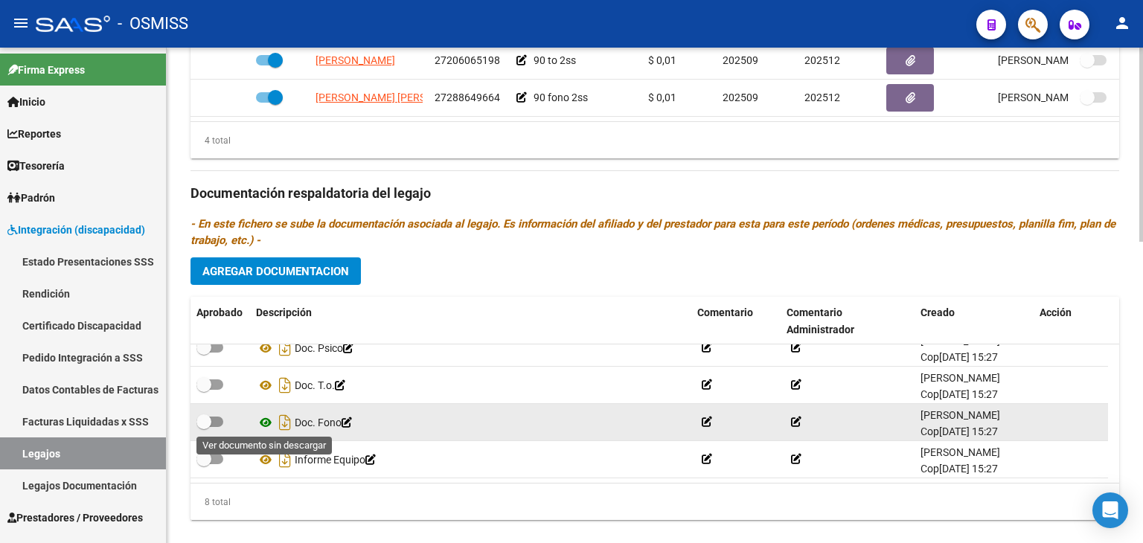
click at [266, 424] on icon at bounding box center [265, 423] width 19 height 18
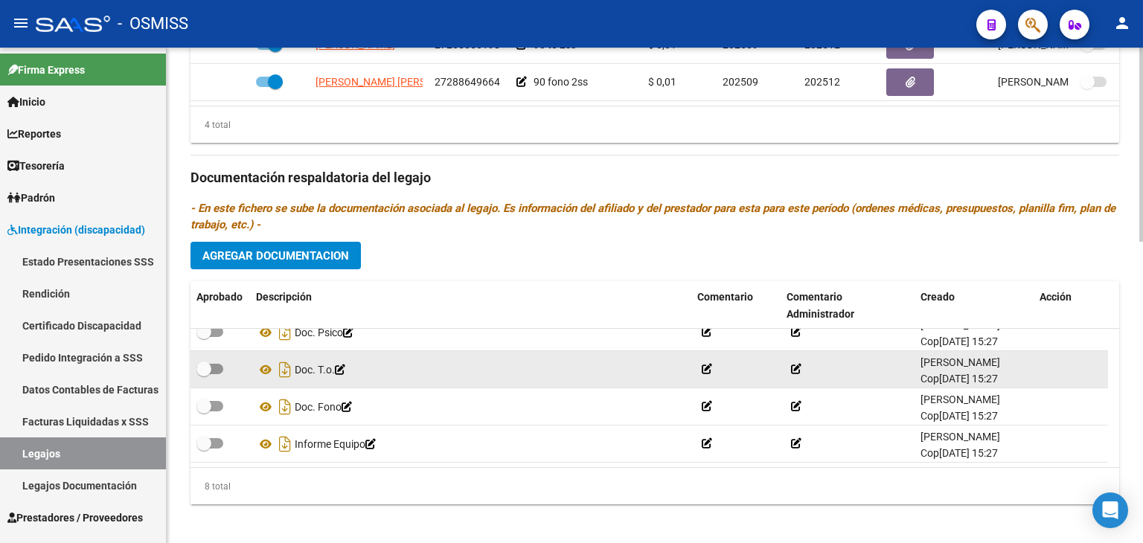
scroll to position [768, 0]
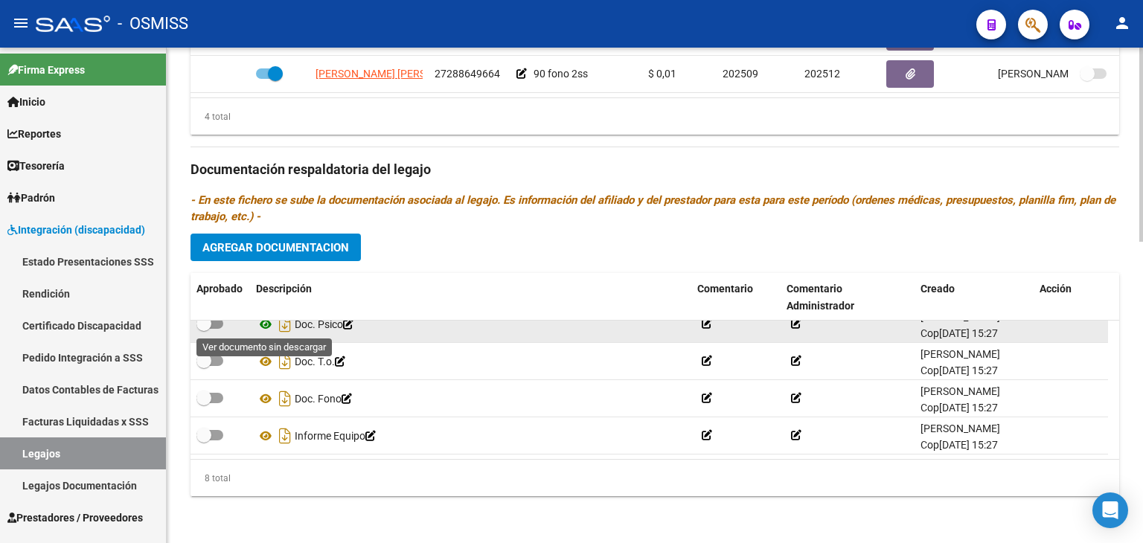
click at [268, 322] on icon at bounding box center [265, 325] width 19 height 18
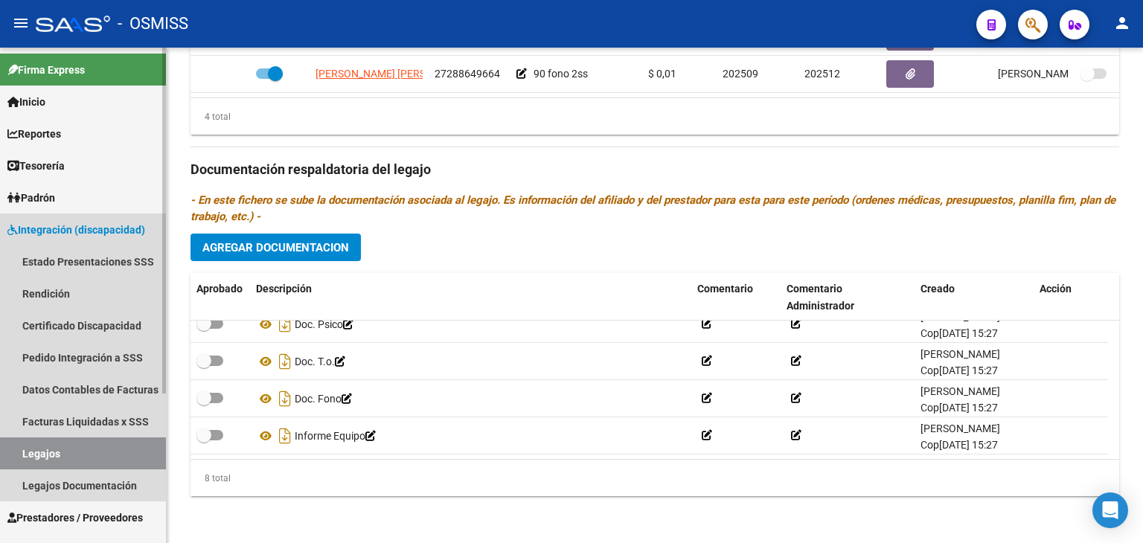
click at [118, 450] on link "Legajos" at bounding box center [83, 454] width 166 height 32
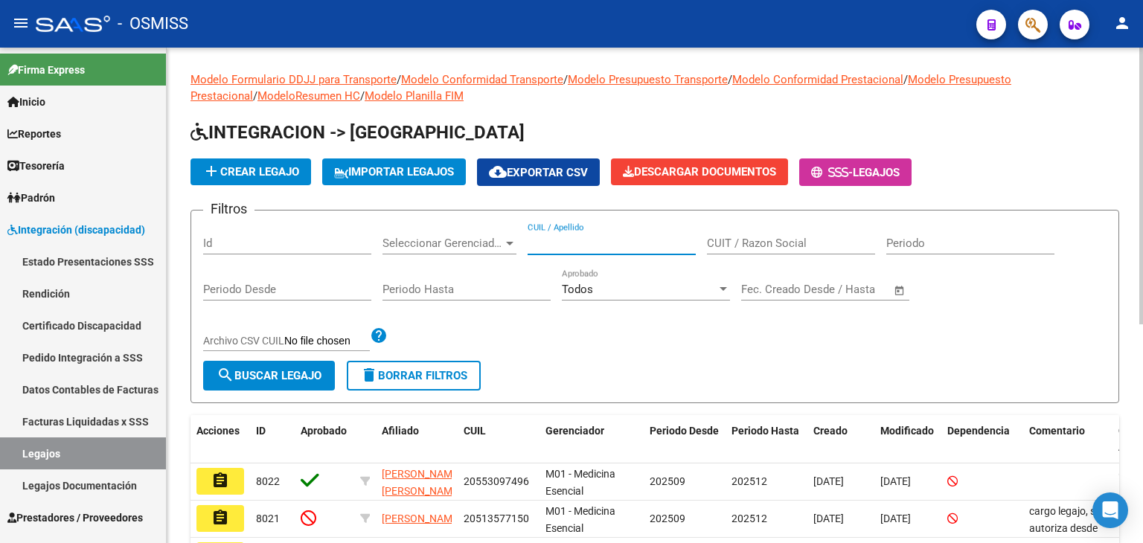
paste input "20537850222"
type input "20537850222"
click at [317, 371] on span "search Buscar Legajo" at bounding box center [269, 375] width 105 height 13
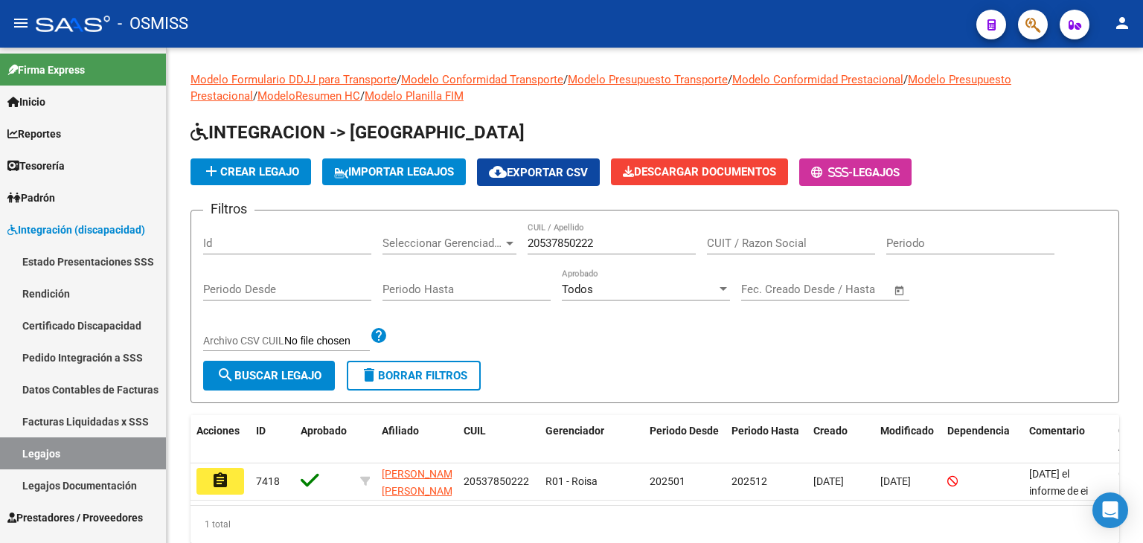
click at [218, 483] on mat-icon "assignment" at bounding box center [220, 481] width 18 height 18
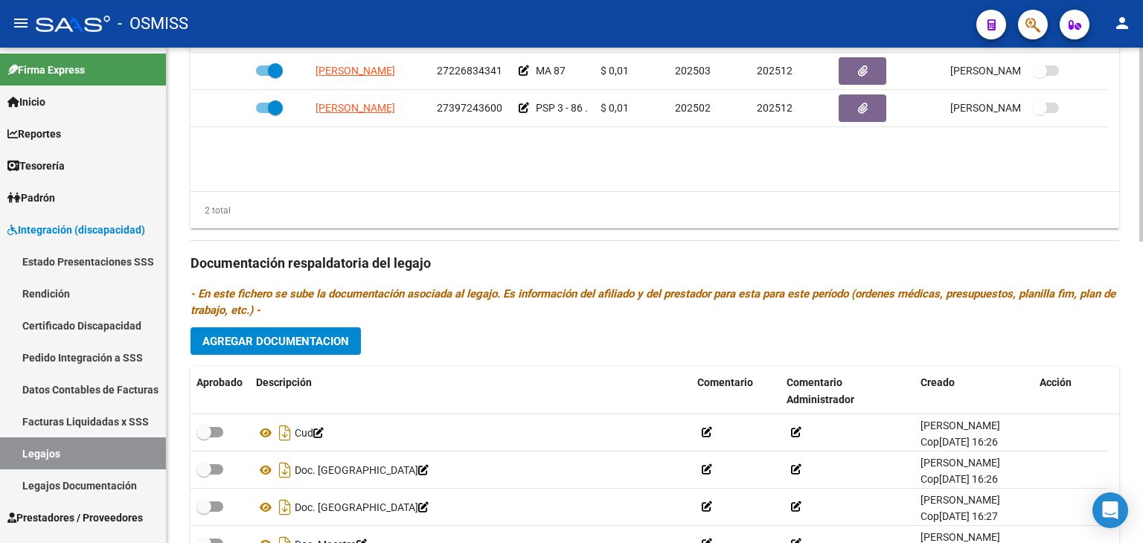
scroll to position [744, 0]
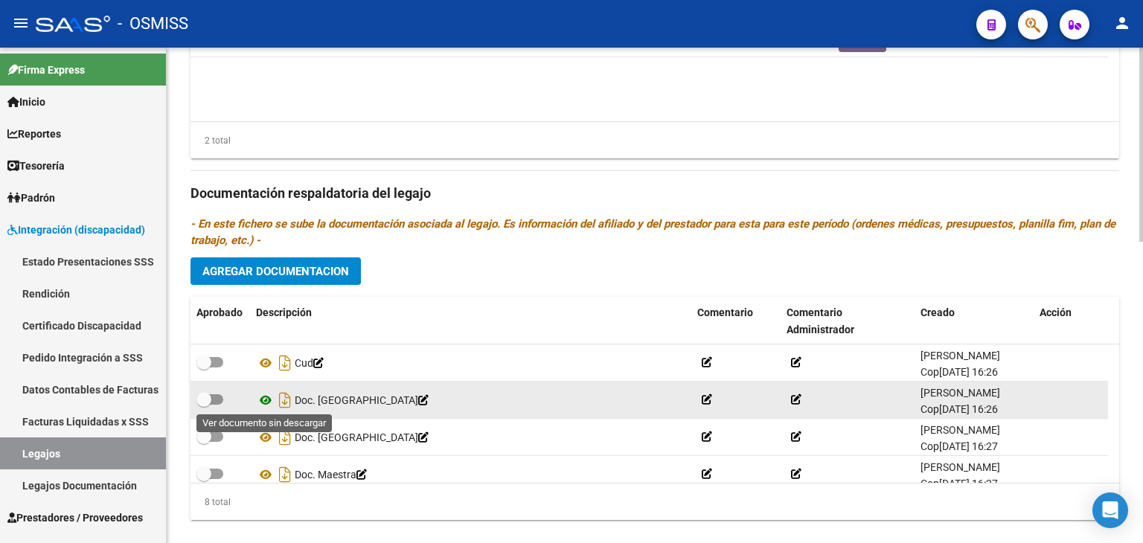
click at [268, 406] on icon at bounding box center [265, 401] width 19 height 18
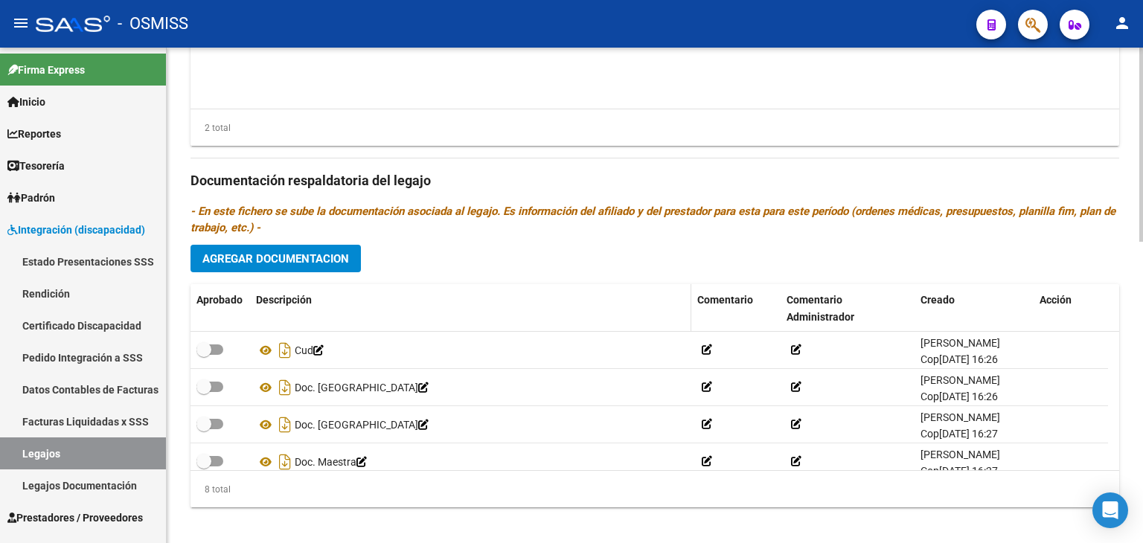
scroll to position [768, 0]
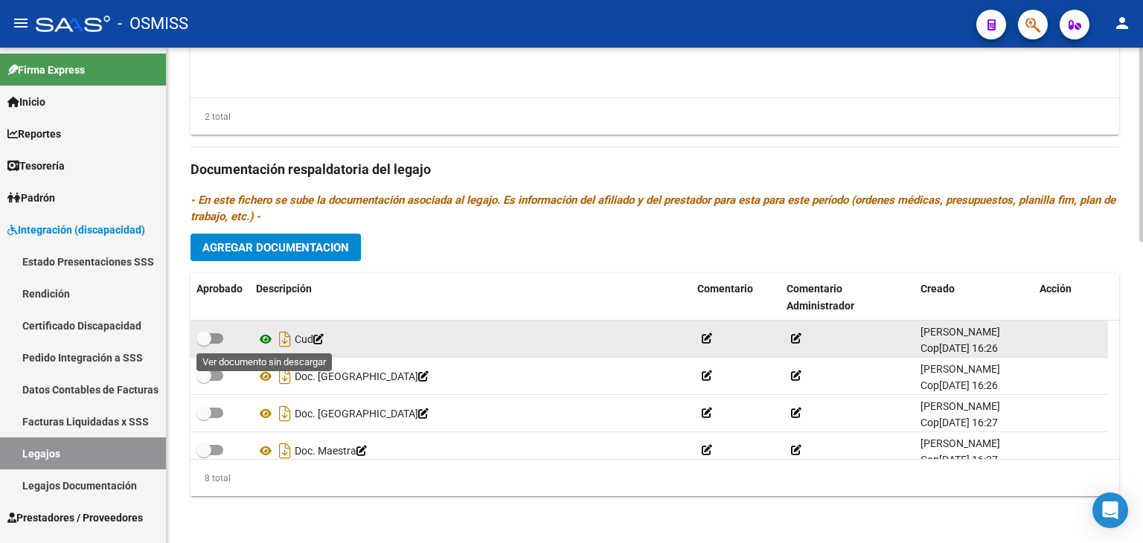
click at [264, 337] on icon at bounding box center [265, 340] width 19 height 18
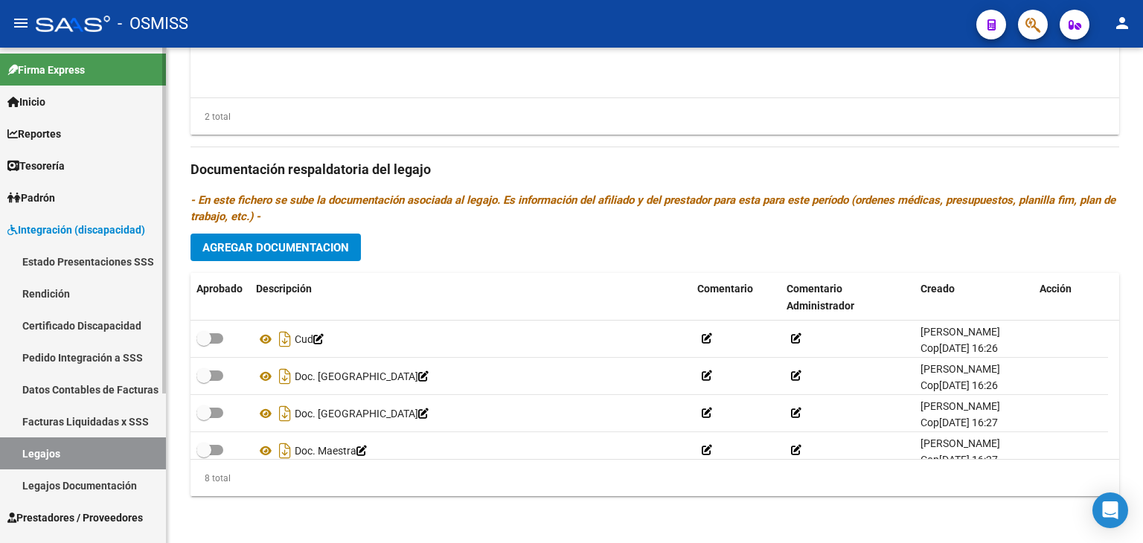
drag, startPoint x: 95, startPoint y: 457, endPoint x: 104, endPoint y: 449, distance: 12.1
click at [95, 457] on link "Legajos" at bounding box center [83, 454] width 166 height 32
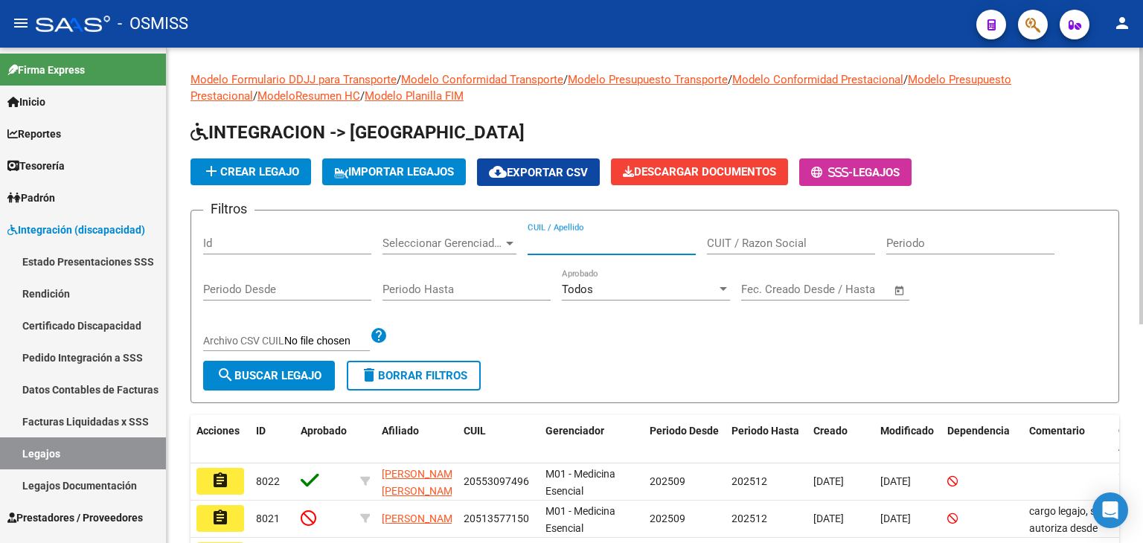
paste input "20490727869"
type input "20490727869"
click at [286, 372] on span "search Buscar Legajo" at bounding box center [269, 375] width 105 height 13
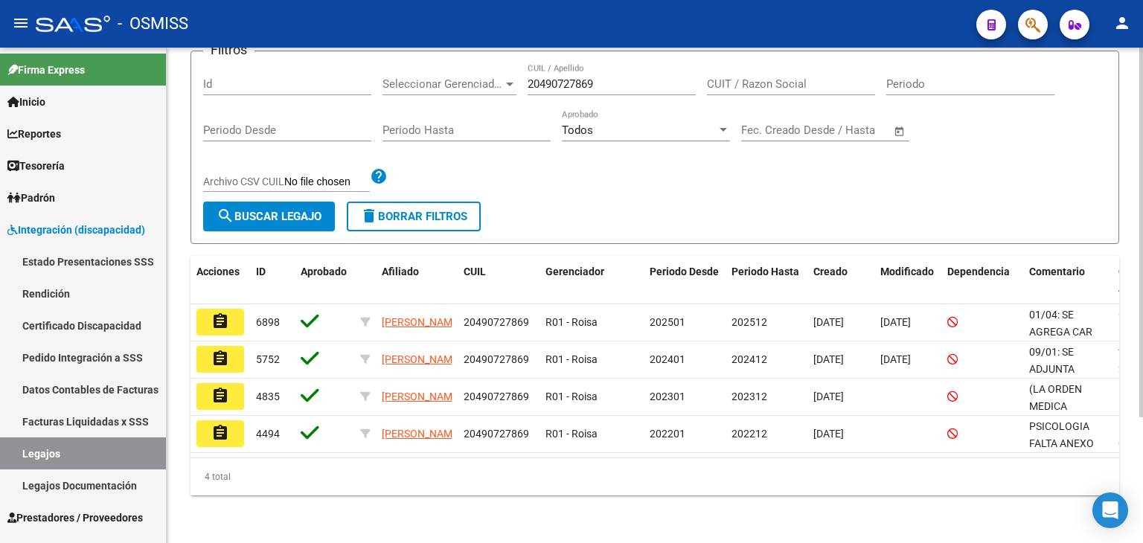
scroll to position [169, 0]
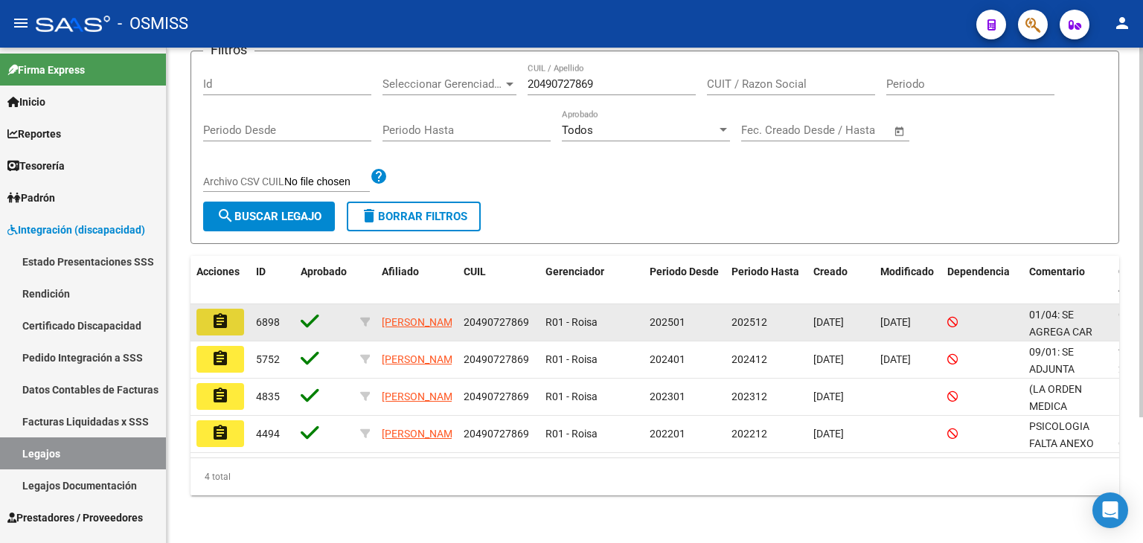
click at [223, 313] on mat-icon "assignment" at bounding box center [220, 322] width 18 height 18
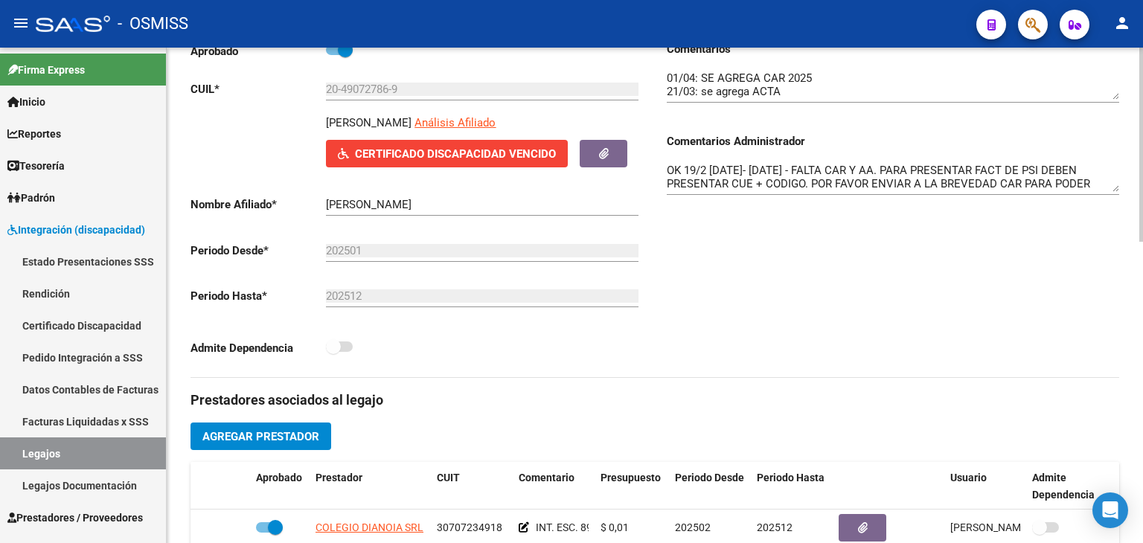
scroll to position [372, 0]
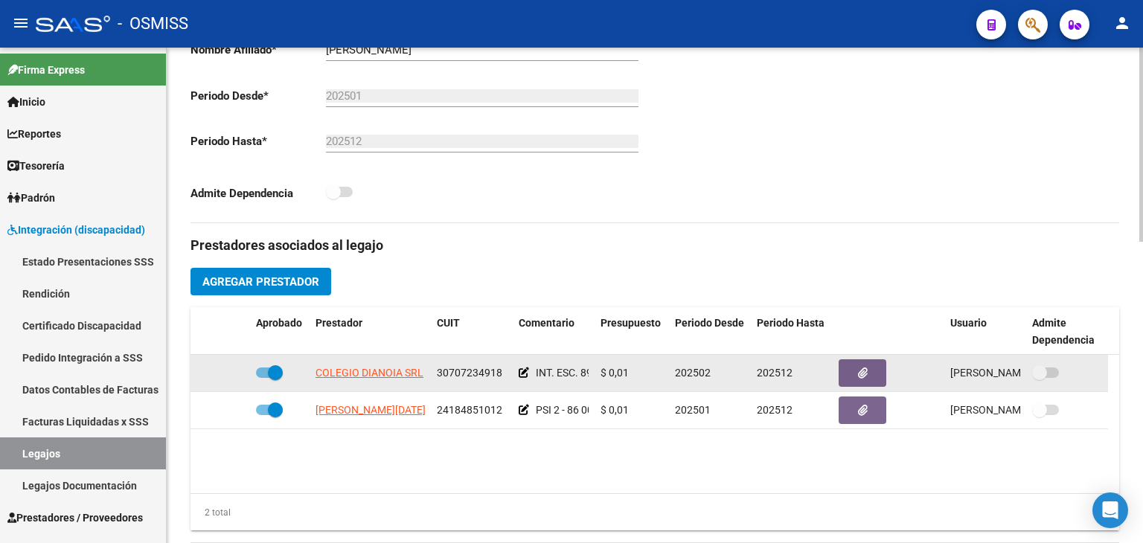
click at [472, 371] on span "30707234918" at bounding box center [470, 373] width 66 height 12
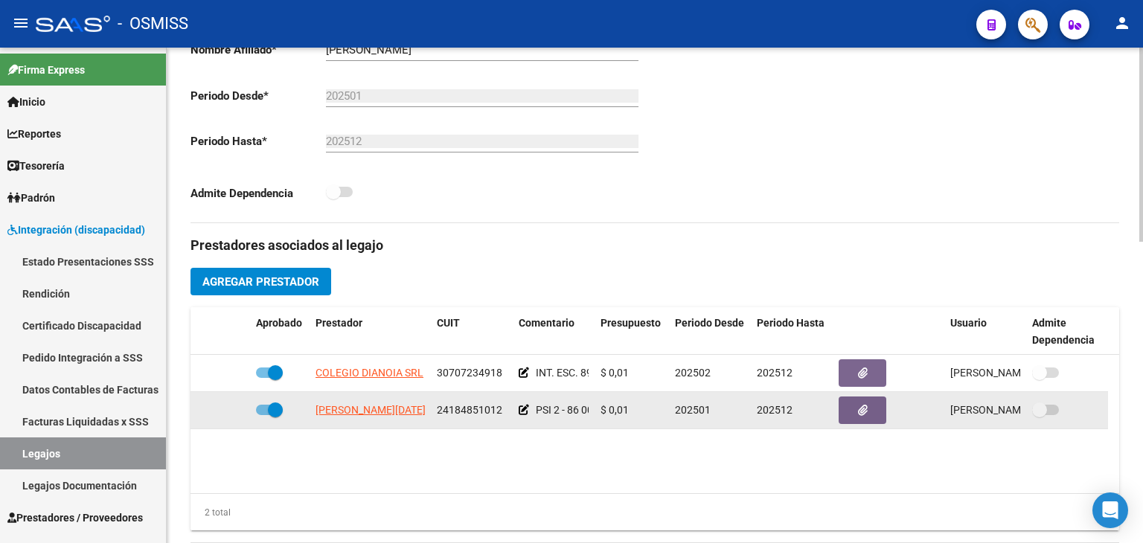
click at [467, 412] on span "24184851012" at bounding box center [470, 410] width 66 height 12
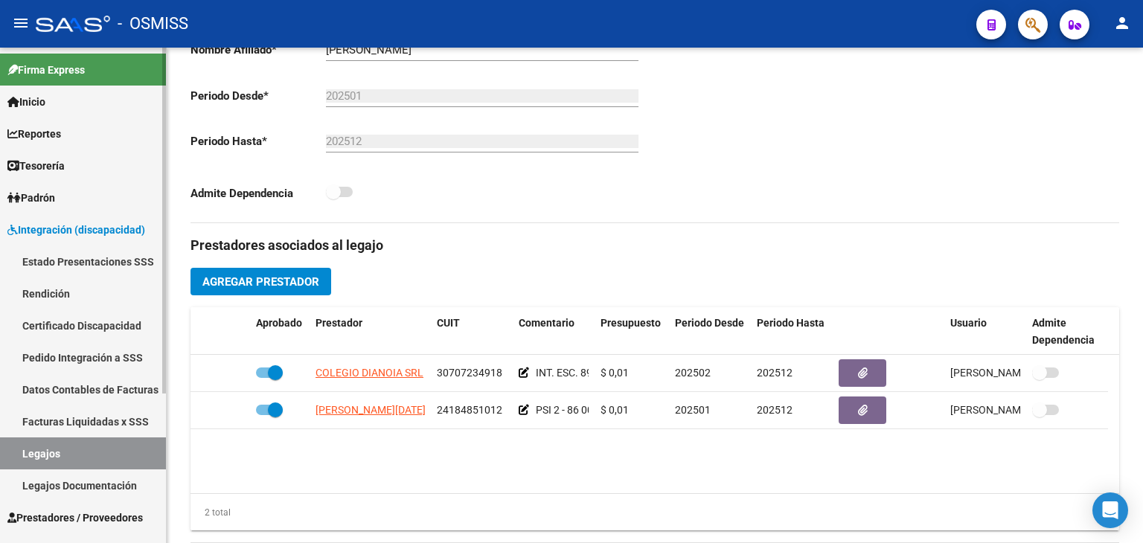
click at [71, 447] on link "Legajos" at bounding box center [83, 454] width 166 height 32
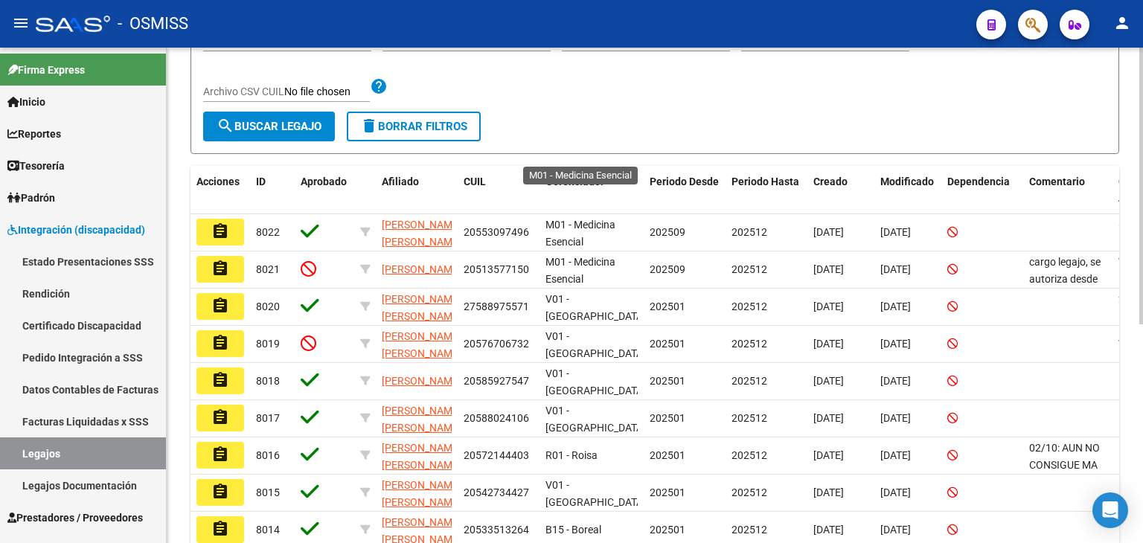
scroll to position [149, 0]
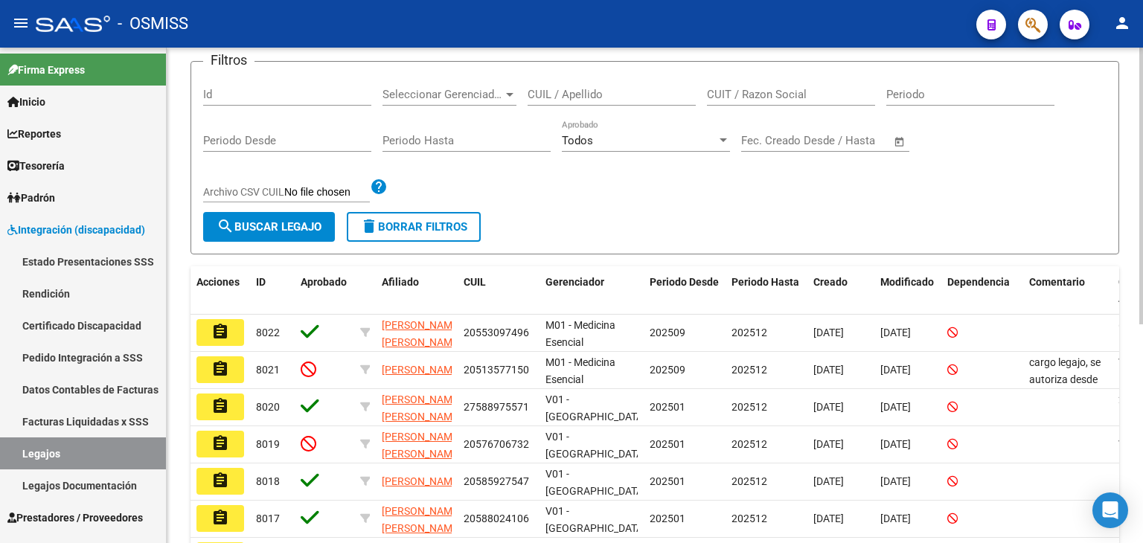
click at [604, 96] on input "CUIL / Apellido" at bounding box center [612, 94] width 168 height 13
paste input "20575515593"
type input "20575515593"
click at [246, 223] on span "search Buscar Legajo" at bounding box center [269, 226] width 105 height 13
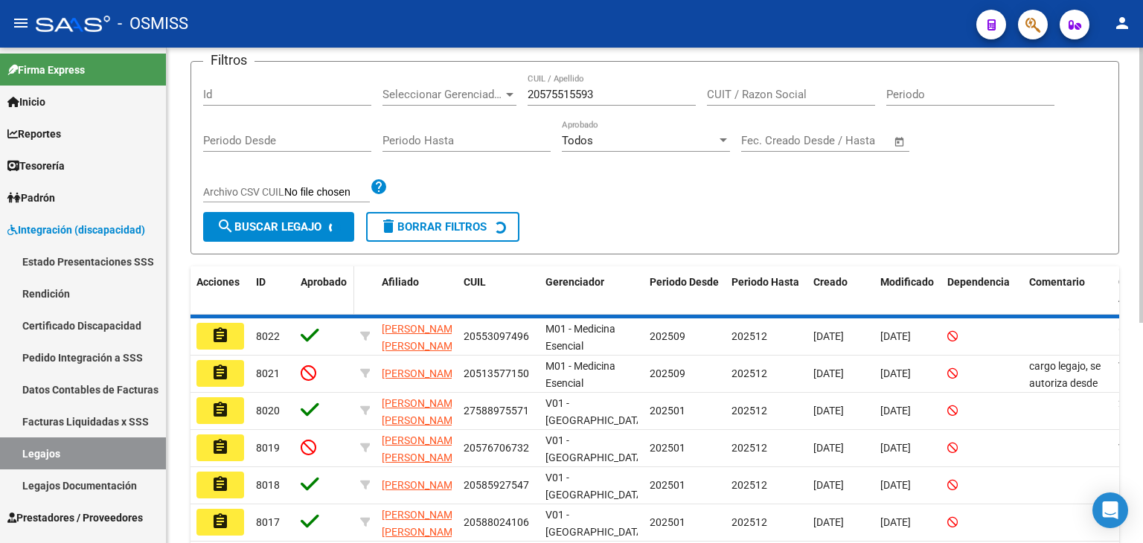
scroll to position [95, 0]
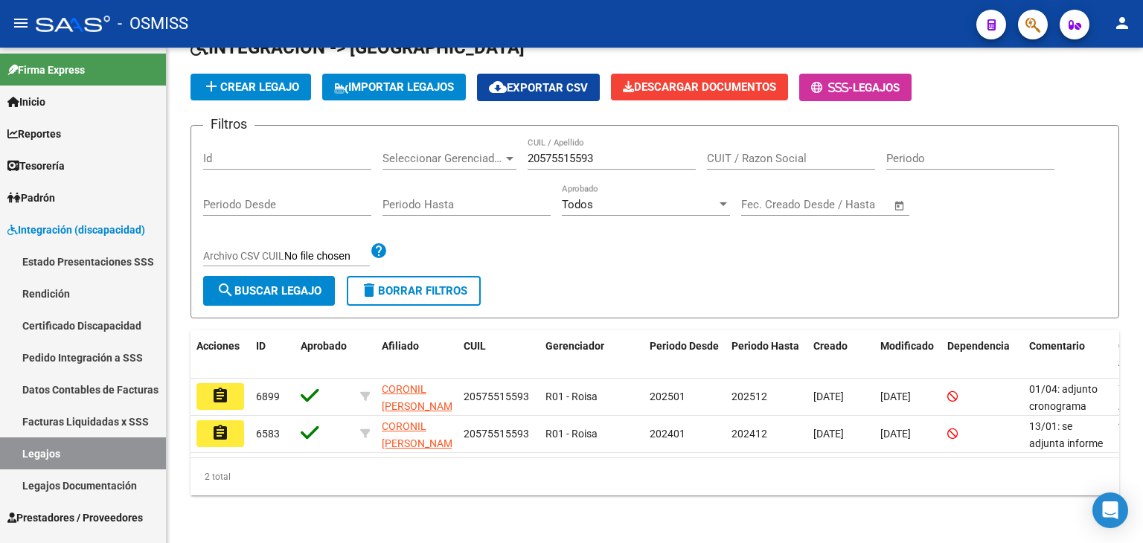
drag, startPoint x: 226, startPoint y: 387, endPoint x: 246, endPoint y: 346, distance: 45.6
click at [226, 387] on mat-icon "assignment" at bounding box center [220, 396] width 18 height 18
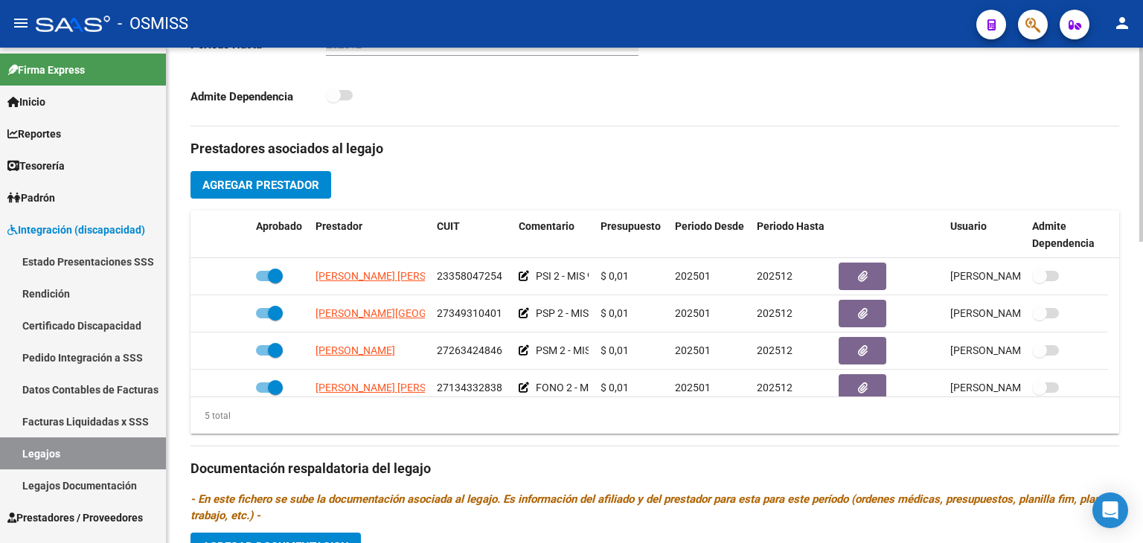
scroll to position [521, 0]
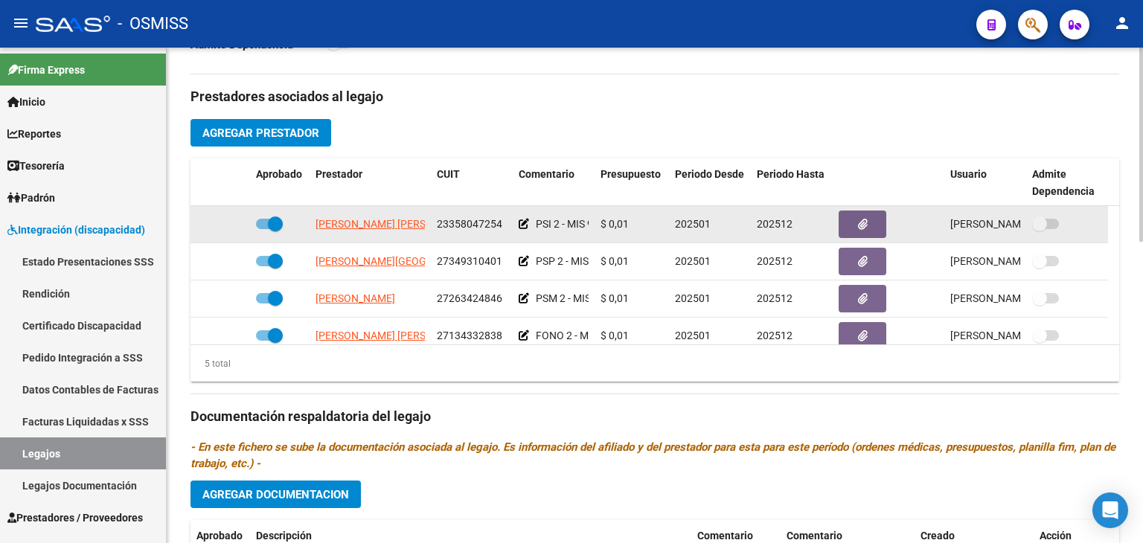
click at [461, 222] on span "23358047254" at bounding box center [470, 224] width 66 height 12
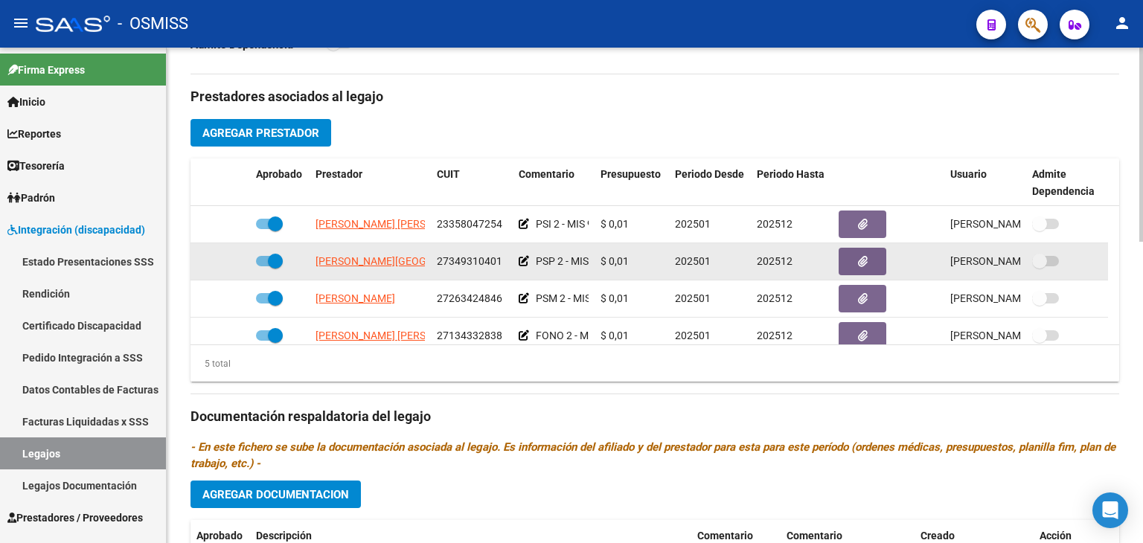
click at [479, 260] on span "27349310401" at bounding box center [470, 261] width 66 height 12
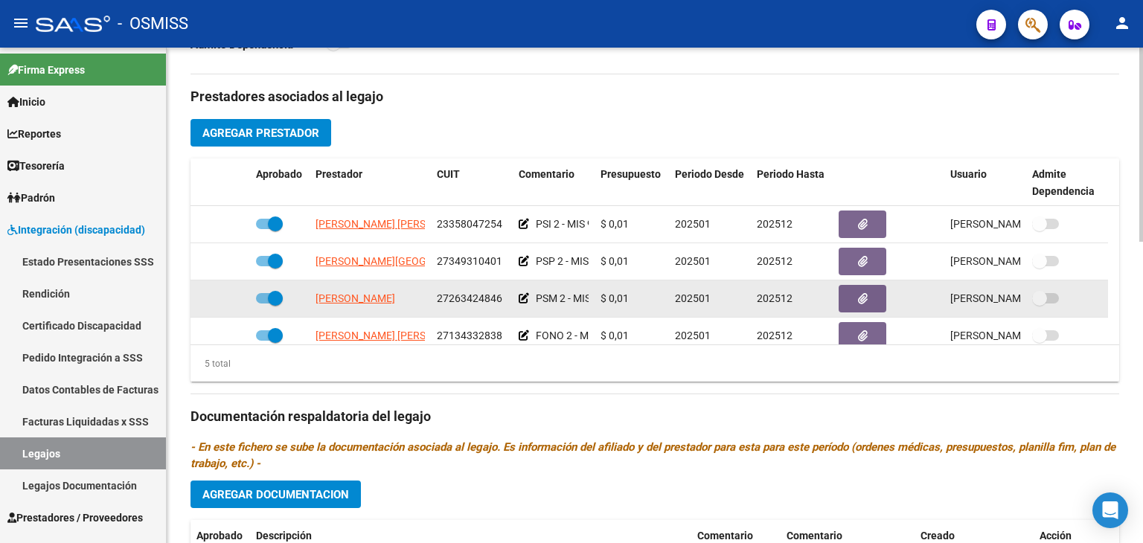
click at [473, 294] on span "27263424846" at bounding box center [470, 299] width 66 height 12
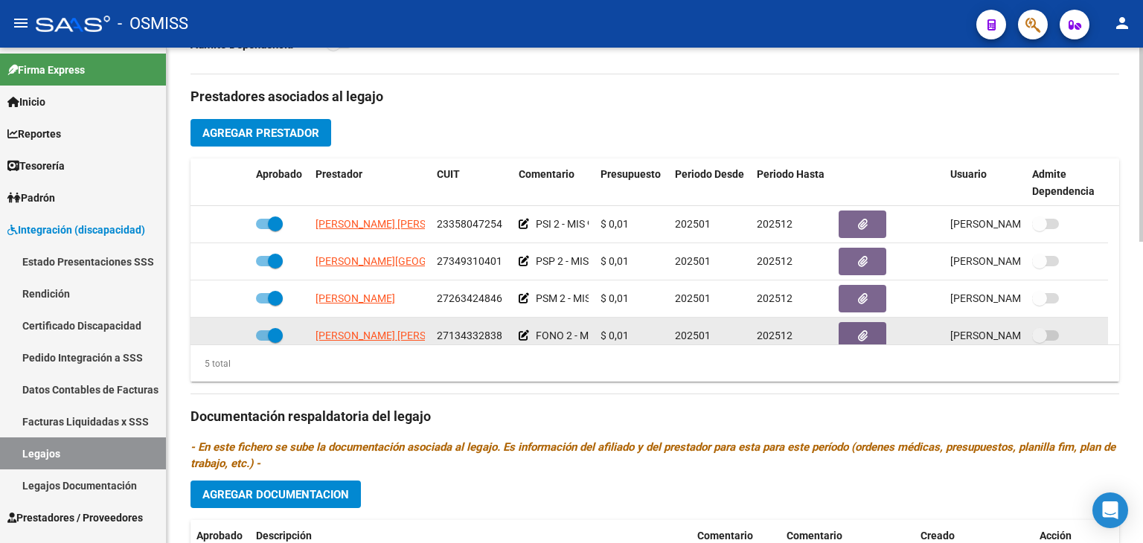
click at [473, 333] on span "27134332838" at bounding box center [470, 336] width 66 height 12
